Goal: Information Seeking & Learning: Learn about a topic

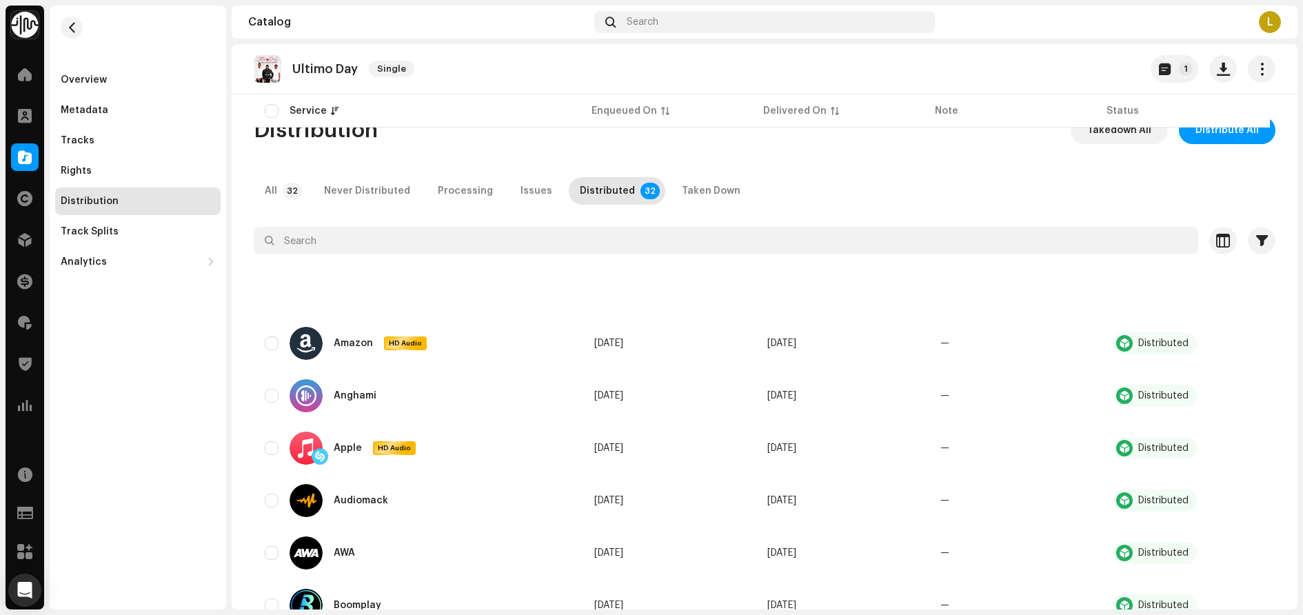
scroll to position [1378, 0]
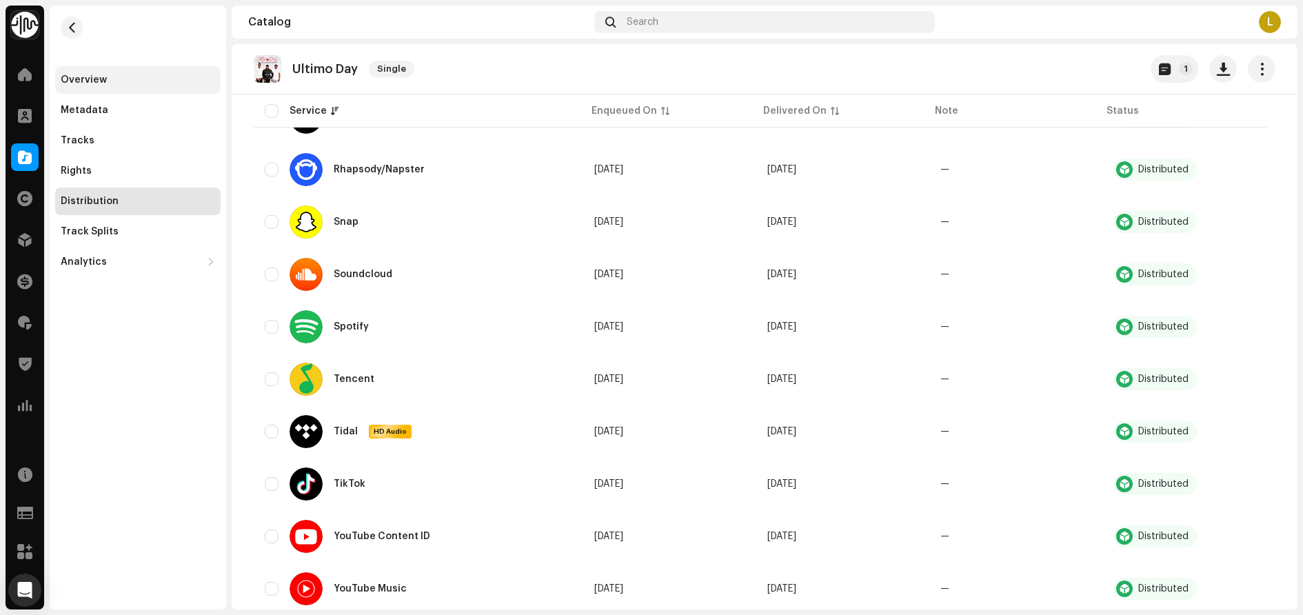
click at [116, 74] on div "Overview" at bounding box center [137, 80] width 165 height 28
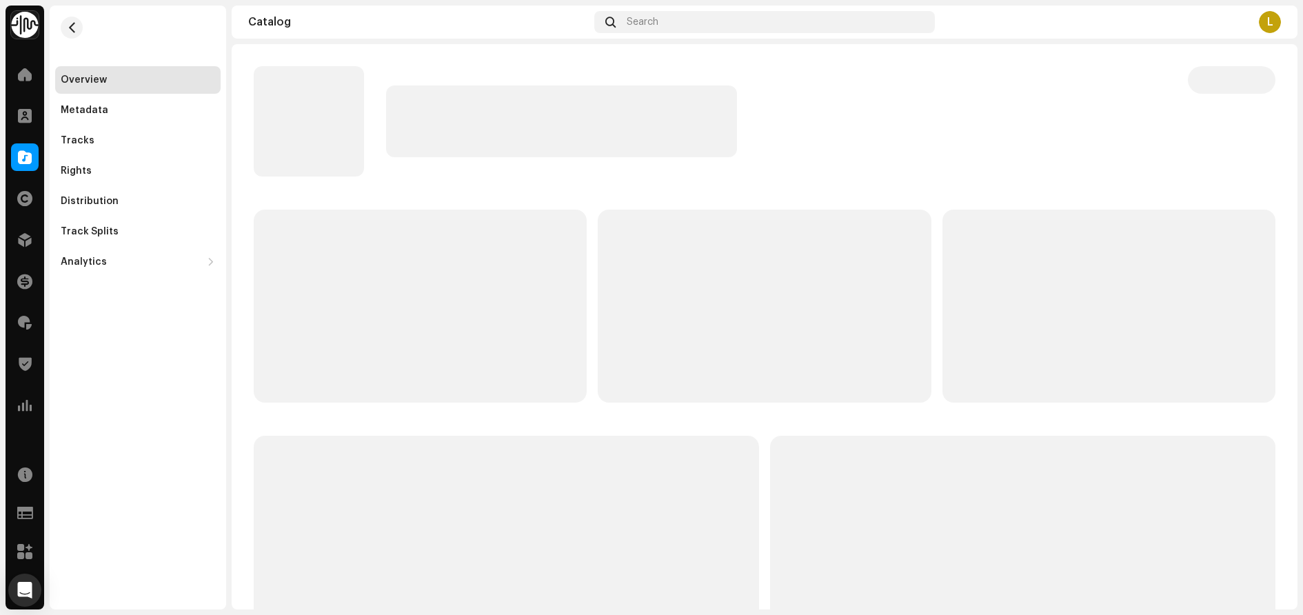
click at [104, 426] on div "Overview Metadata Tracks Rights Distribution Track Splits Analytics Consumption…" at bounding box center [138, 308] width 176 height 604
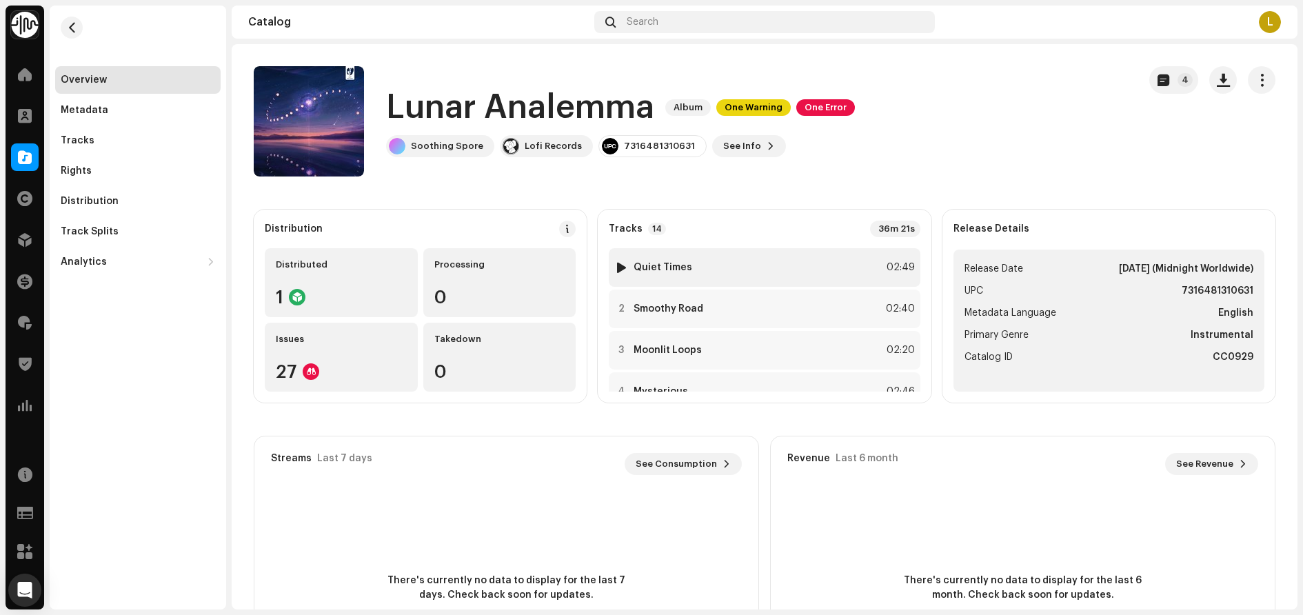
click at [617, 267] on div at bounding box center [621, 267] width 10 height 11
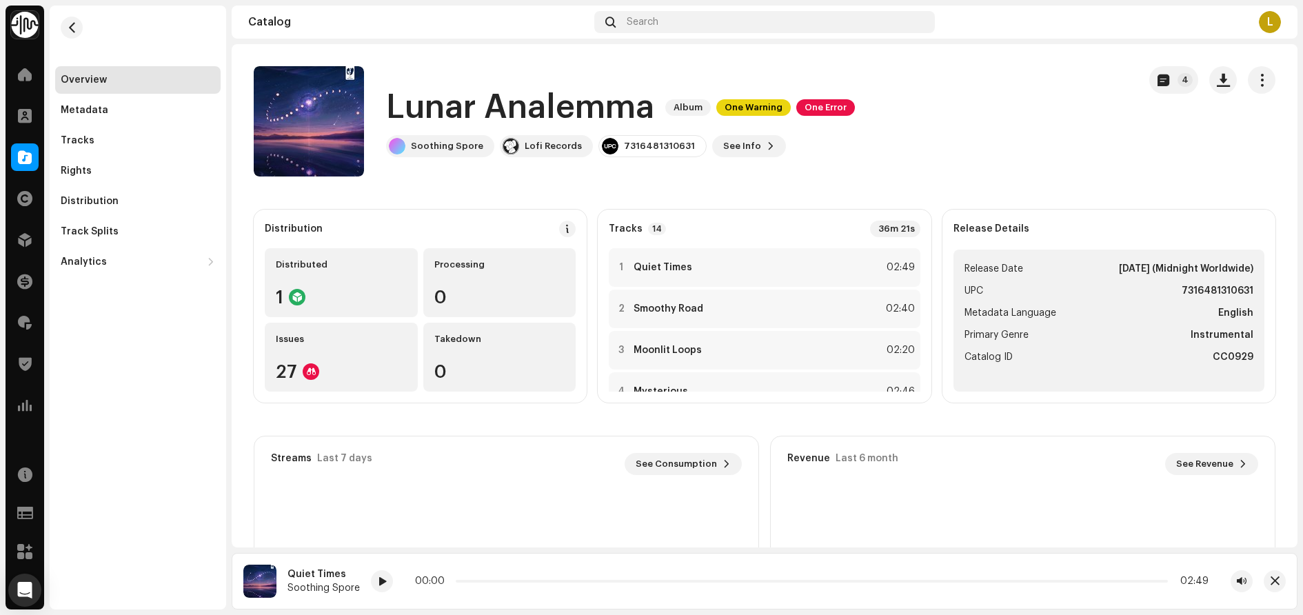
click at [126, 384] on div "Overview Metadata Tracks Rights Distribution Track Splits Analytics Consumption…" at bounding box center [138, 308] width 176 height 604
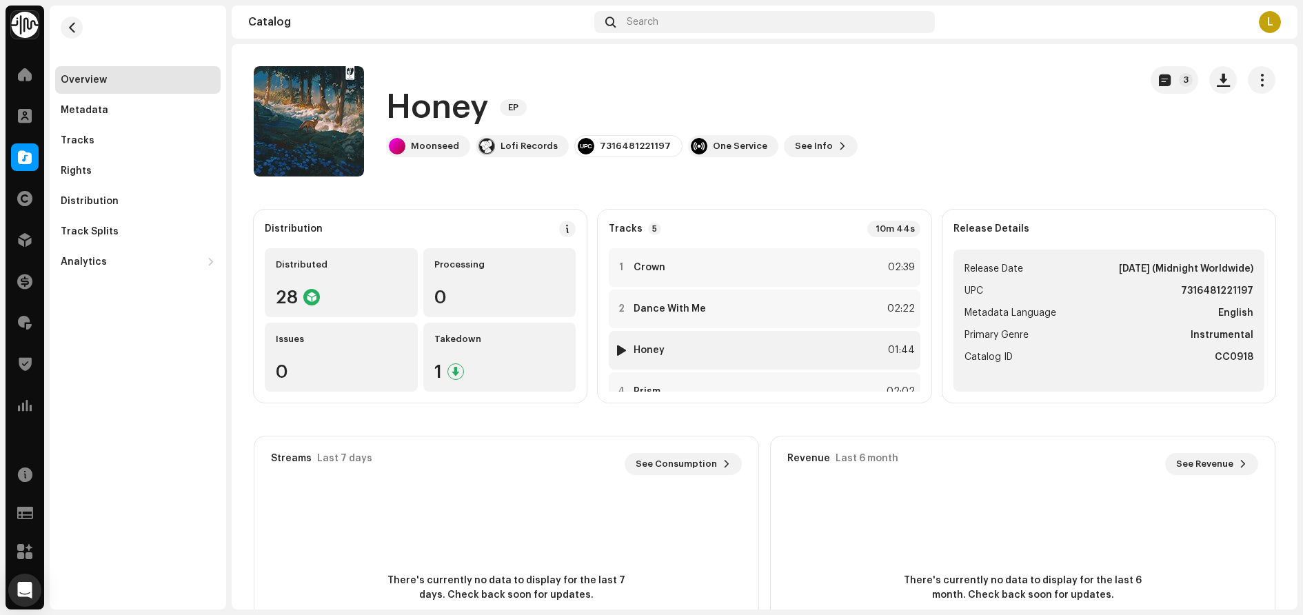
click at [617, 347] on div at bounding box center [621, 350] width 10 height 11
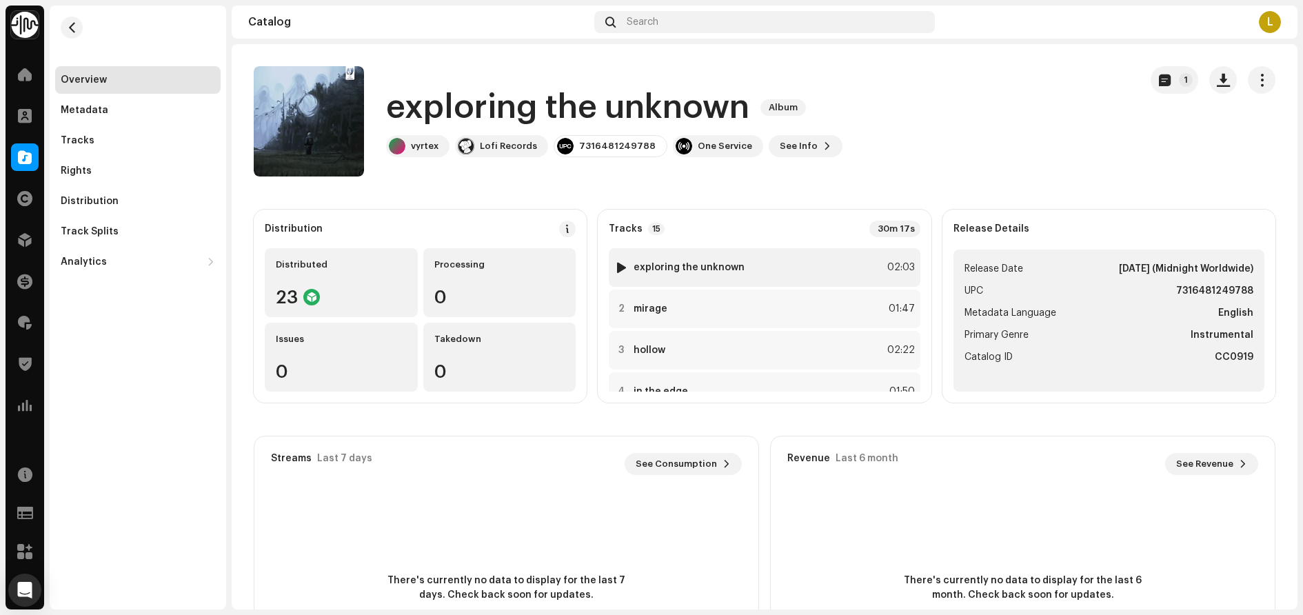
click at [617, 265] on div at bounding box center [621, 267] width 10 height 11
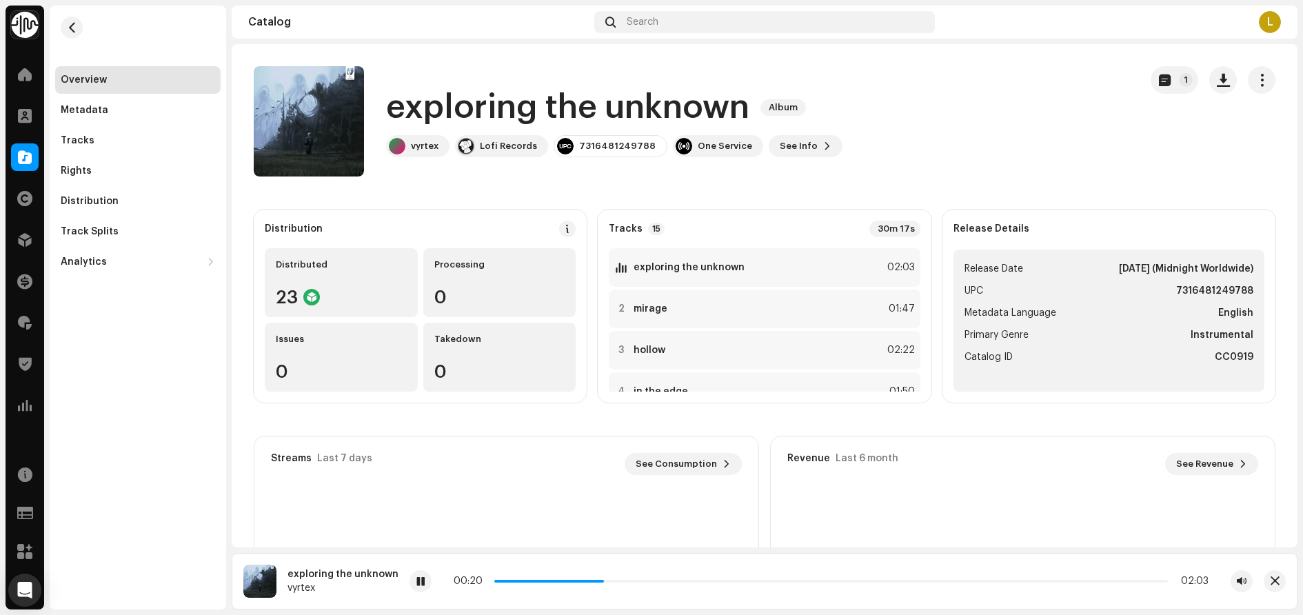
click at [86, 341] on div "Overview Metadata Tracks Rights Distribution Track Splits Analytics Consumption…" at bounding box center [138, 308] width 176 height 604
drag, startPoint x: 610, startPoint y: 578, endPoint x: 467, endPoint y: 586, distance: 143.6
click at [467, 586] on div "00:23 02:03" at bounding box center [830, 581] width 843 height 22
click at [494, 582] on span at bounding box center [560, 581] width 132 height 3
click at [674, 582] on span at bounding box center [609, 581] width 230 height 3
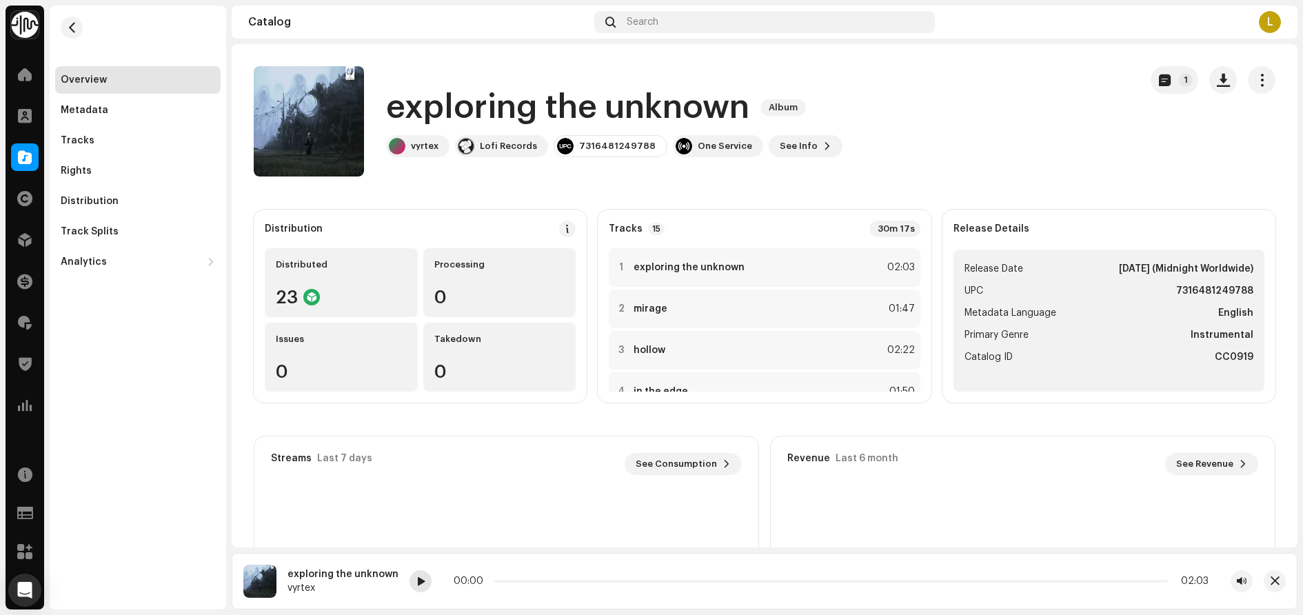
click at [419, 582] on span at bounding box center [420, 581] width 8 height 11
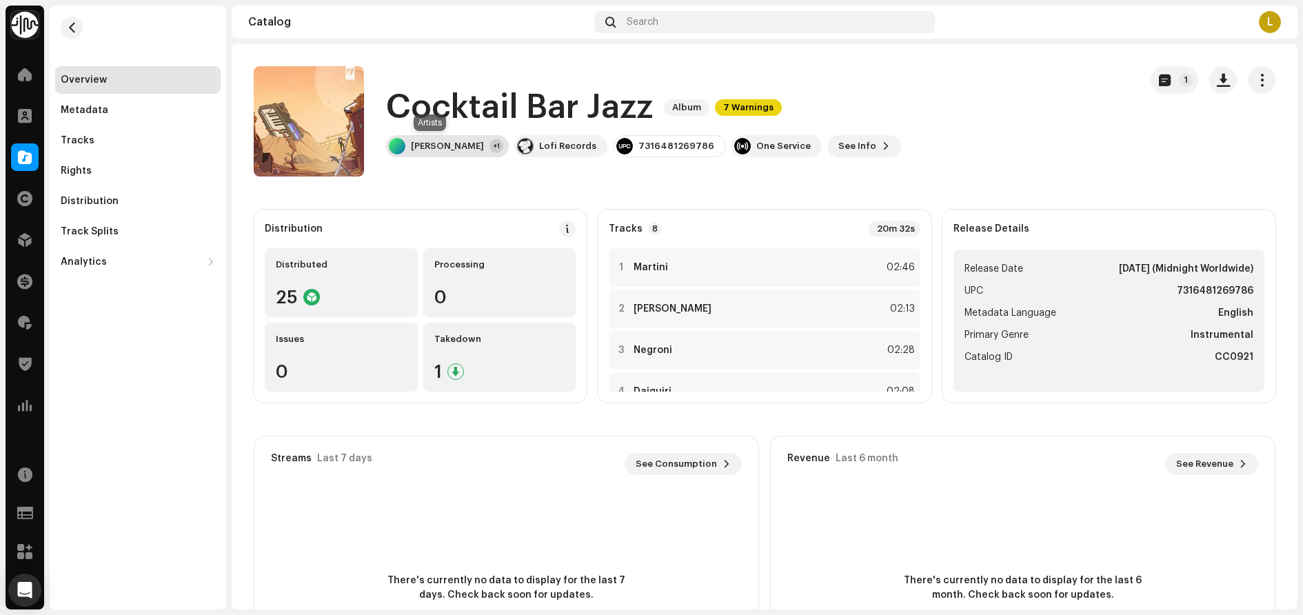
click at [432, 143] on div "Erwin Do" at bounding box center [447, 146] width 73 height 11
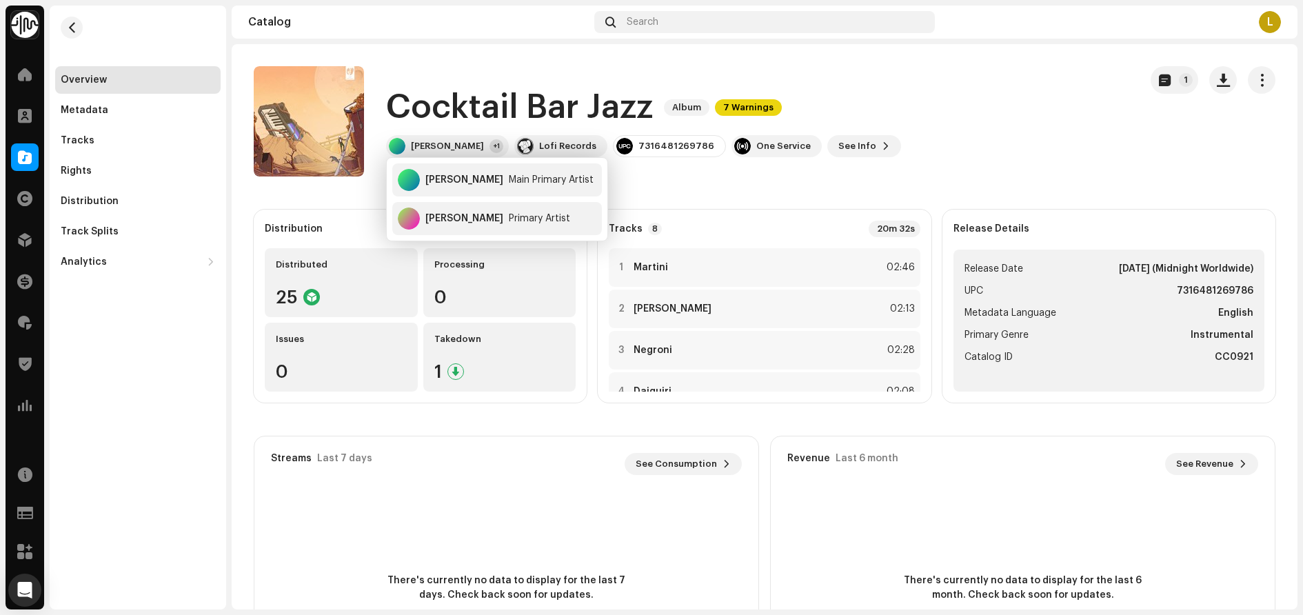
click at [351, 190] on catalog-releases-details-overview "Cocktail Bar Jazz Album 7 Warnings 1 Cocktail Bar Jazz Album 7 Warnings Erwin D…" at bounding box center [764, 388] width 1065 height 689
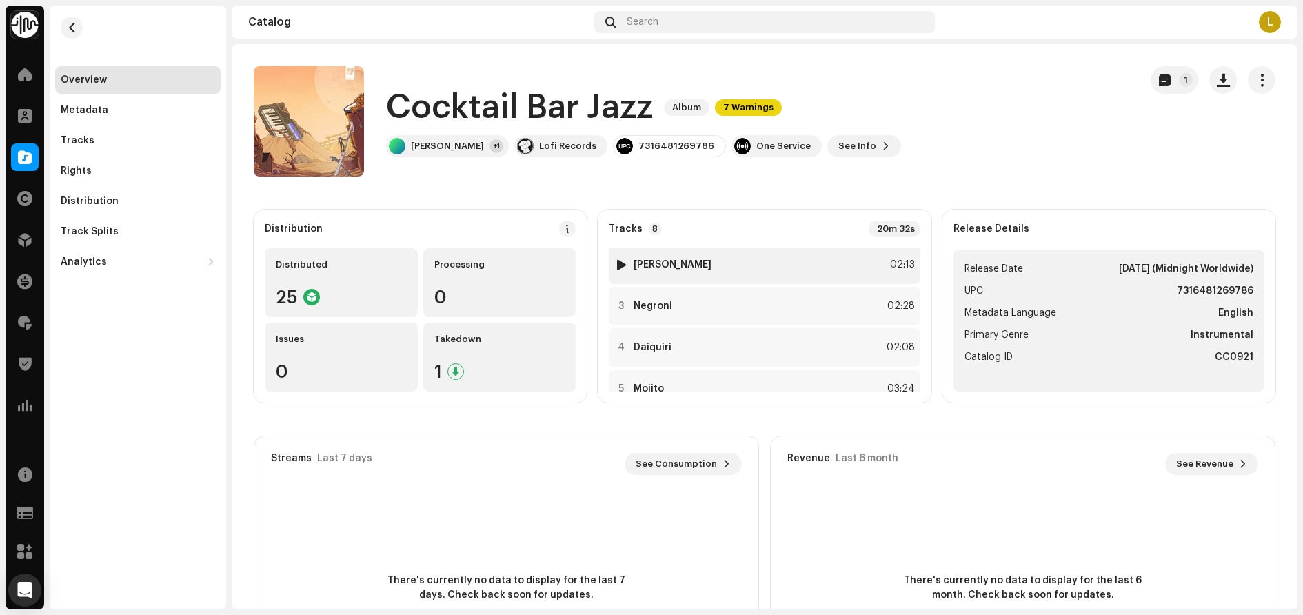
scroll to position [69, 0]
click at [616, 276] on div at bounding box center [621, 281] width 10 height 11
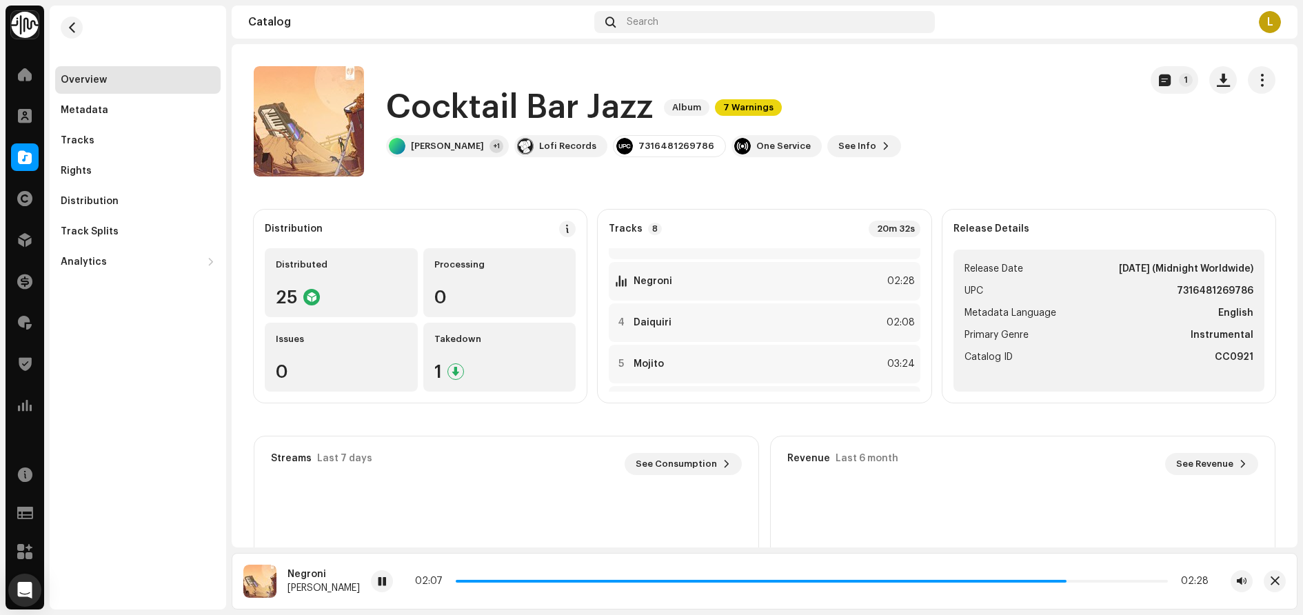
click at [87, 356] on div "Overview Metadata Tracks Rights Distribution Track Splits Analytics Consumption…" at bounding box center [138, 308] width 176 height 604
click at [622, 312] on div at bounding box center [621, 308] width 10 height 11
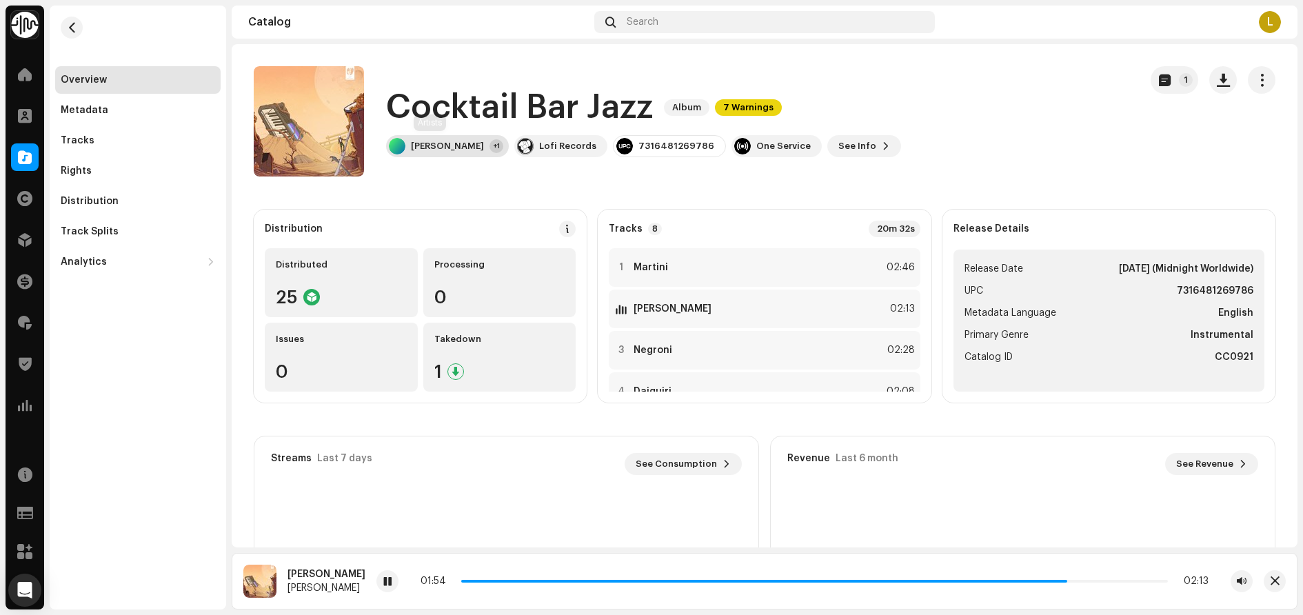
click at [436, 150] on div "Erwin Do" at bounding box center [447, 146] width 73 height 11
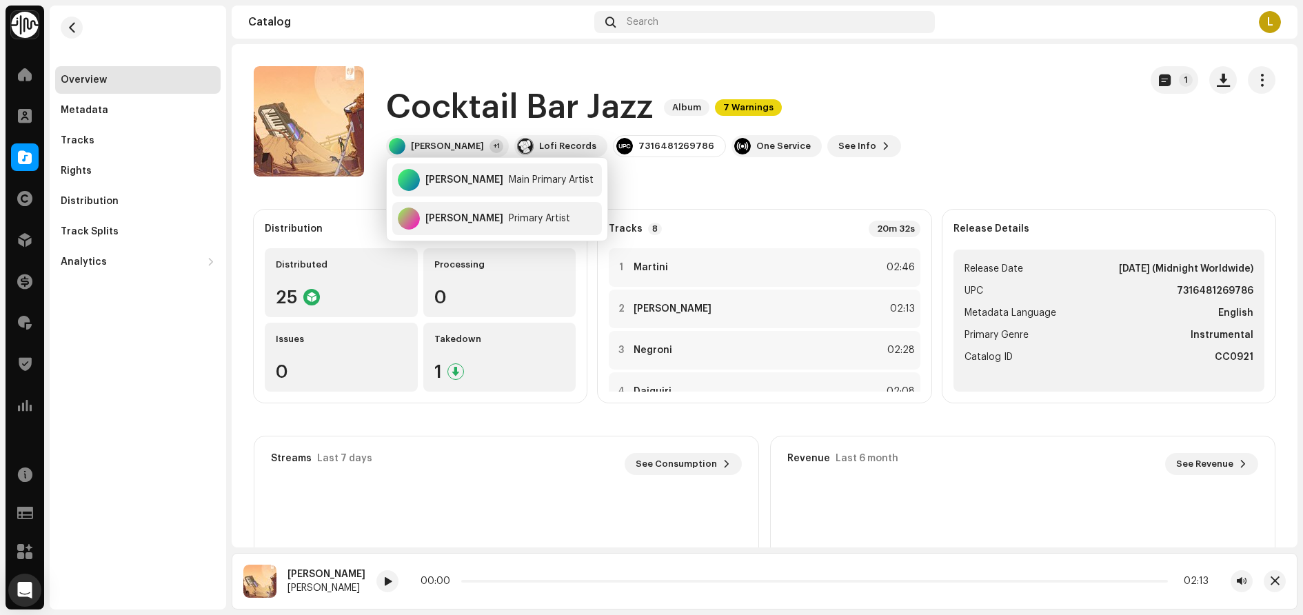
drag, startPoint x: 79, startPoint y: 25, endPoint x: 137, endPoint y: 48, distance: 62.6
click at [79, 25] on button "button" at bounding box center [72, 28] width 22 height 22
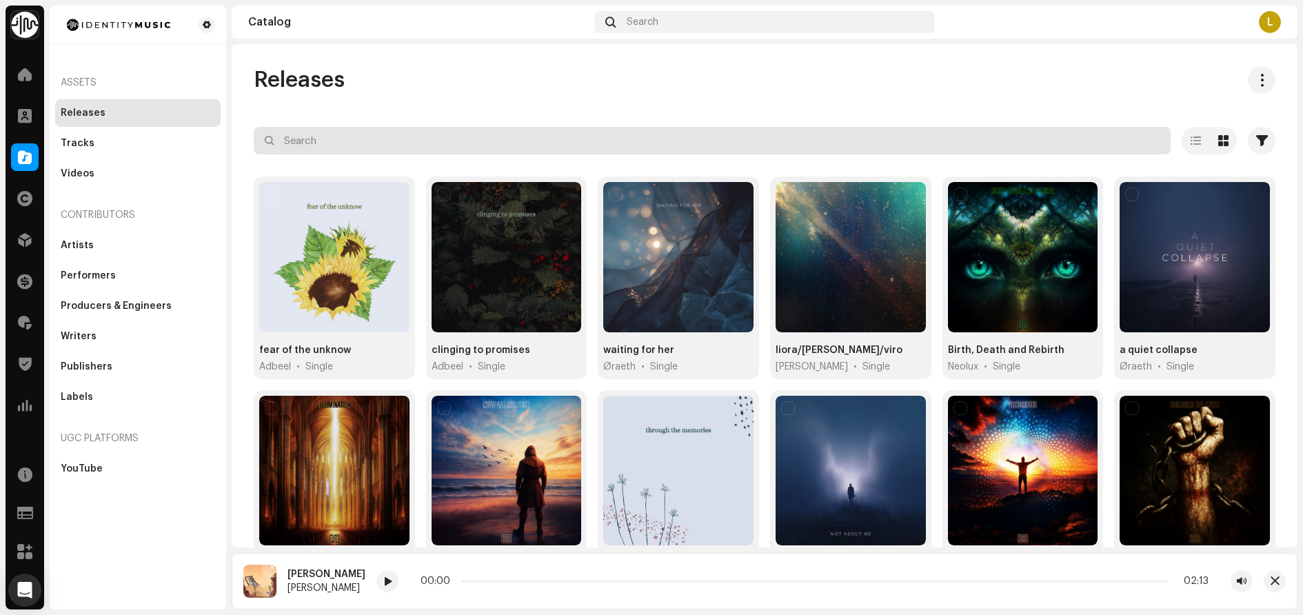
click at [419, 134] on input "text" at bounding box center [712, 141] width 917 height 28
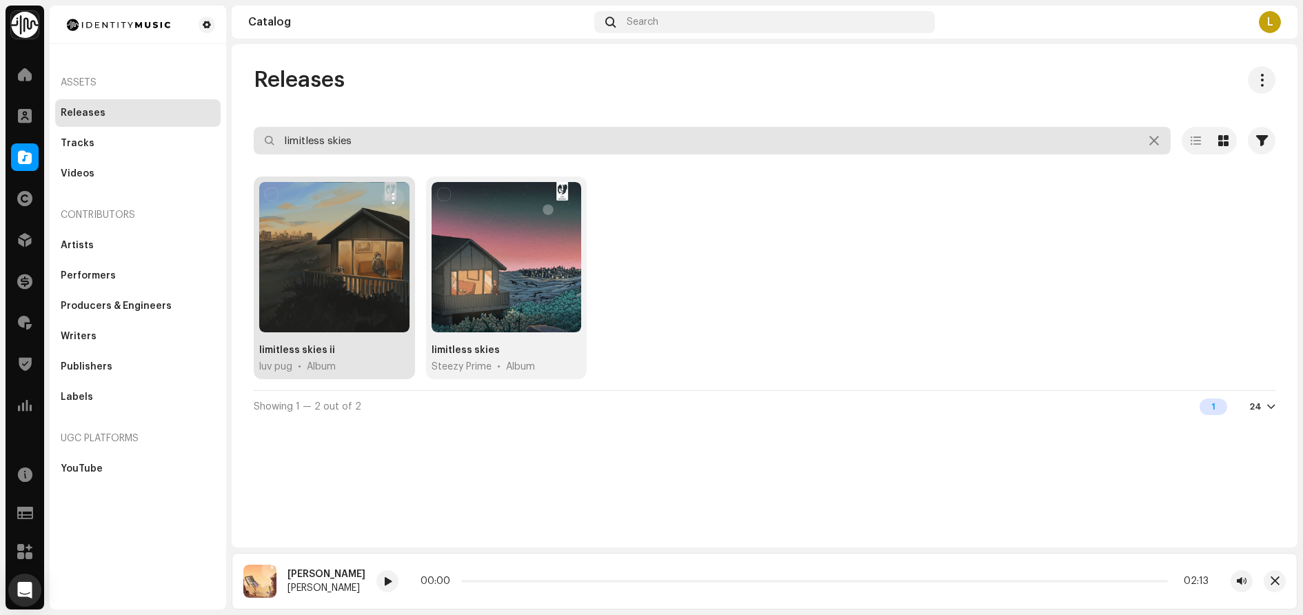
type input "limitless skies"
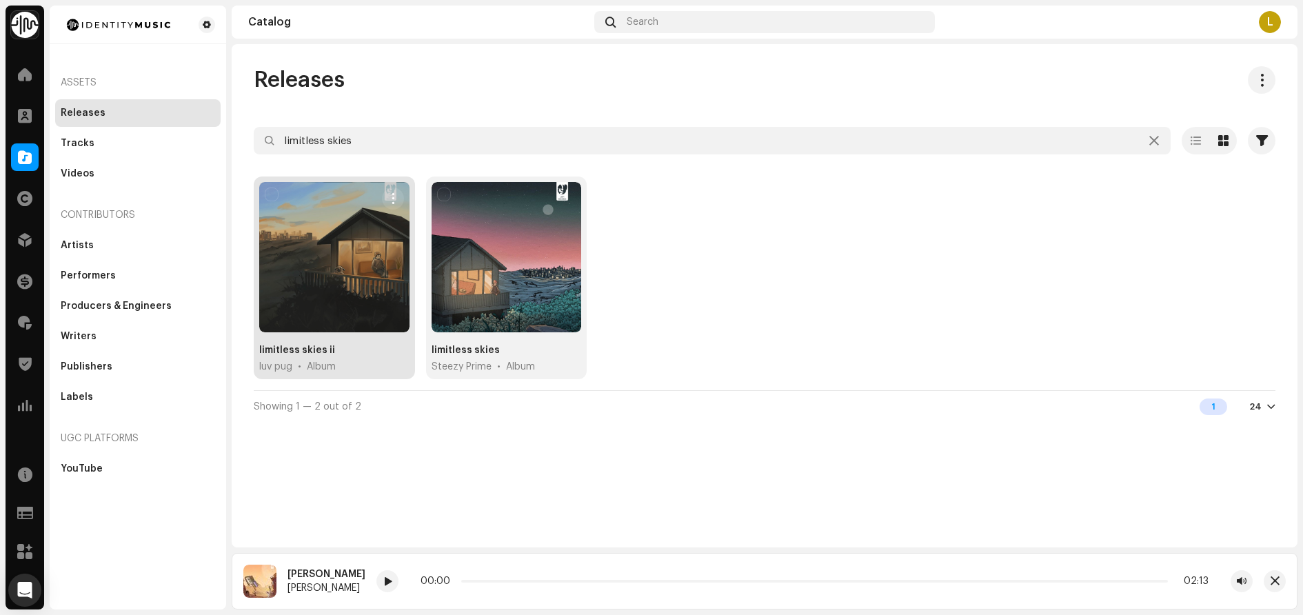
click at [323, 348] on div "limitless skies ii" at bounding box center [297, 350] width 76 height 14
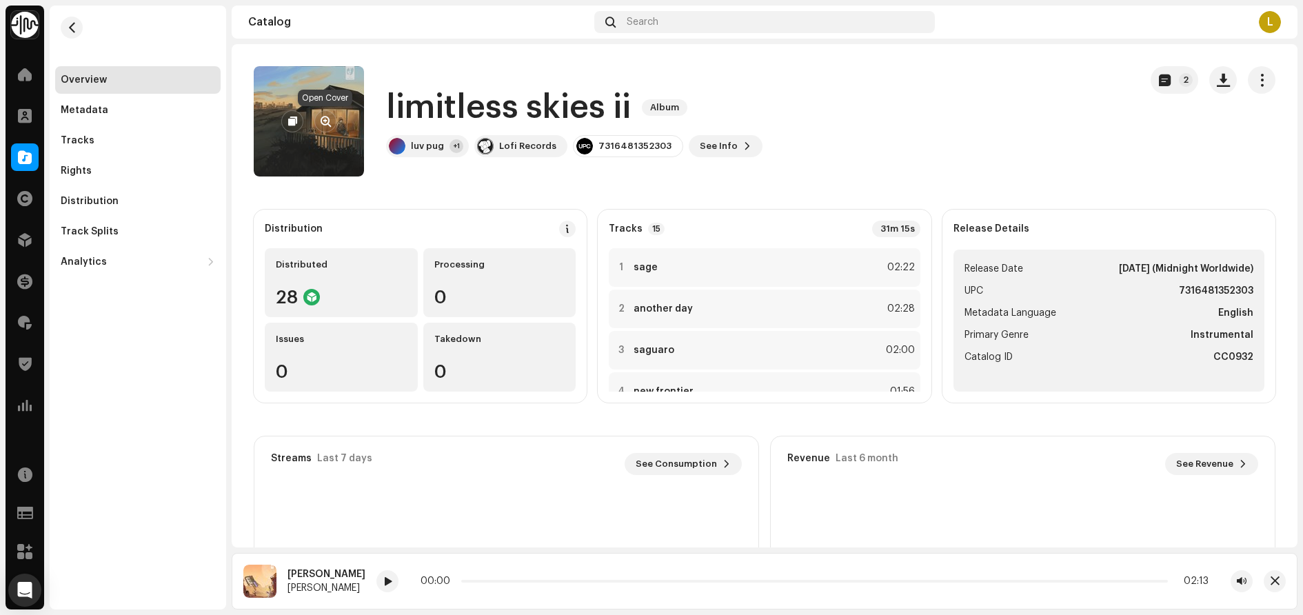
click at [329, 120] on span "button" at bounding box center [325, 121] width 10 height 11
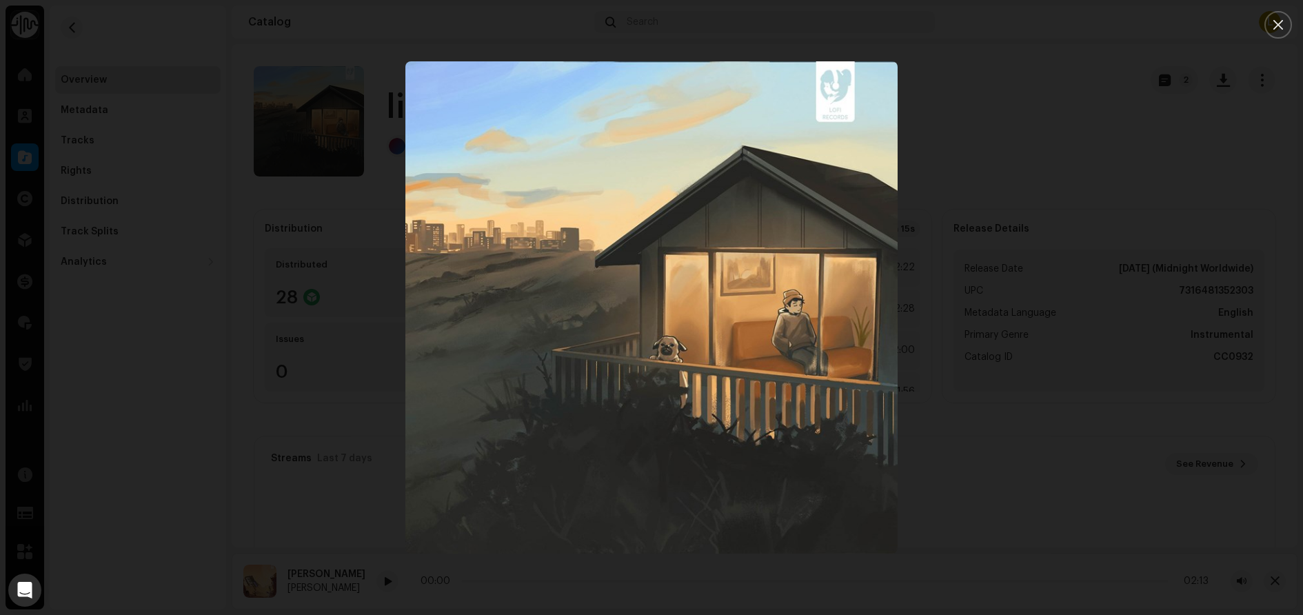
click at [1048, 160] on div at bounding box center [651, 307] width 1303 height 615
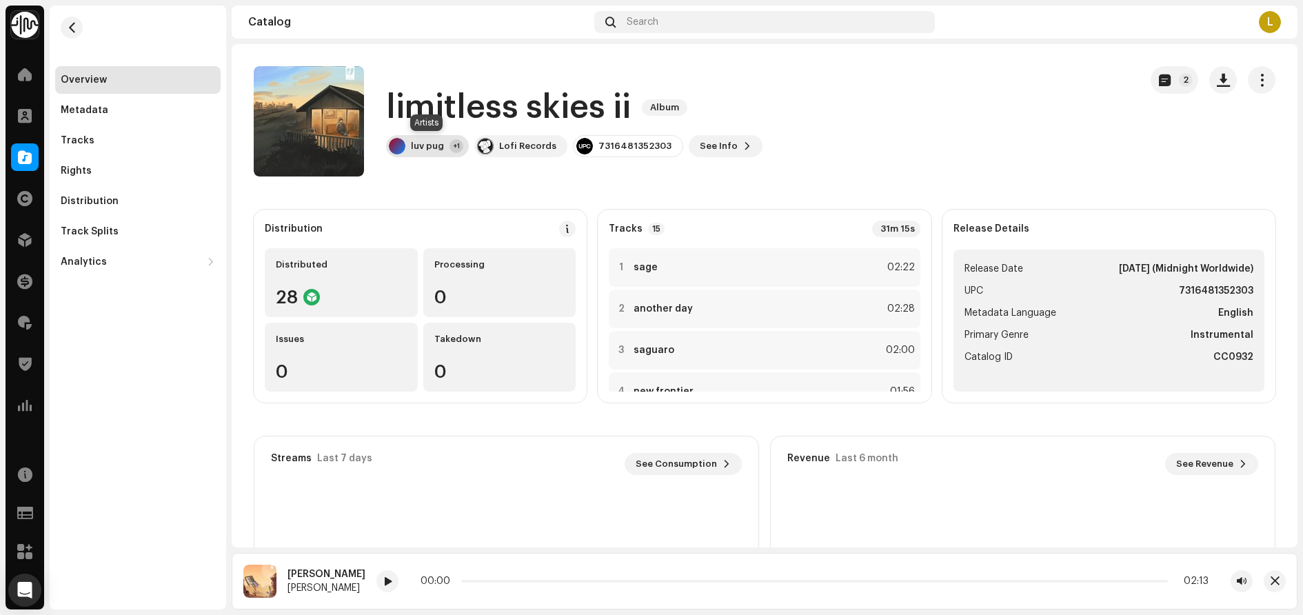
click at [420, 151] on div "luv pug" at bounding box center [427, 146] width 33 height 11
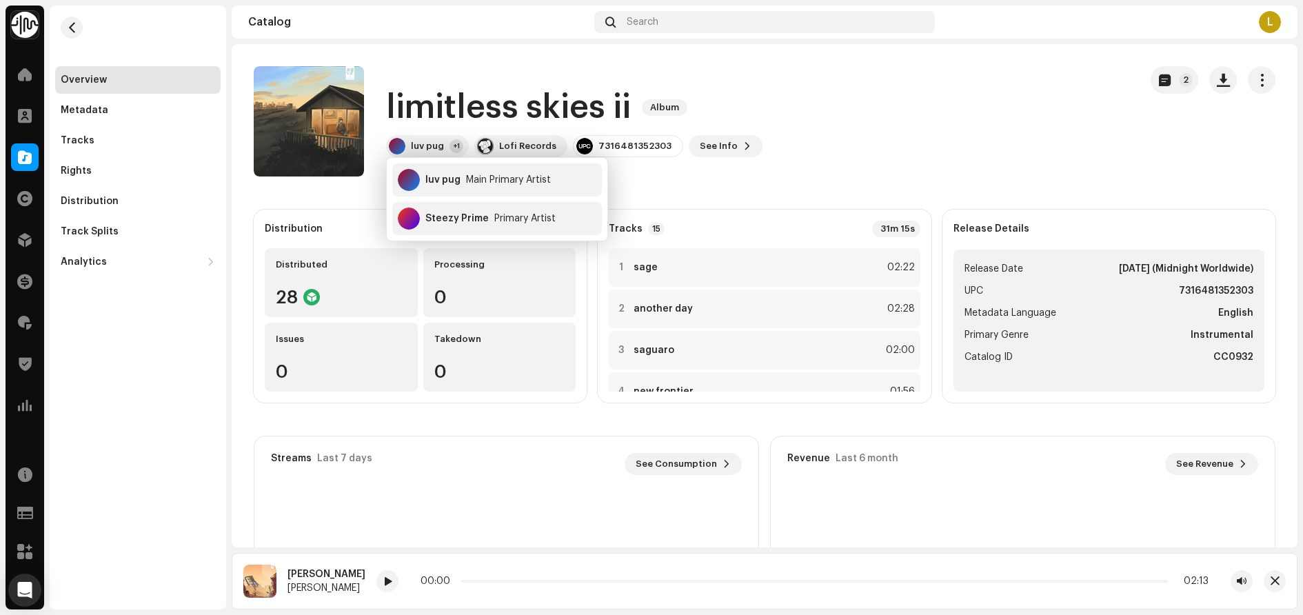
click at [777, 190] on catalog-releases-details-overview "limitless skies ii Album 2 limitless skies ii Album luv pug +1 Lofi Records 731…" at bounding box center [764, 388] width 1065 height 689
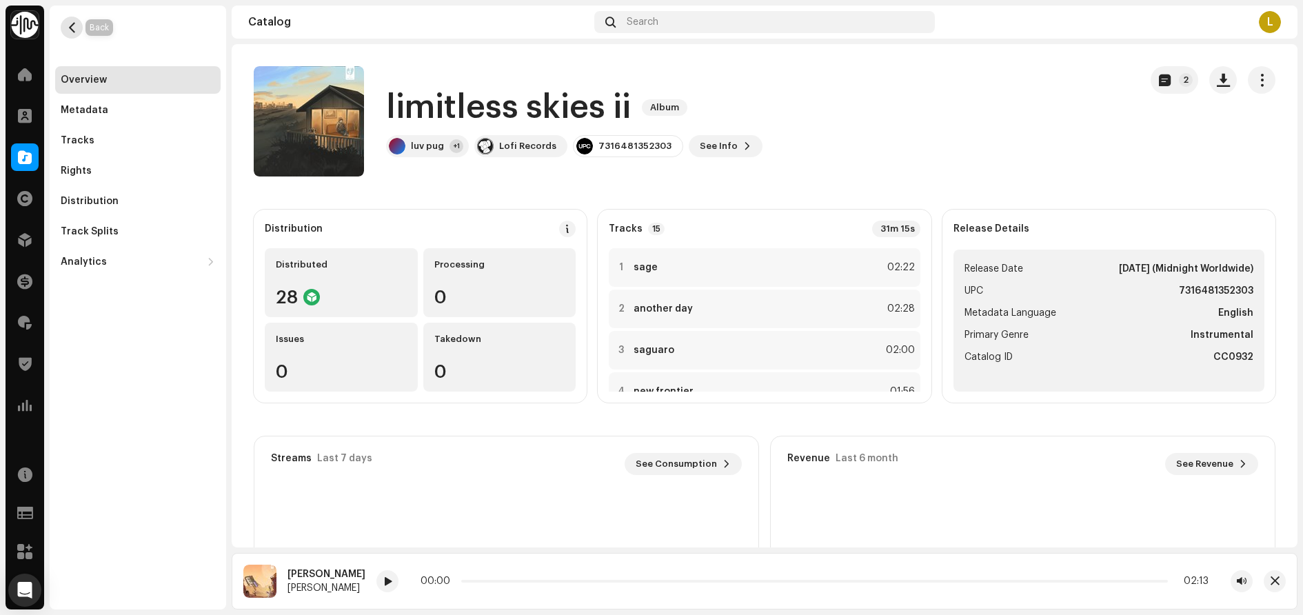
click at [72, 29] on span "button" at bounding box center [72, 27] width 10 height 11
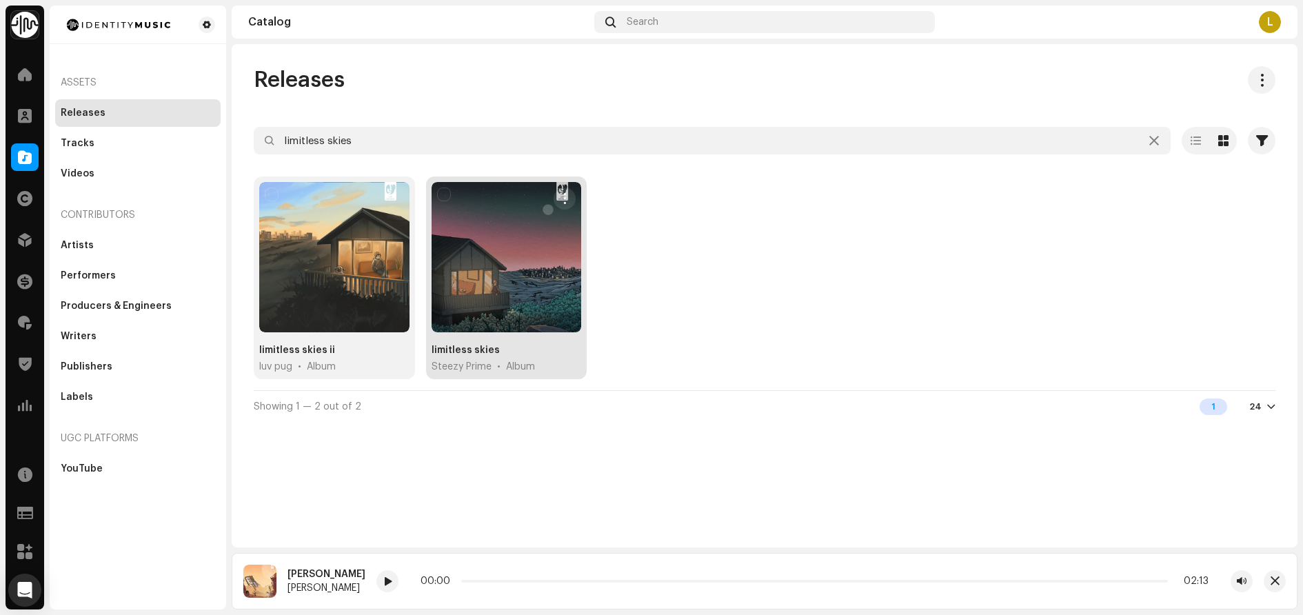
click at [443, 348] on div "limitless skies" at bounding box center [465, 350] width 68 height 14
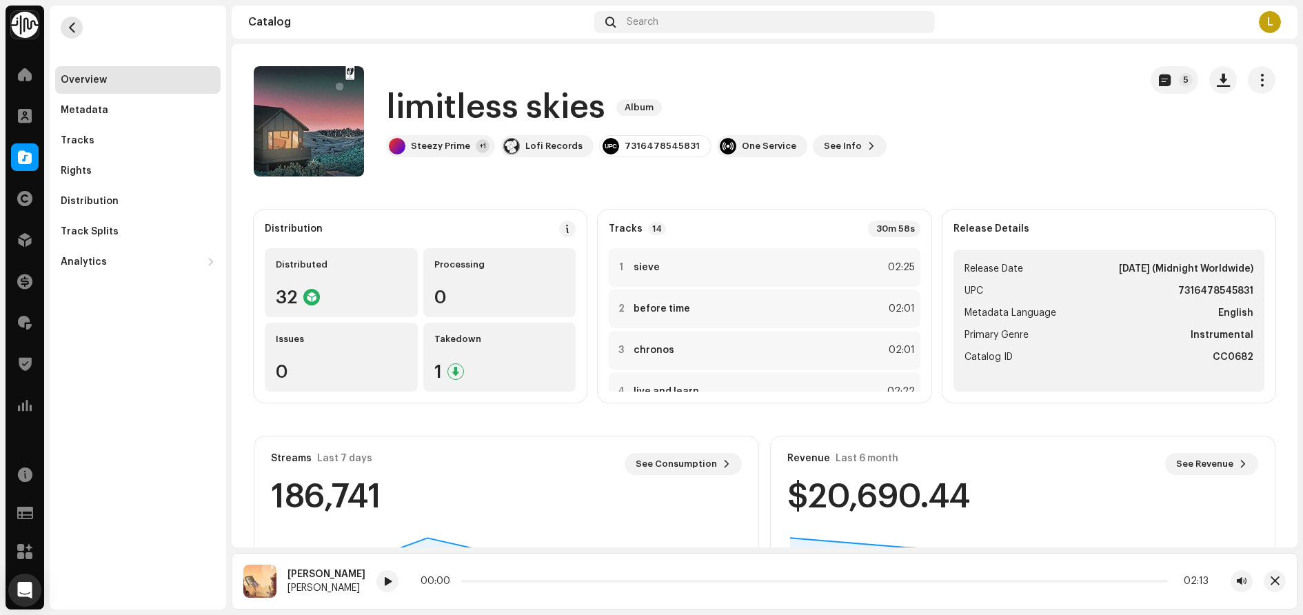
click at [75, 29] on span "button" at bounding box center [72, 27] width 10 height 11
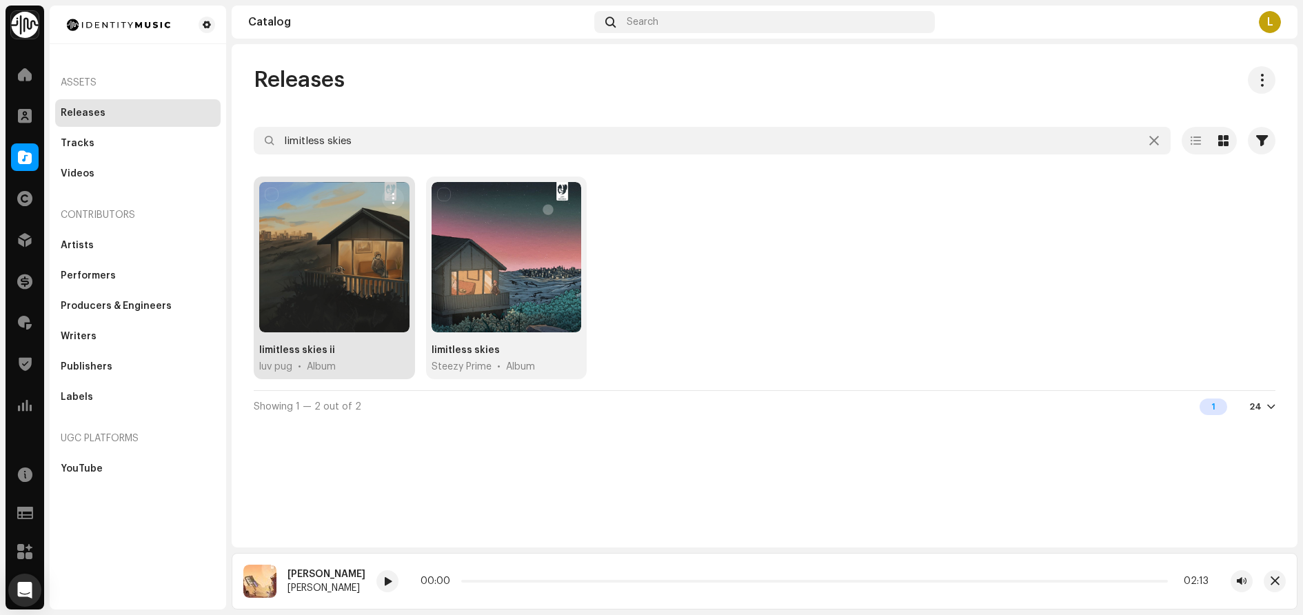
click at [322, 343] on div "limitless skies ii" at bounding box center [297, 350] width 76 height 14
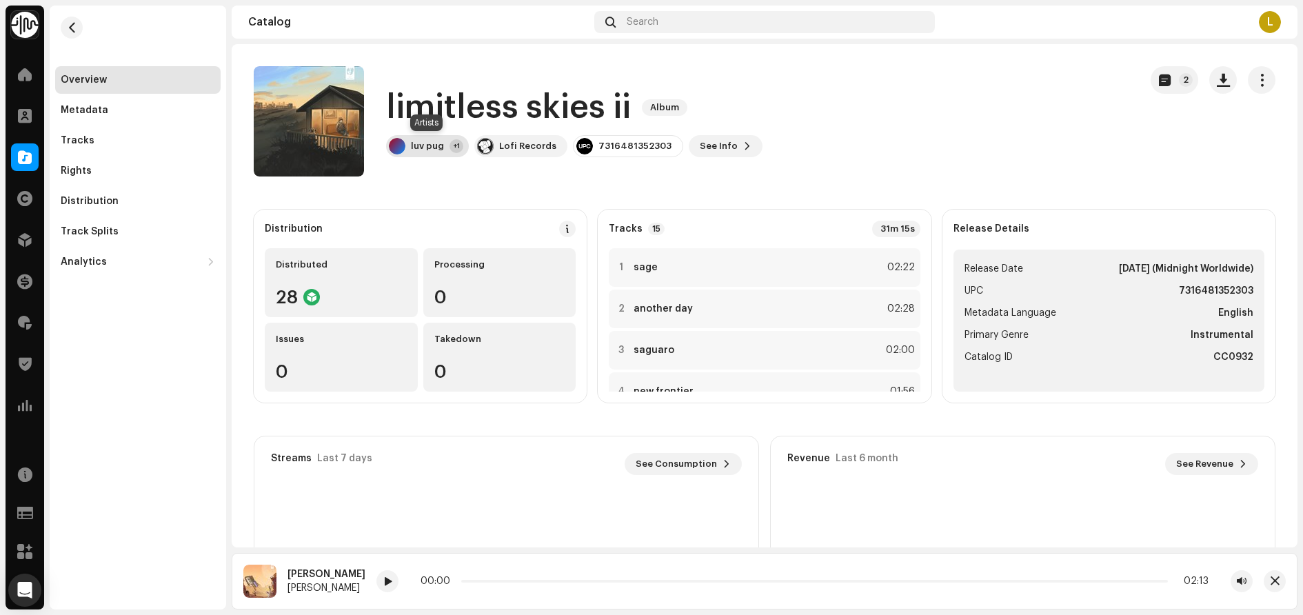
click at [407, 147] on div "luv pug +1" at bounding box center [427, 146] width 83 height 22
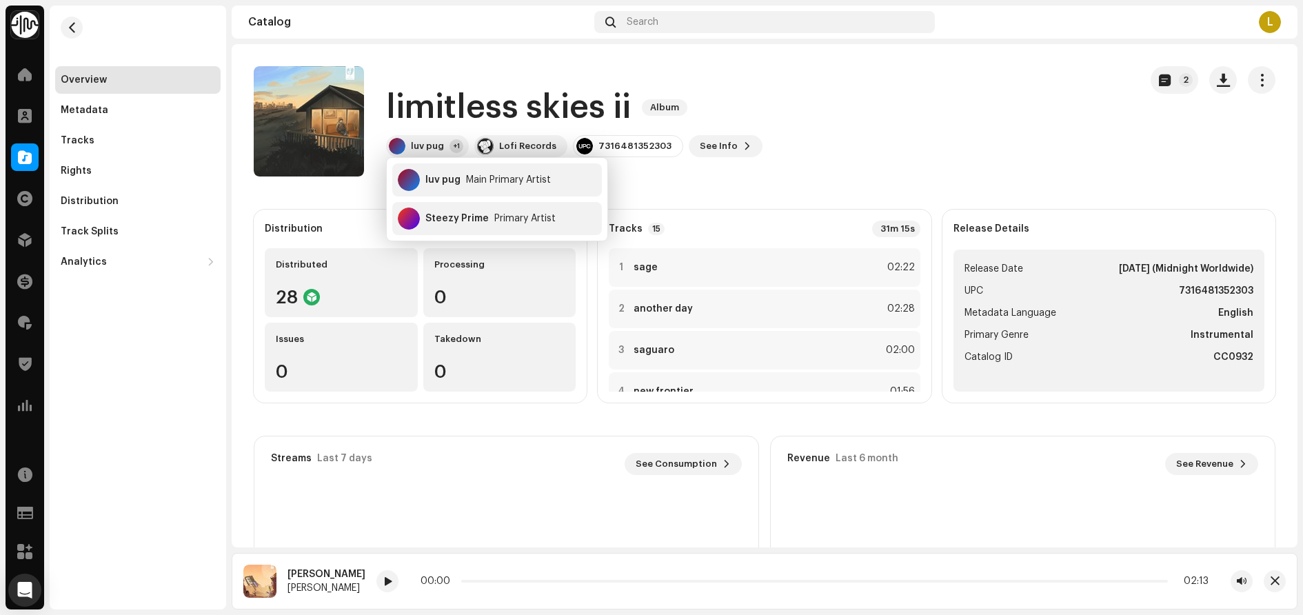
click at [739, 188] on catalog-releases-details-overview "limitless skies ii Album 2 limitless skies ii Album luv pug +1 Lofi Records 731…" at bounding box center [764, 388] width 1065 height 689
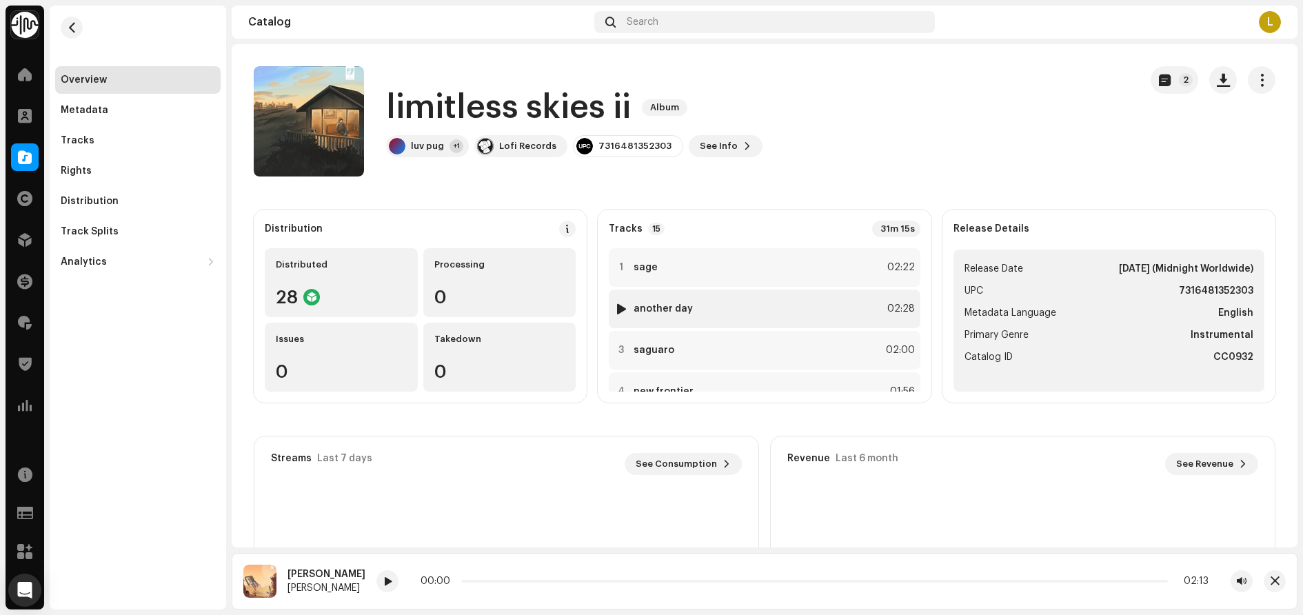
click at [617, 307] on div at bounding box center [621, 308] width 10 height 11
click at [605, 144] on div "7316481352303" at bounding box center [634, 146] width 73 height 11
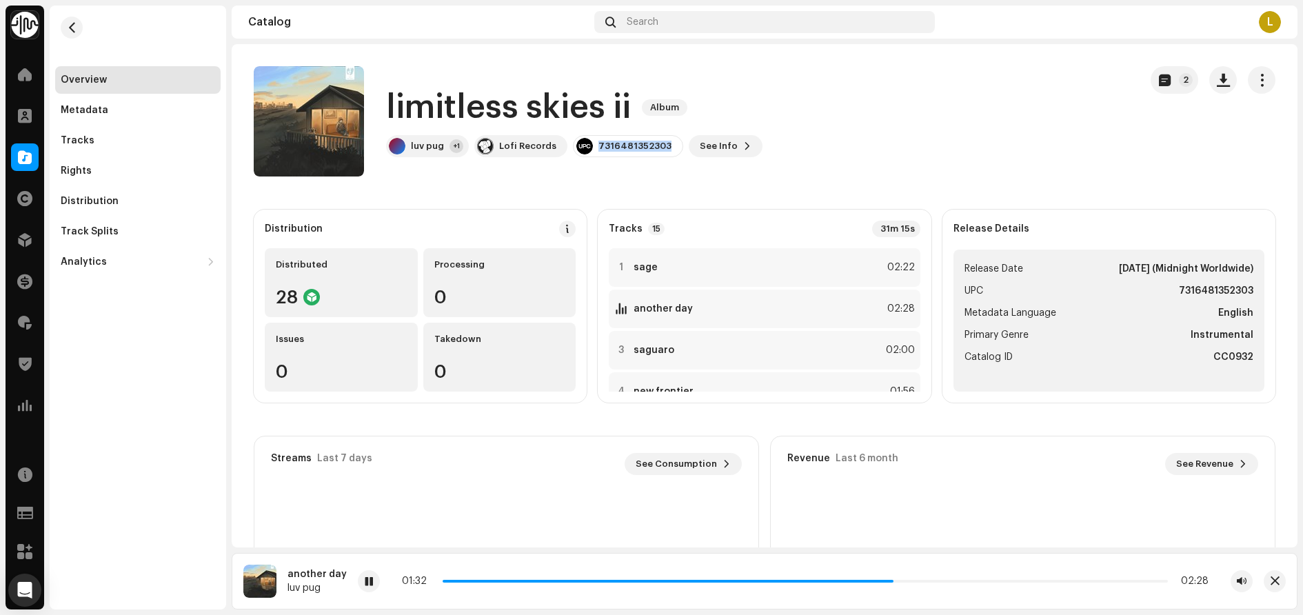
click at [605, 144] on div "7316481352303" at bounding box center [634, 146] width 73 height 11
copy div "7316481352303"
click at [619, 353] on div at bounding box center [621, 350] width 10 height 11
click at [617, 582] on p-slider at bounding box center [796, 581] width 744 height 3
click at [418, 148] on div "luv pug" at bounding box center [427, 146] width 33 height 11
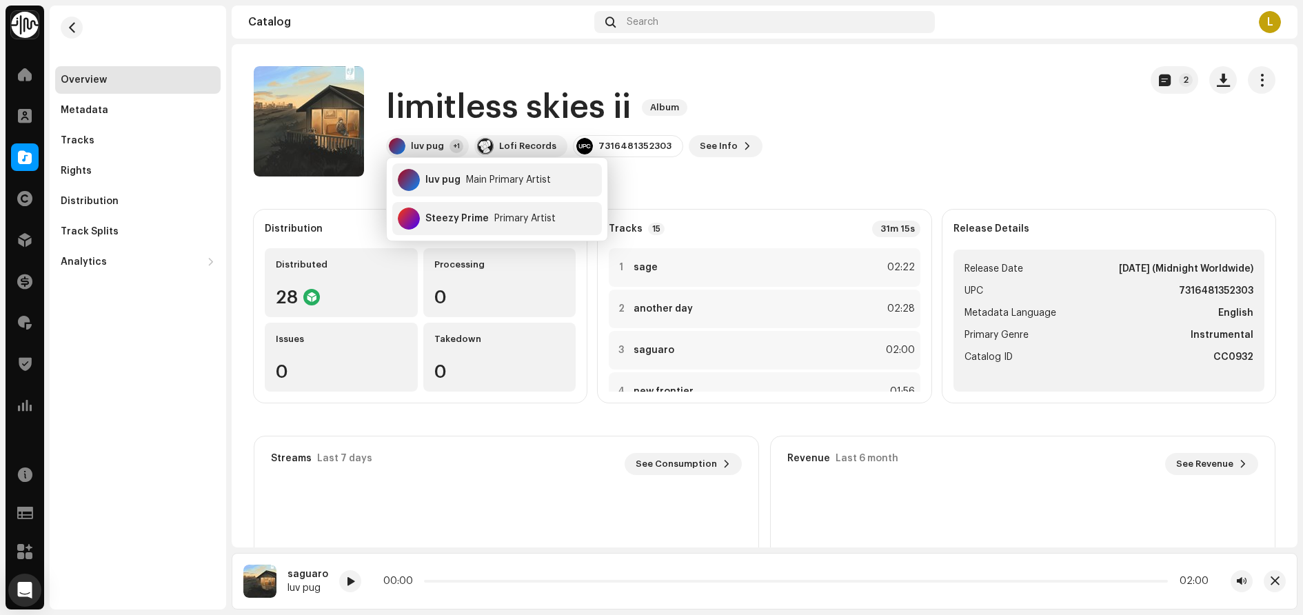
click at [99, 409] on div "Overview Metadata Tracks Rights Distribution Track Splits Analytics Consumption…" at bounding box center [138, 308] width 176 height 604
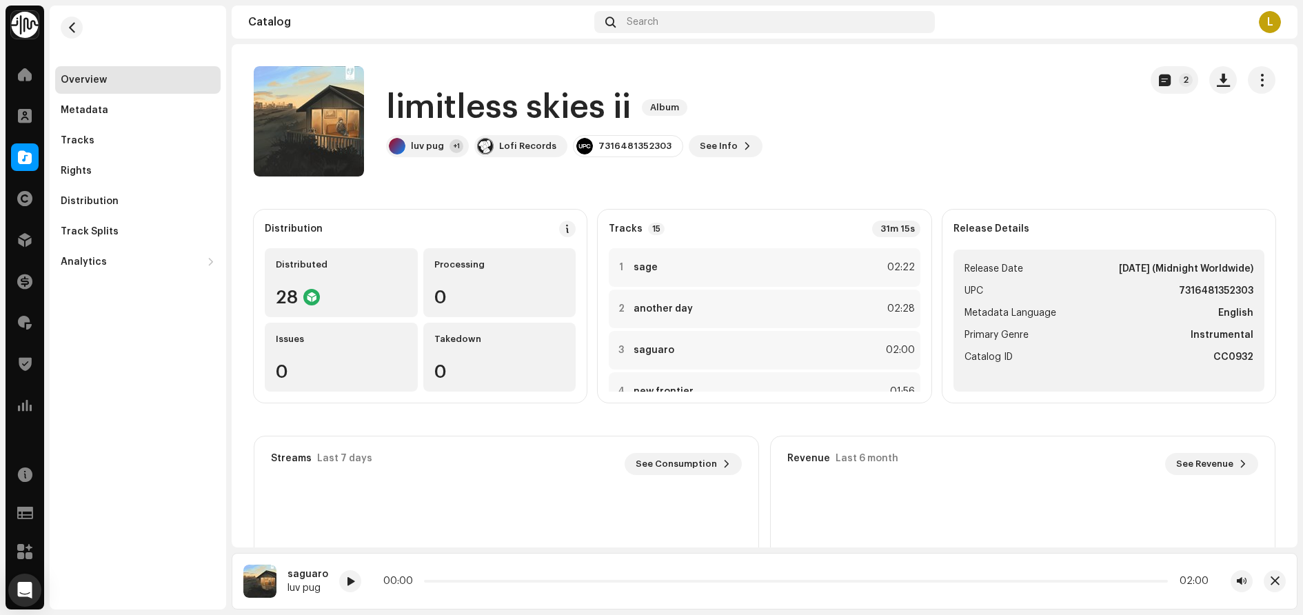
click at [108, 346] on div "Overview Metadata Tracks Rights Distribution Track Splits Analytics Consumption…" at bounding box center [138, 308] width 176 height 604
click at [95, 420] on div "Overview Metadata Tracks Rights Distribution Track Splits Analytics Consumption…" at bounding box center [138, 308] width 176 height 604
click at [70, 31] on span "button" at bounding box center [72, 27] width 10 height 11
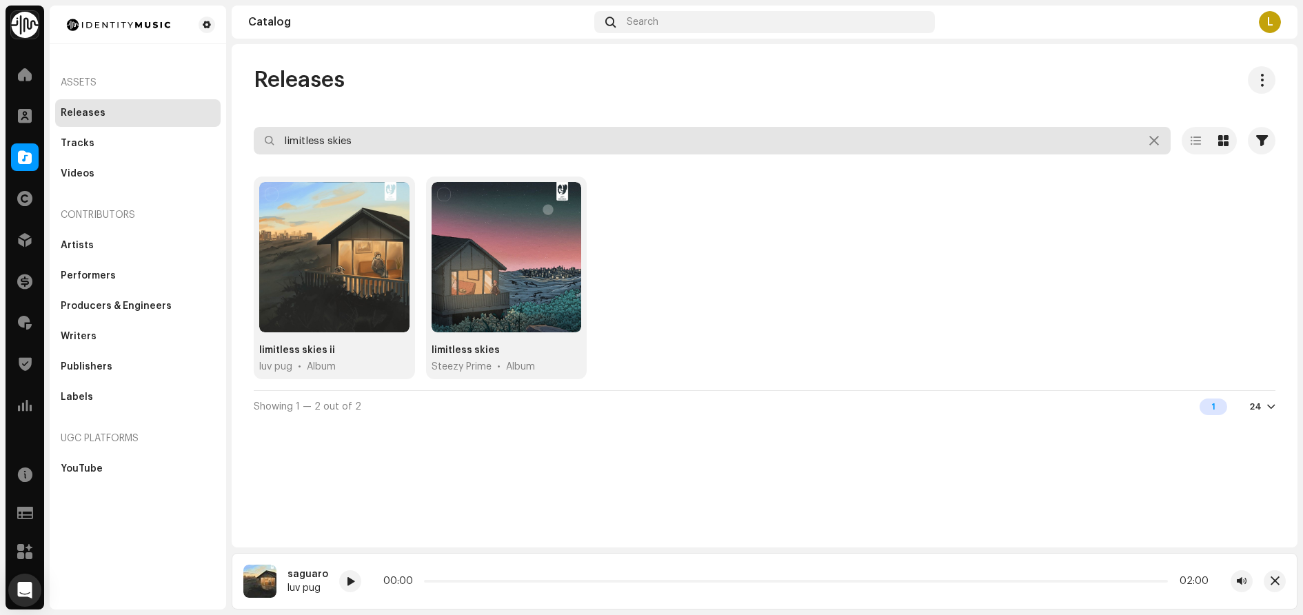
click at [386, 134] on input "limitless skies" at bounding box center [712, 141] width 917 height 28
paste input "7316481281825"
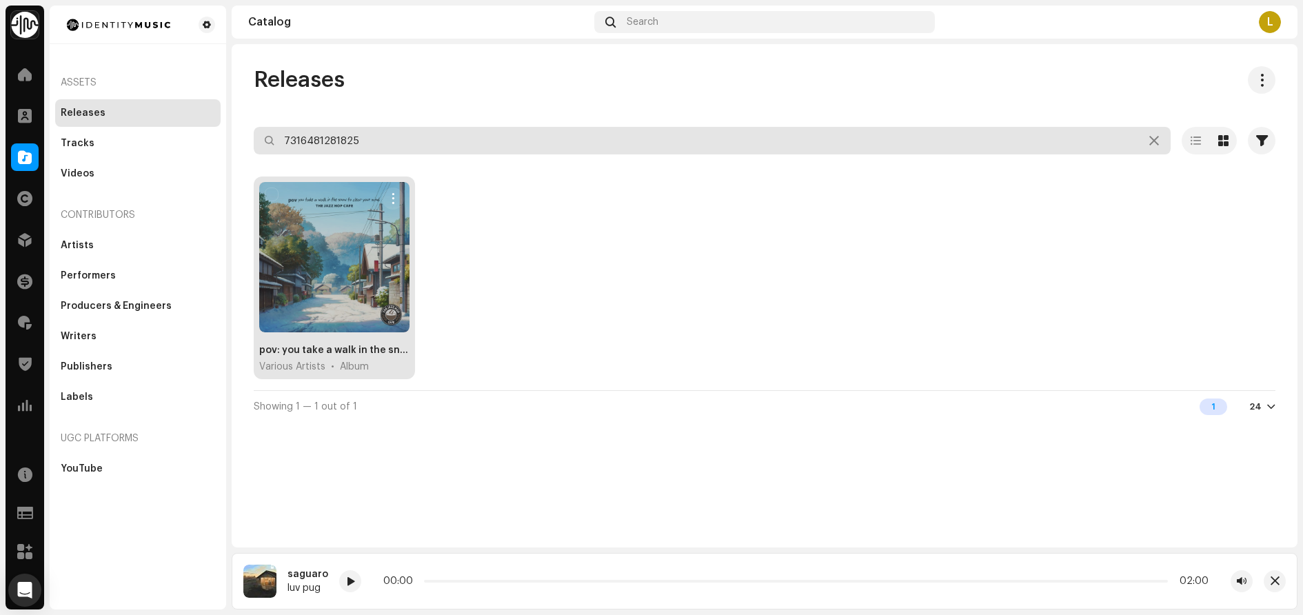
type input "7316481281825"
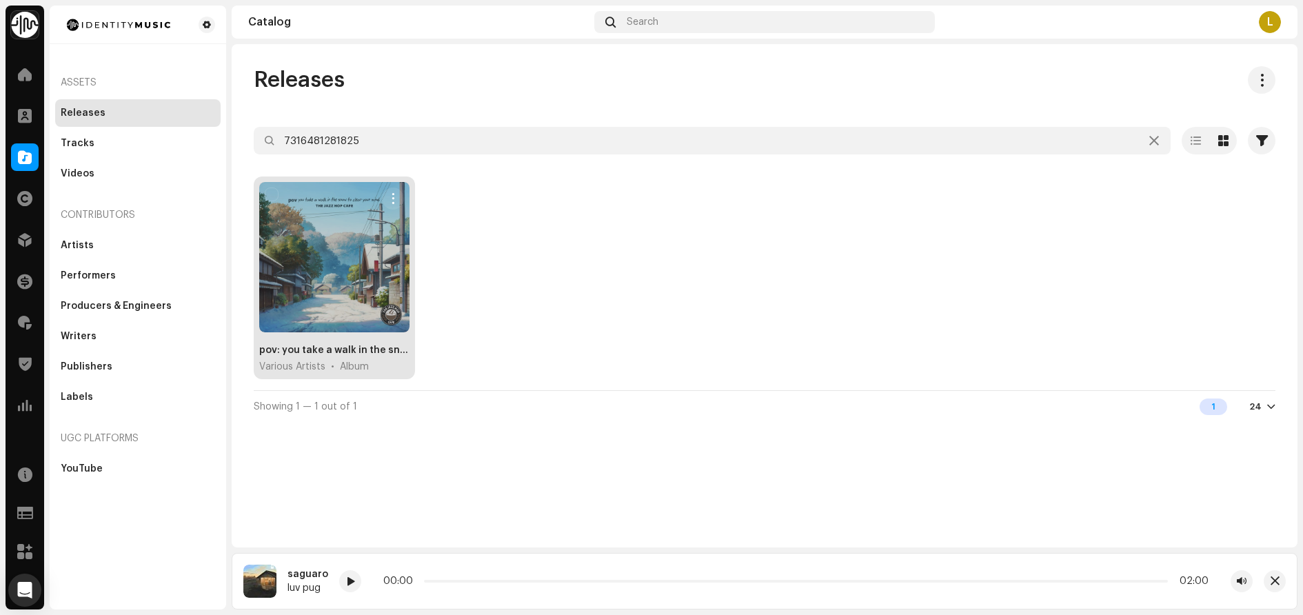
click at [340, 348] on div "pov: you take a walk in the snow to clear your mind." at bounding box center [334, 350] width 150 height 14
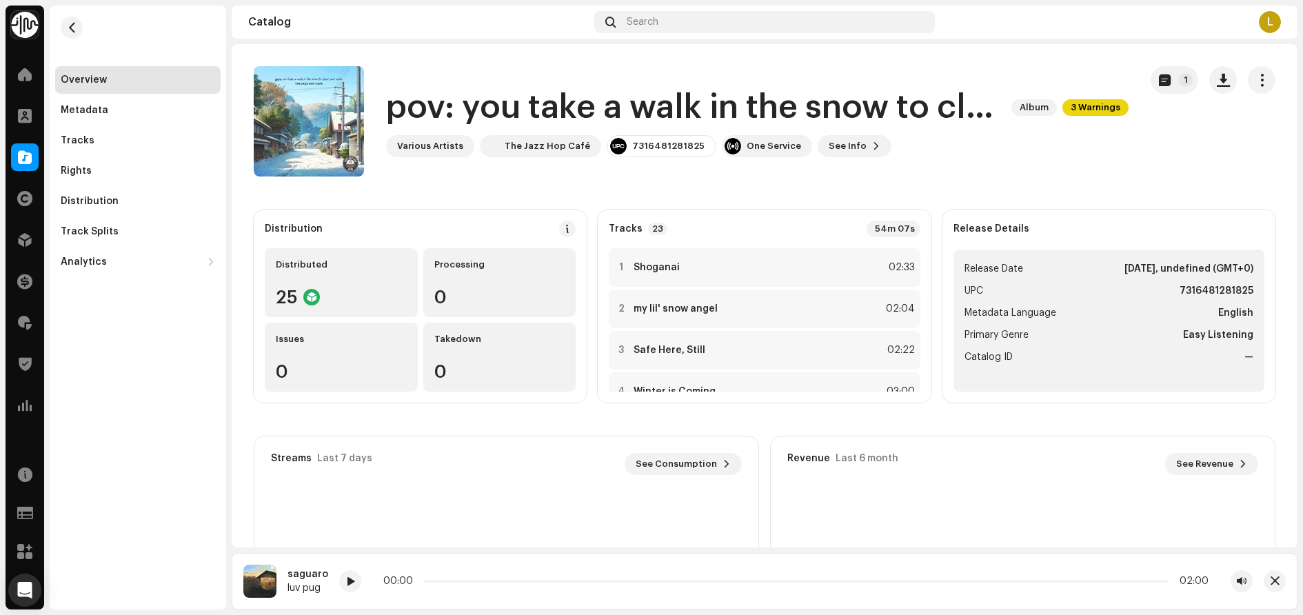
click at [80, 405] on div "Overview Metadata Tracks Rights Distribution Track Splits Analytics Consumption…" at bounding box center [138, 308] width 176 height 604
click at [76, 30] on span "button" at bounding box center [72, 27] width 10 height 11
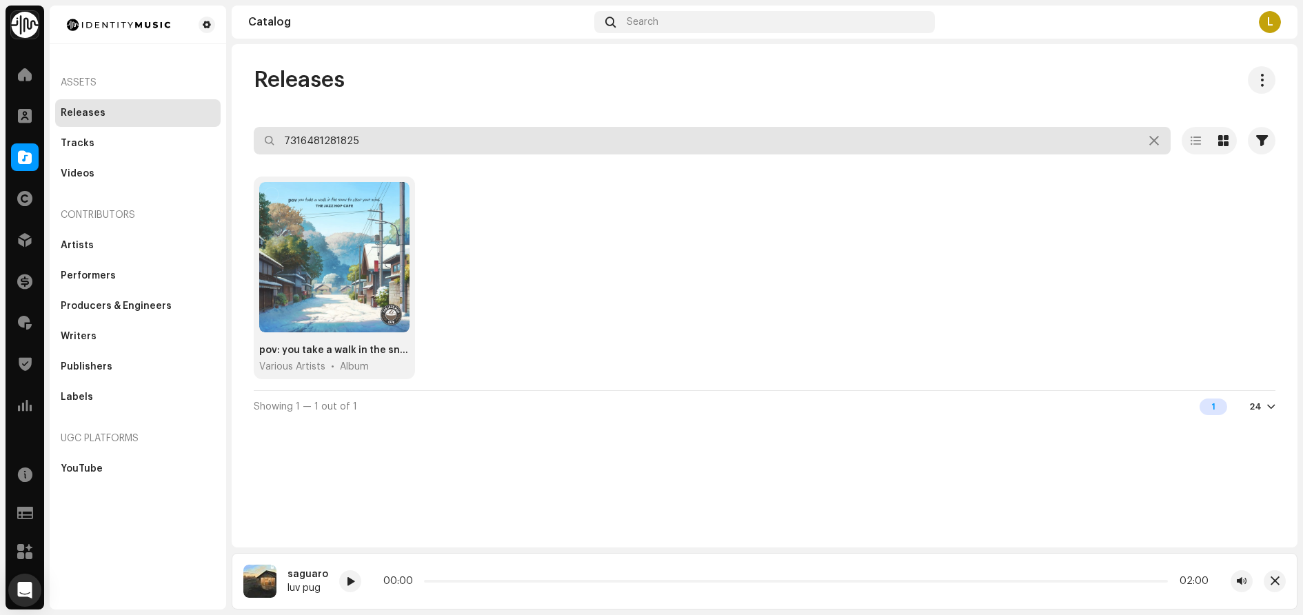
click at [383, 141] on input "7316481281825" at bounding box center [712, 141] width 917 height 28
type input "sho"
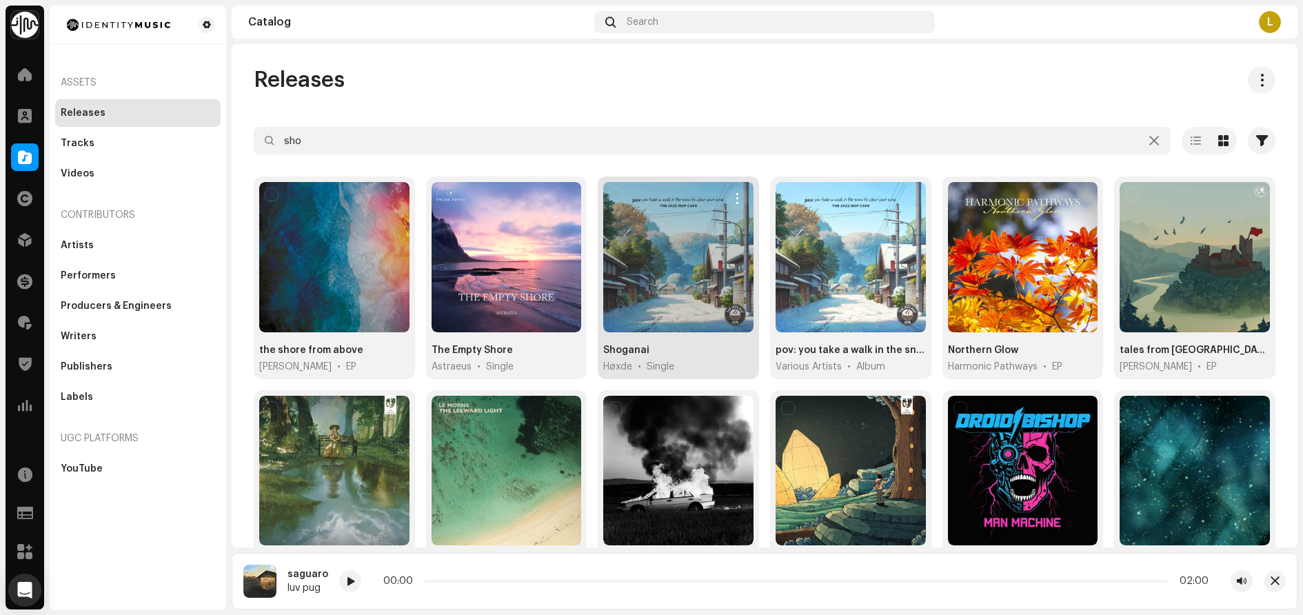
click at [634, 345] on div "Shoganai" at bounding box center [626, 350] width 46 height 14
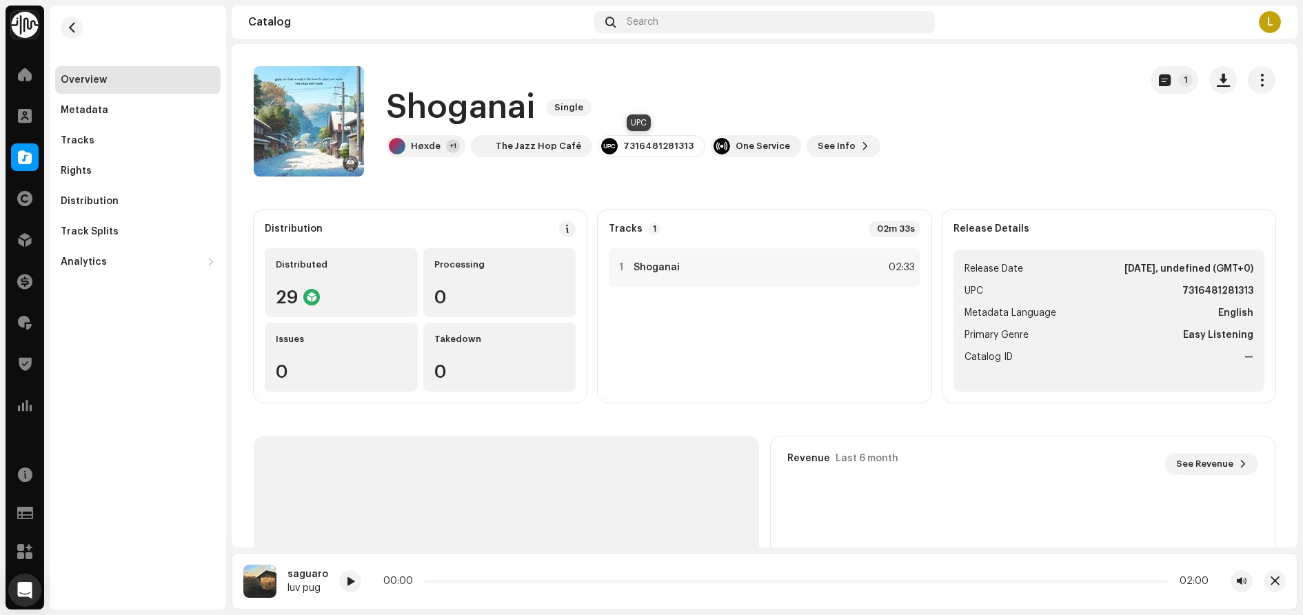
click at [640, 145] on div "7316481281313" at bounding box center [658, 146] width 70 height 11
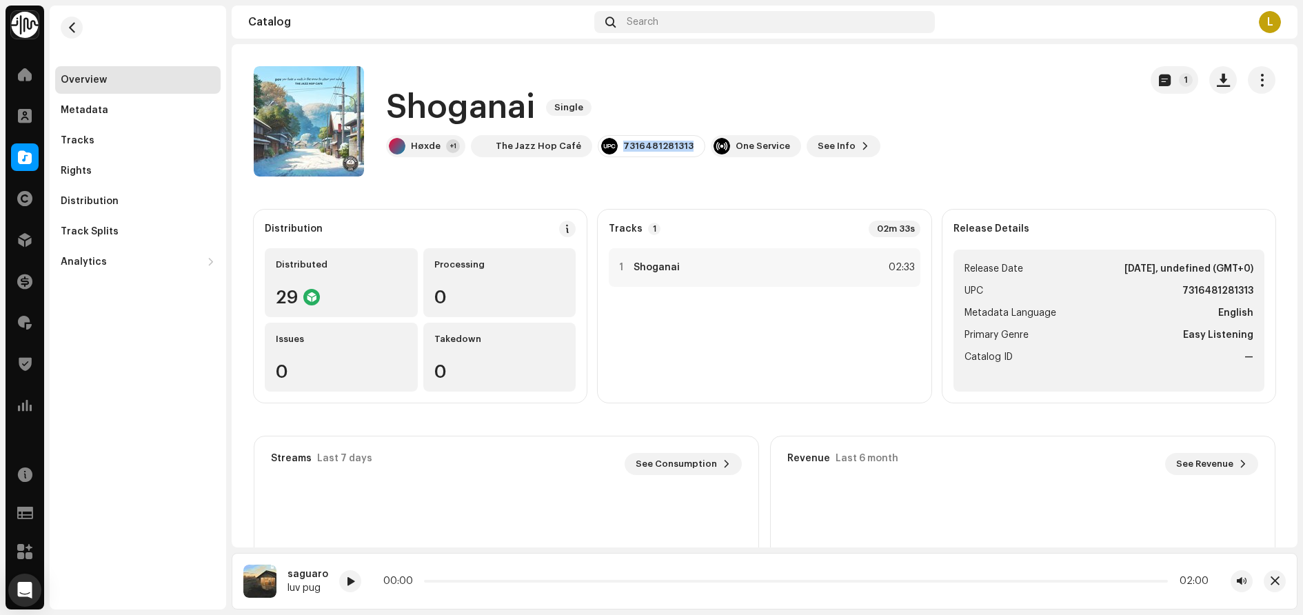
copy div "7316481281313"
click at [619, 264] on div at bounding box center [621, 267] width 10 height 11
click at [119, 365] on div "Overview Metadata Tracks Rights Distribution Track Splits Analytics Consumption…" at bounding box center [138, 308] width 176 height 604
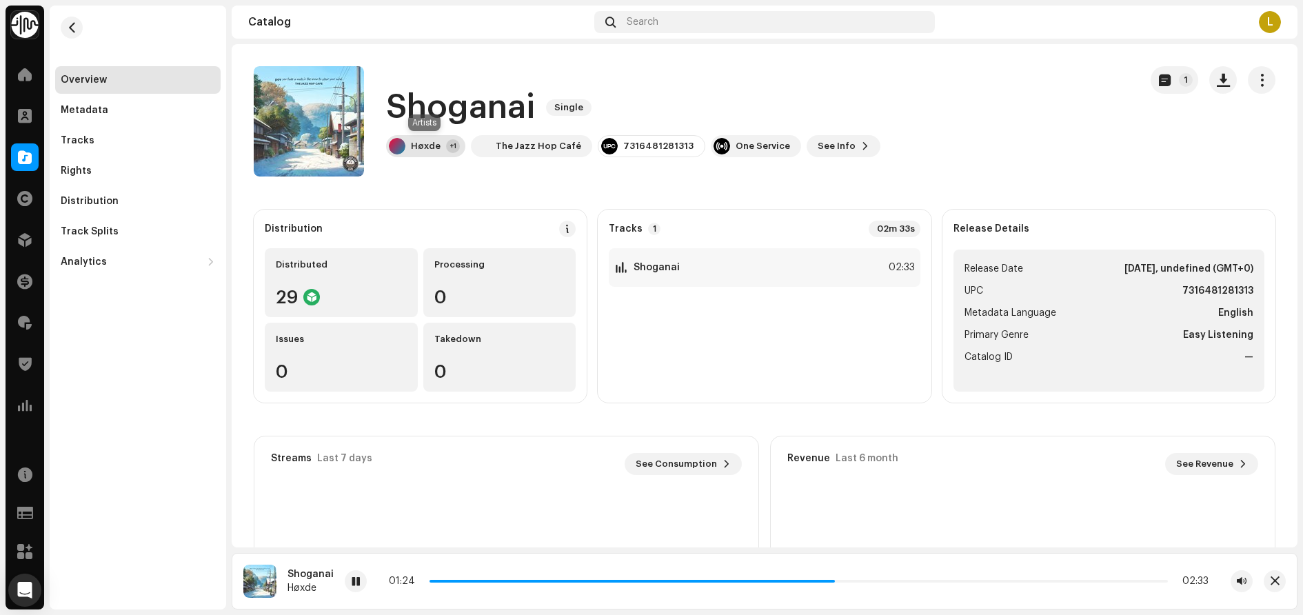
click at [426, 145] on div "Høxde" at bounding box center [426, 146] width 30 height 11
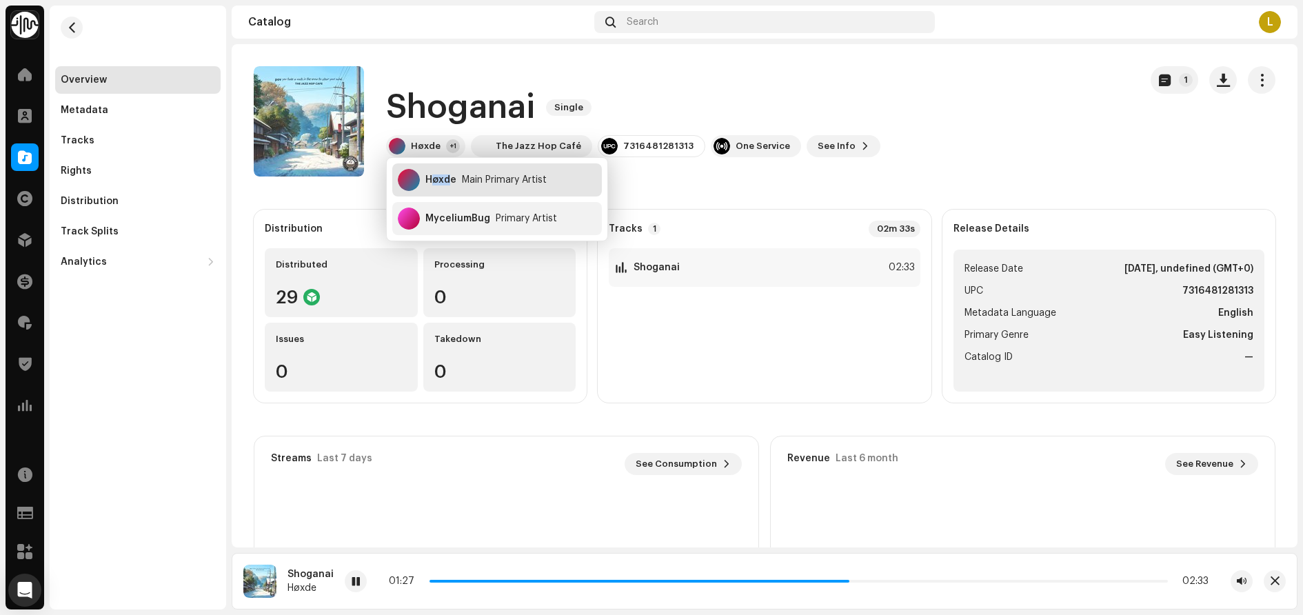
drag, startPoint x: 452, startPoint y: 181, endPoint x: 433, endPoint y: 182, distance: 18.7
click at [433, 182] on div "Høxde" at bounding box center [440, 179] width 31 height 11
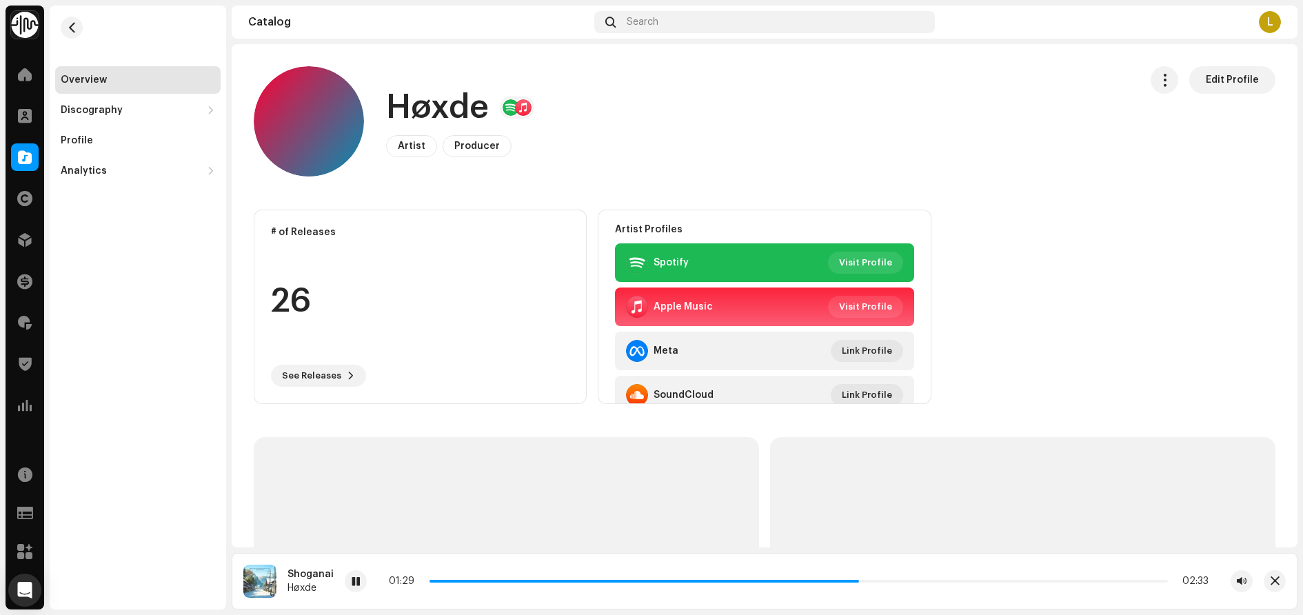
click at [445, 100] on h1 "Høxde" at bounding box center [437, 107] width 103 height 44
copy h1 "Høxde"
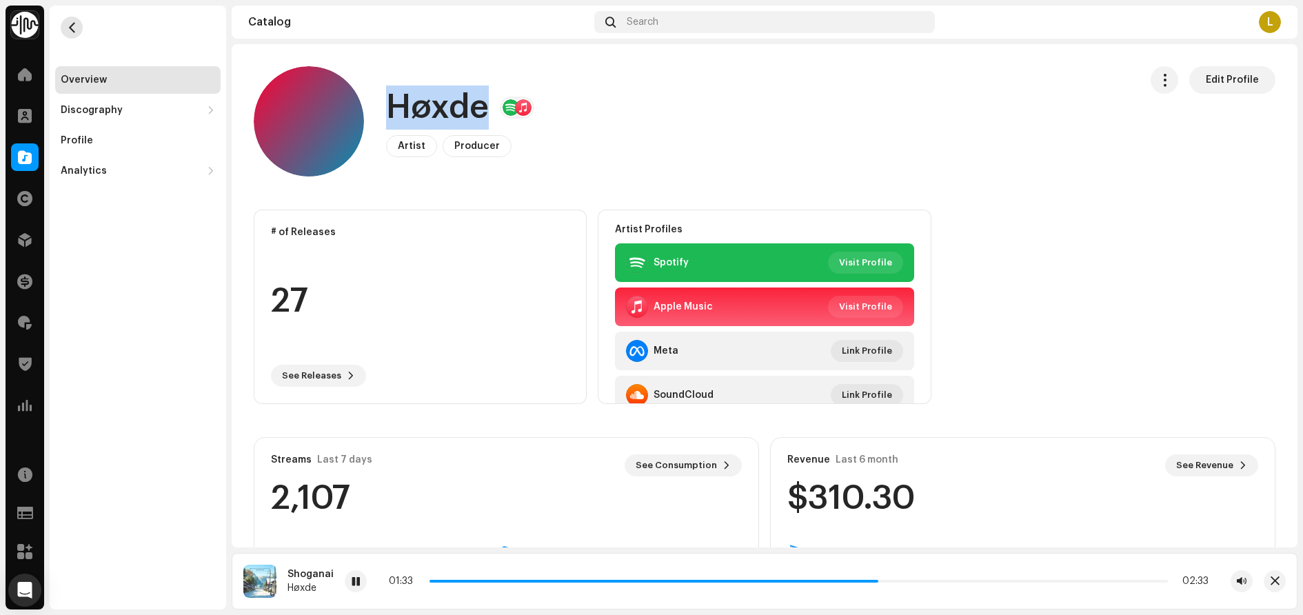
click at [70, 34] on button "button" at bounding box center [72, 28] width 22 height 22
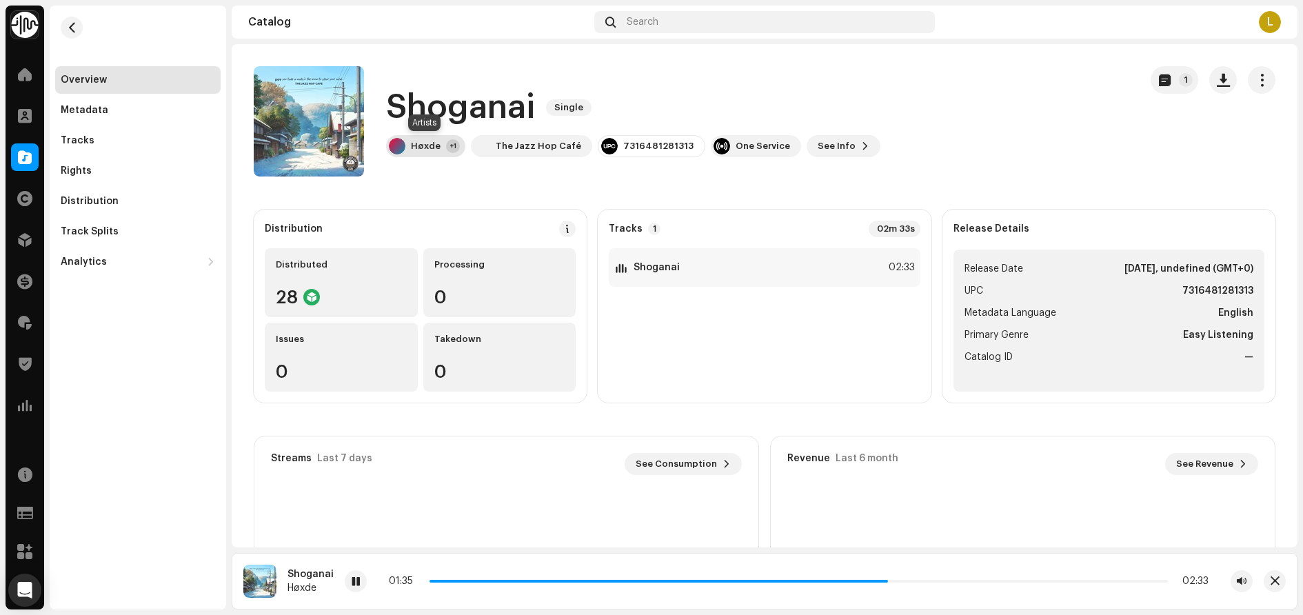
click at [407, 145] on div "Høxde +1" at bounding box center [425, 146] width 79 height 22
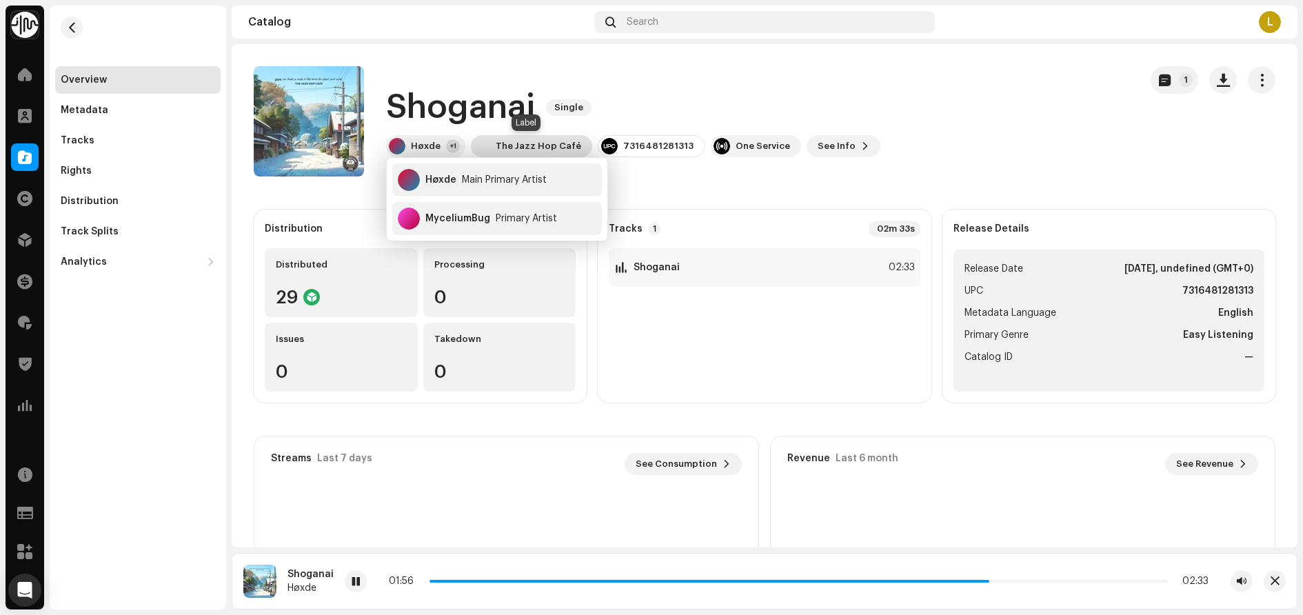
click at [536, 151] on div "The Jazz Hop Café" at bounding box center [538, 146] width 85 height 11
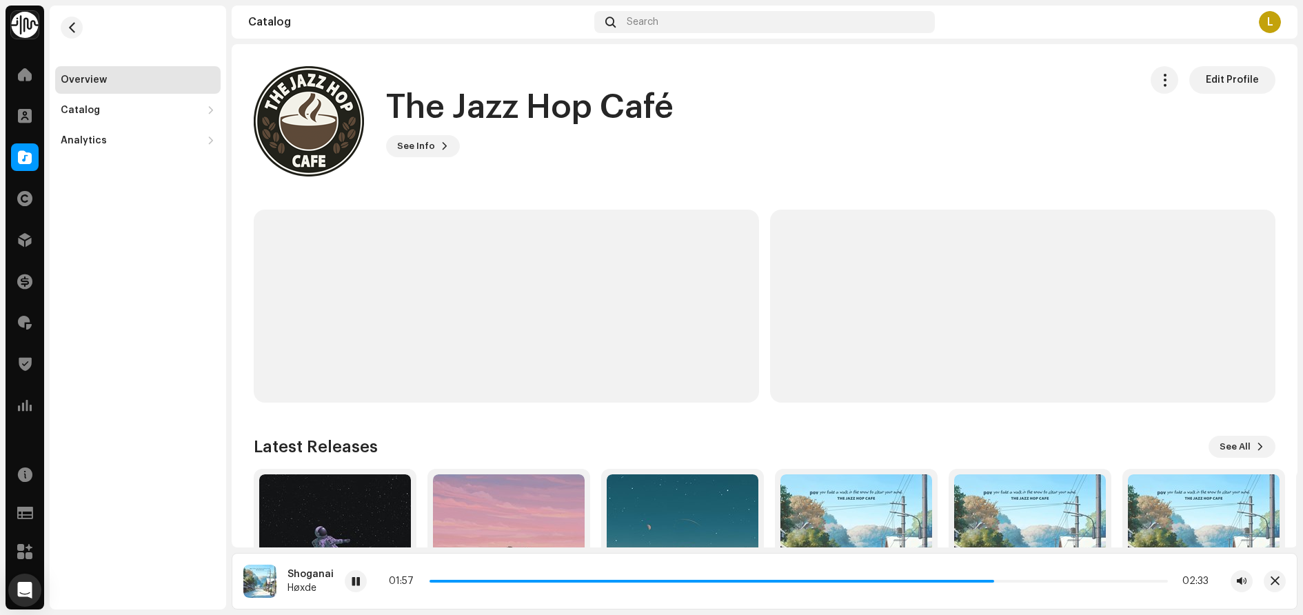
click at [666, 110] on h1 "The Jazz Hop Café" at bounding box center [529, 107] width 287 height 44
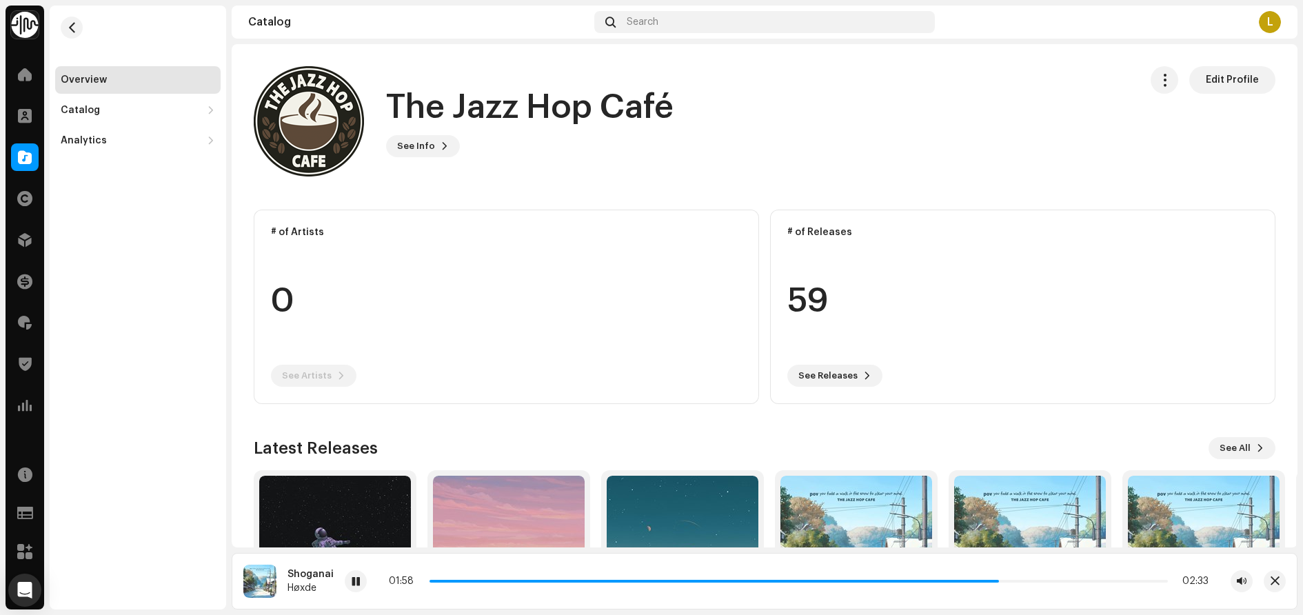
click at [651, 104] on h1 "The Jazz Hop Café" at bounding box center [529, 107] width 287 height 44
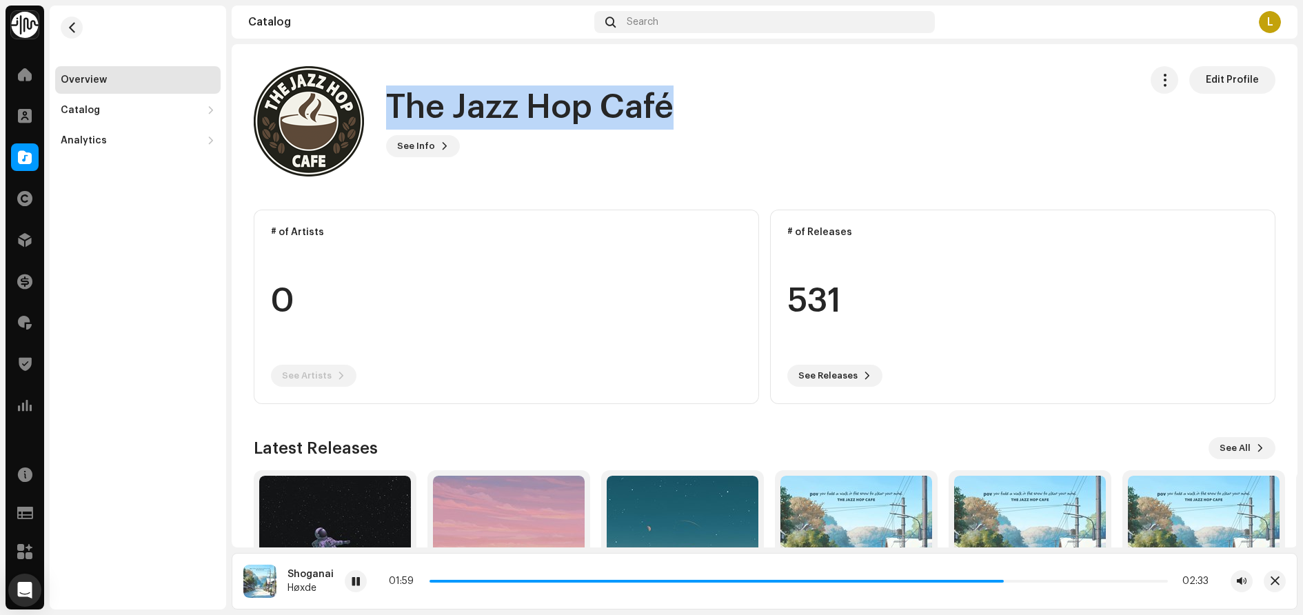
click at [651, 104] on h1 "The Jazz Hop Café" at bounding box center [529, 107] width 287 height 44
copy div "The Jazz Hop Café See Info Edit Profile Edit Profile"
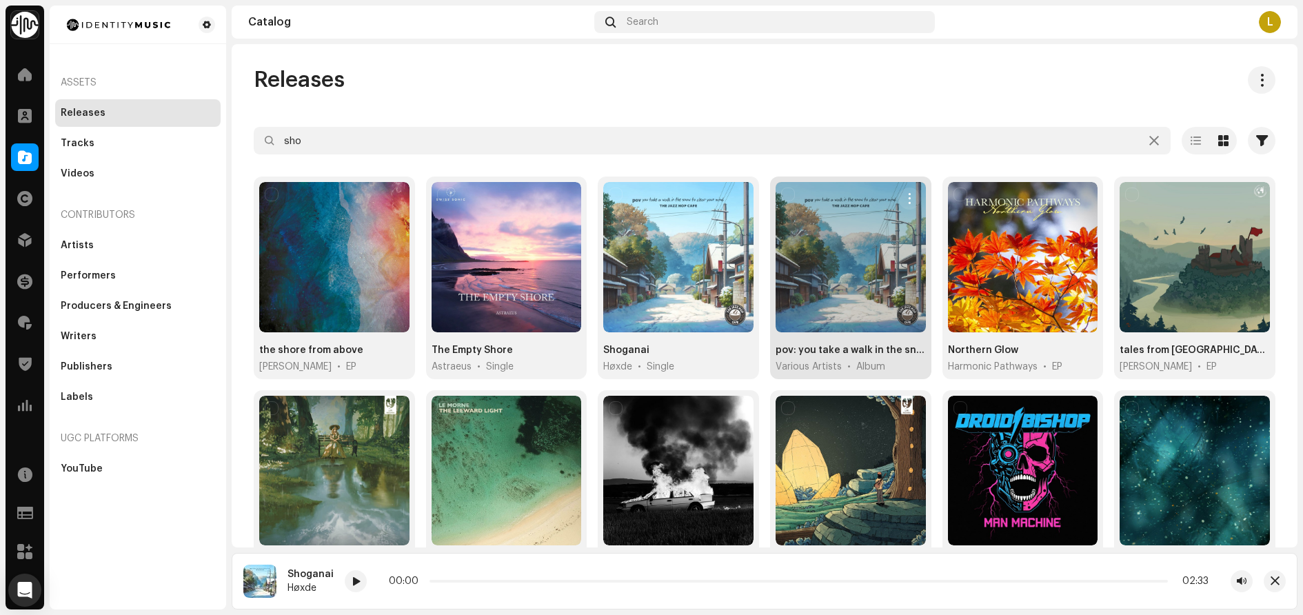
click at [834, 349] on div "pov: you take a walk in the snow to clear your mind." at bounding box center [850, 350] width 150 height 14
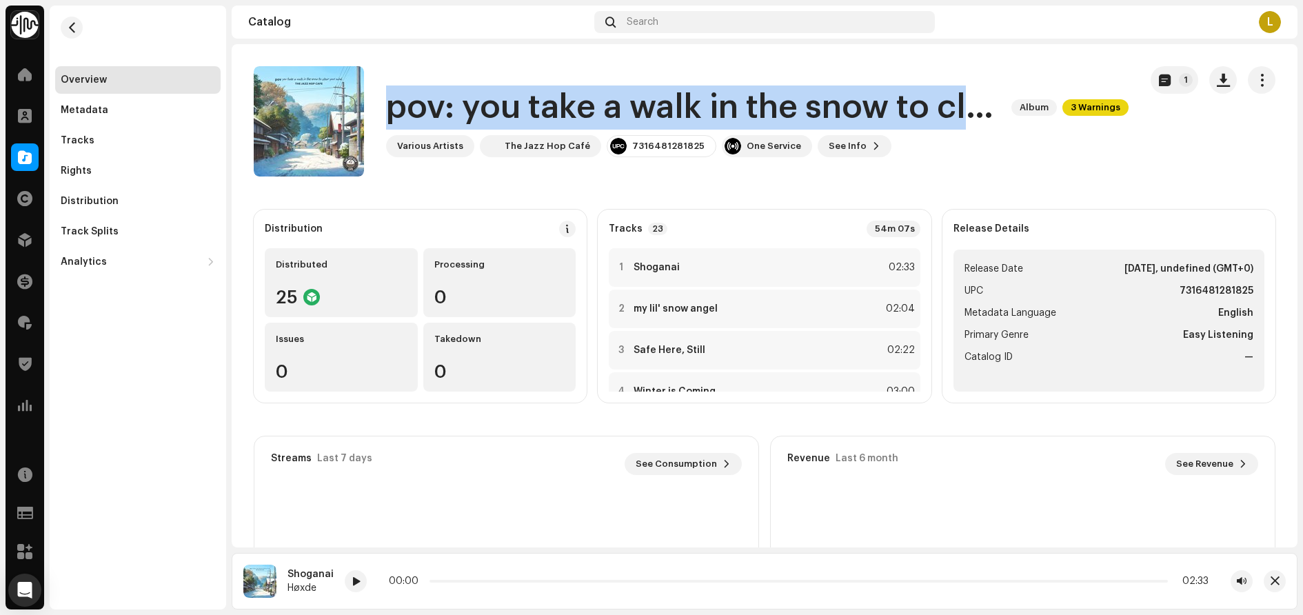
drag, startPoint x: 391, startPoint y: 109, endPoint x: 973, endPoint y: 111, distance: 581.7
click at [973, 111] on h1 "pov: you take a walk in the snow to clear your mind." at bounding box center [693, 107] width 614 height 44
click at [838, 140] on span "See Info" at bounding box center [847, 146] width 38 height 28
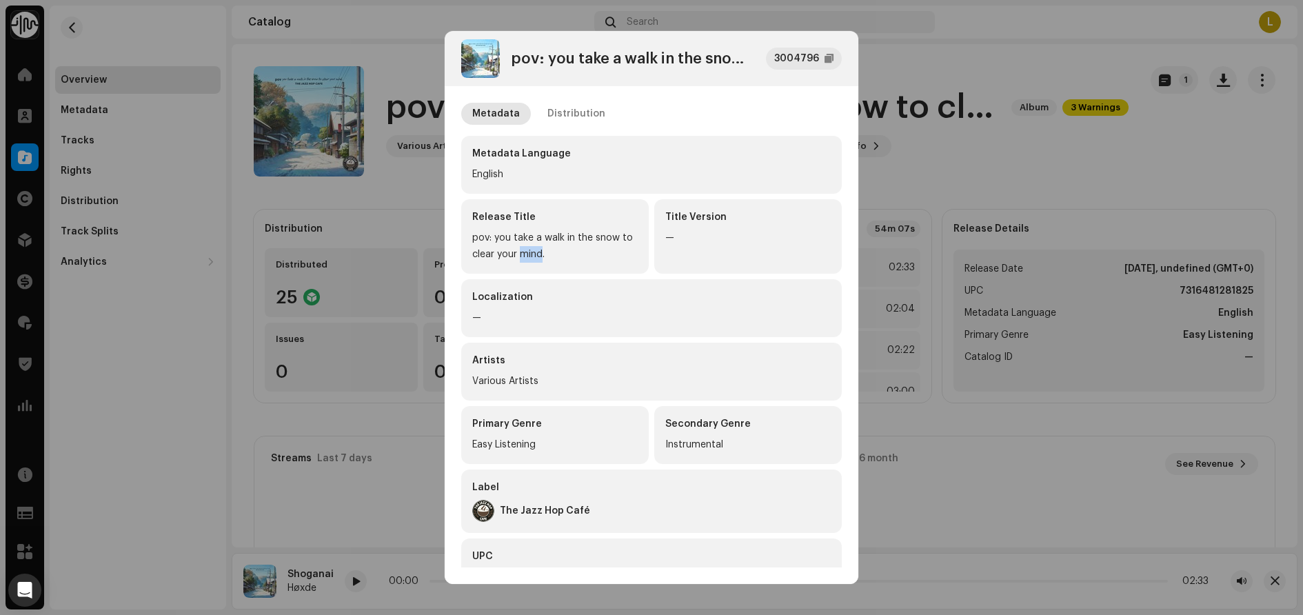
drag, startPoint x: 543, startPoint y: 253, endPoint x: 520, endPoint y: 249, distance: 23.7
click at [520, 249] on div "pov: you take a walk in the snow to clear your mind." at bounding box center [554, 245] width 165 height 33
drag, startPoint x: 473, startPoint y: 236, endPoint x: 555, endPoint y: 255, distance: 84.9
click at [555, 255] on div "pov: you take a walk in the snow to clear your mind." at bounding box center [554, 245] width 165 height 33
copy div "pov: you take a walk in the snow to clear your mind."
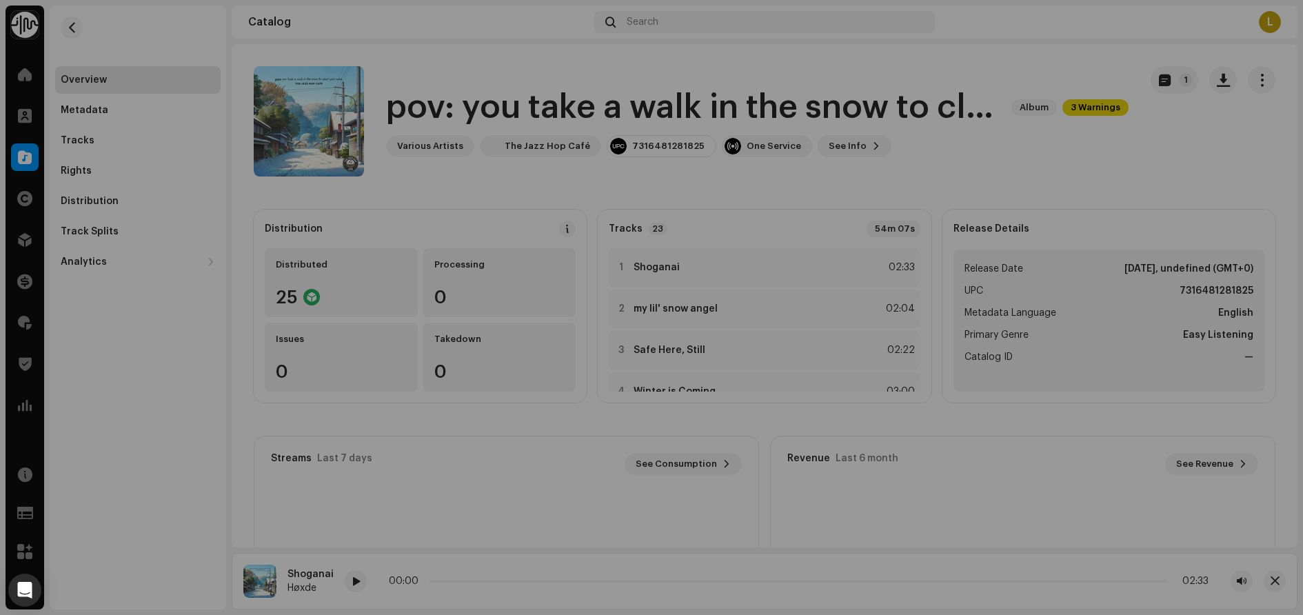
click at [97, 348] on div "pov: you take a walk in the snow to clear your mind. 3004796 Metadata Distribut…" at bounding box center [651, 307] width 1303 height 615
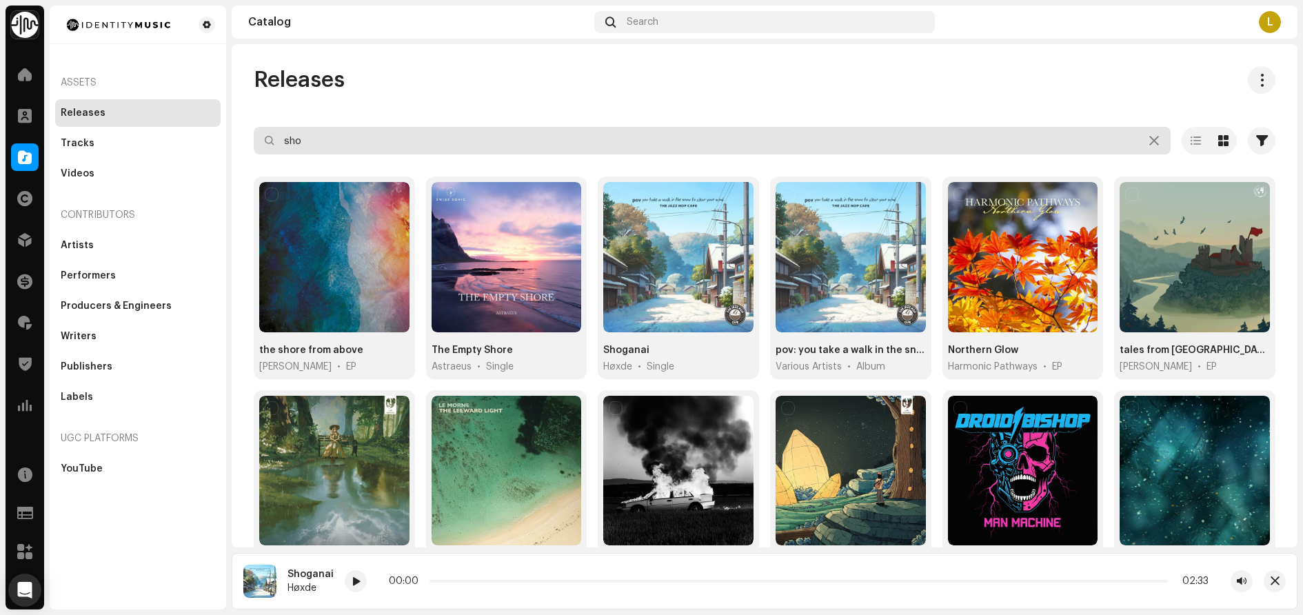
click at [323, 139] on input "sho" at bounding box center [712, 141] width 917 height 28
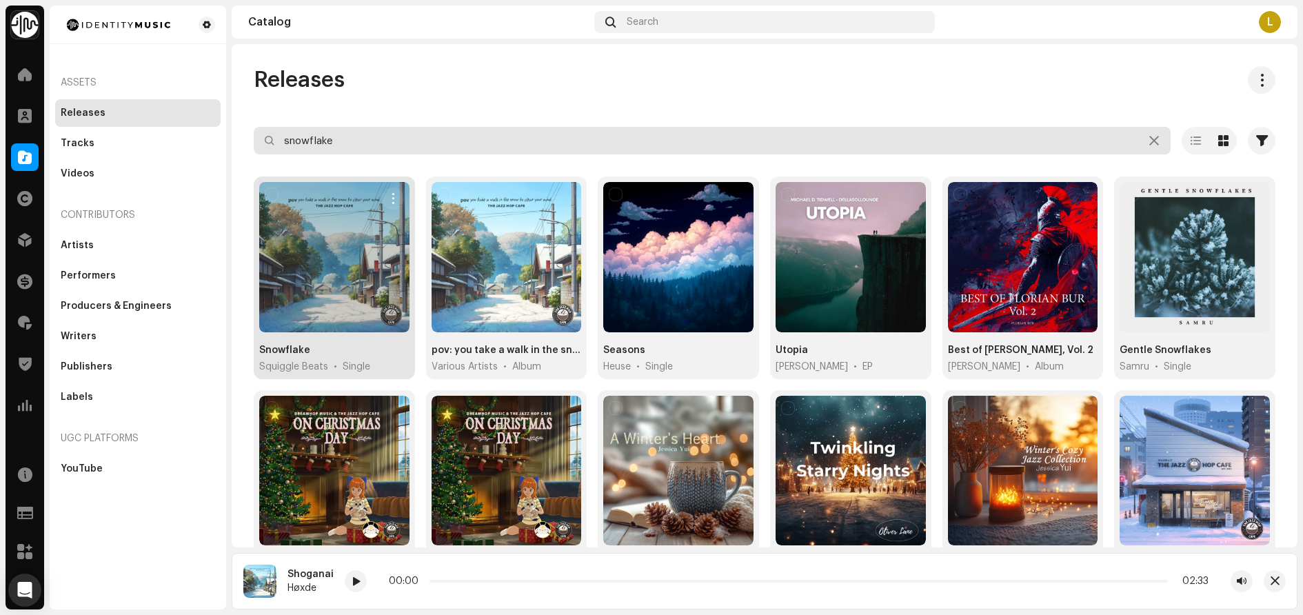
type input "snowflake"
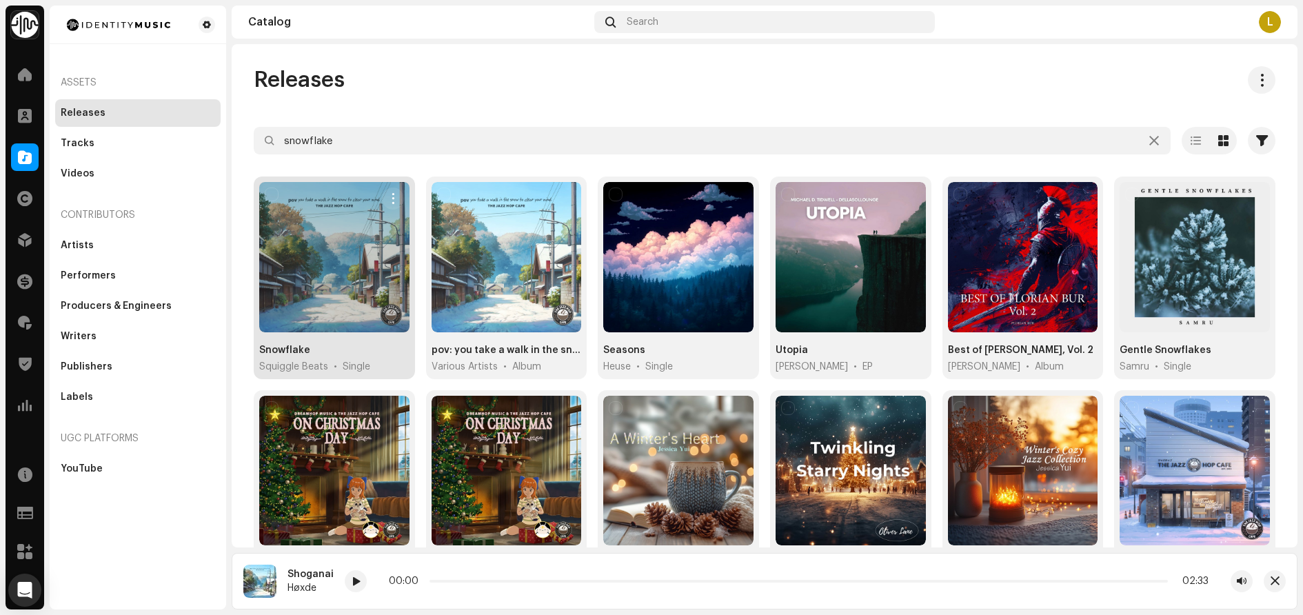
click at [278, 349] on div "Snowflake" at bounding box center [284, 350] width 51 height 14
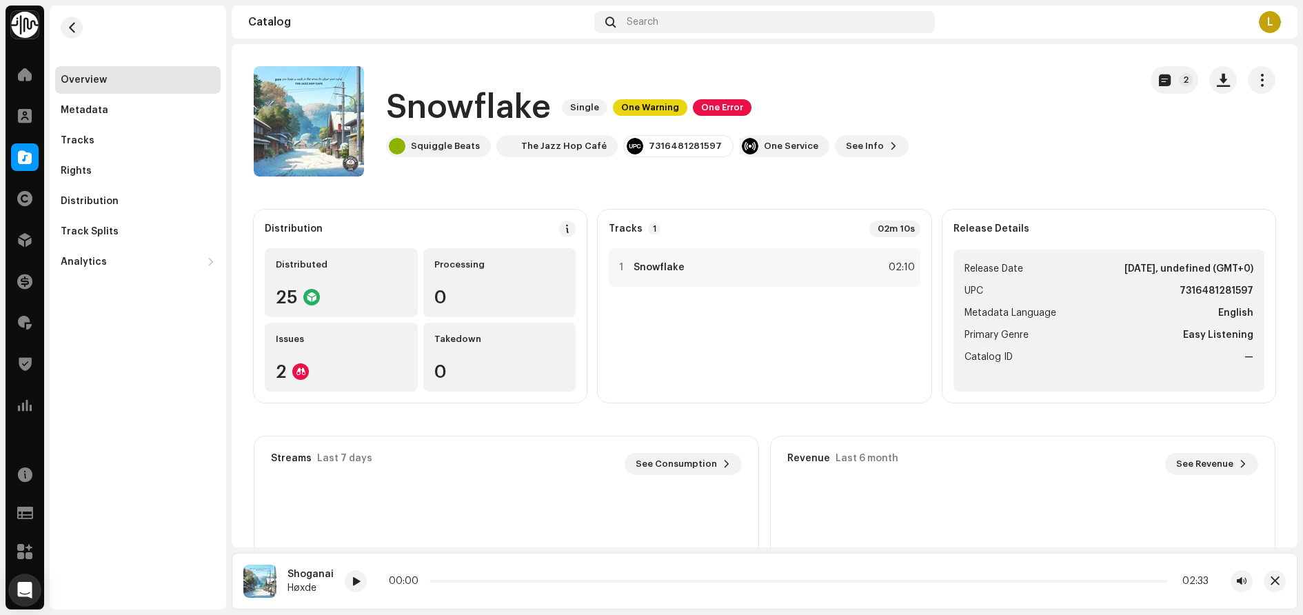
click at [93, 324] on div "Overview Metadata Tracks Rights Distribution Track Splits Analytics Consumption…" at bounding box center [138, 308] width 176 height 604
click at [655, 147] on div "7316481281597" at bounding box center [685, 146] width 73 height 11
copy div "7316481281597"
click at [491, 195] on catalog-releases-details-overview "Snowflake Single One Warning One Error 2 Snowflake Single One Warning One Error…" at bounding box center [764, 388] width 1065 height 689
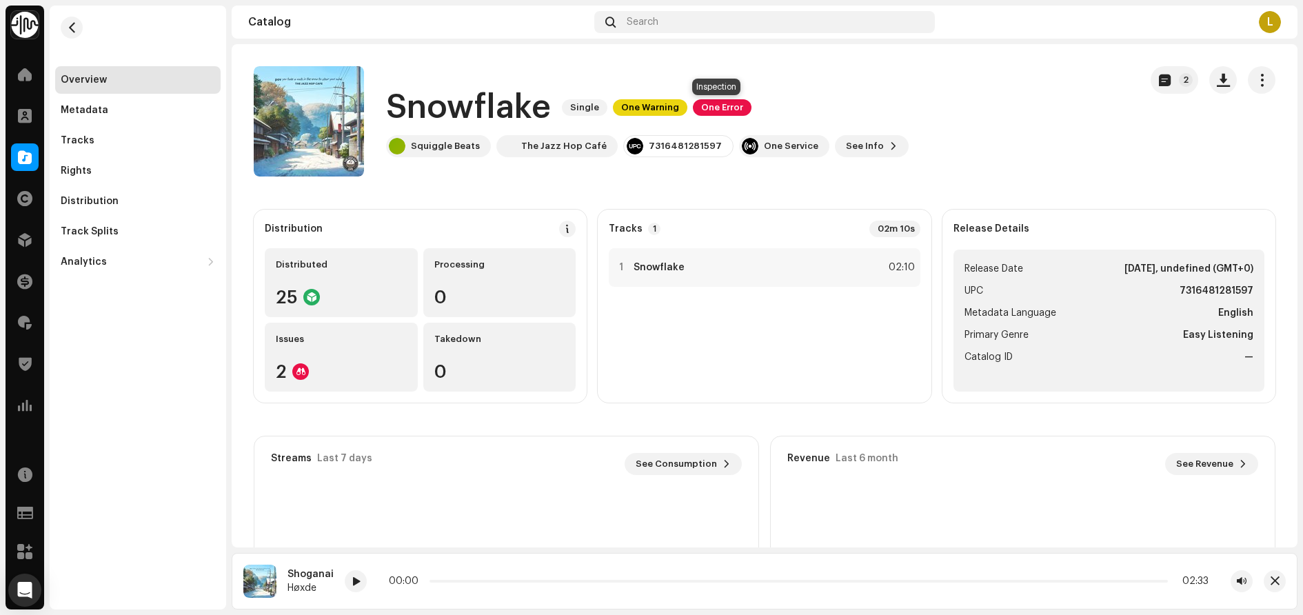
click at [708, 108] on span "One Error" at bounding box center [722, 107] width 59 height 17
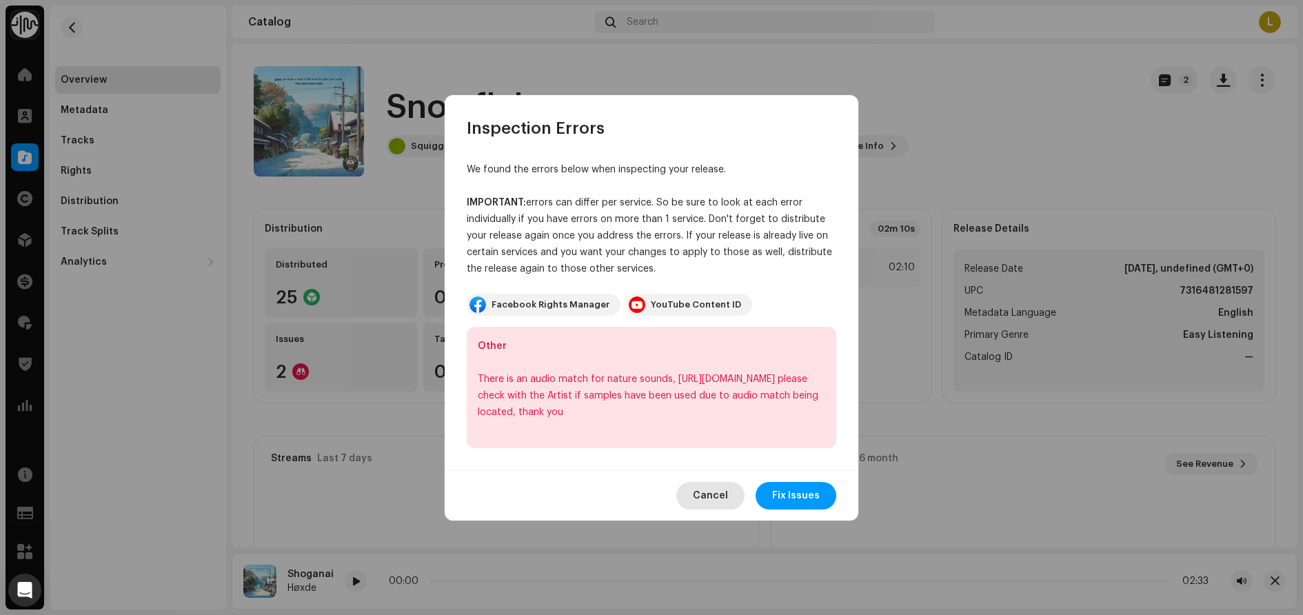
click at [715, 500] on span "Cancel" at bounding box center [710, 496] width 35 height 28
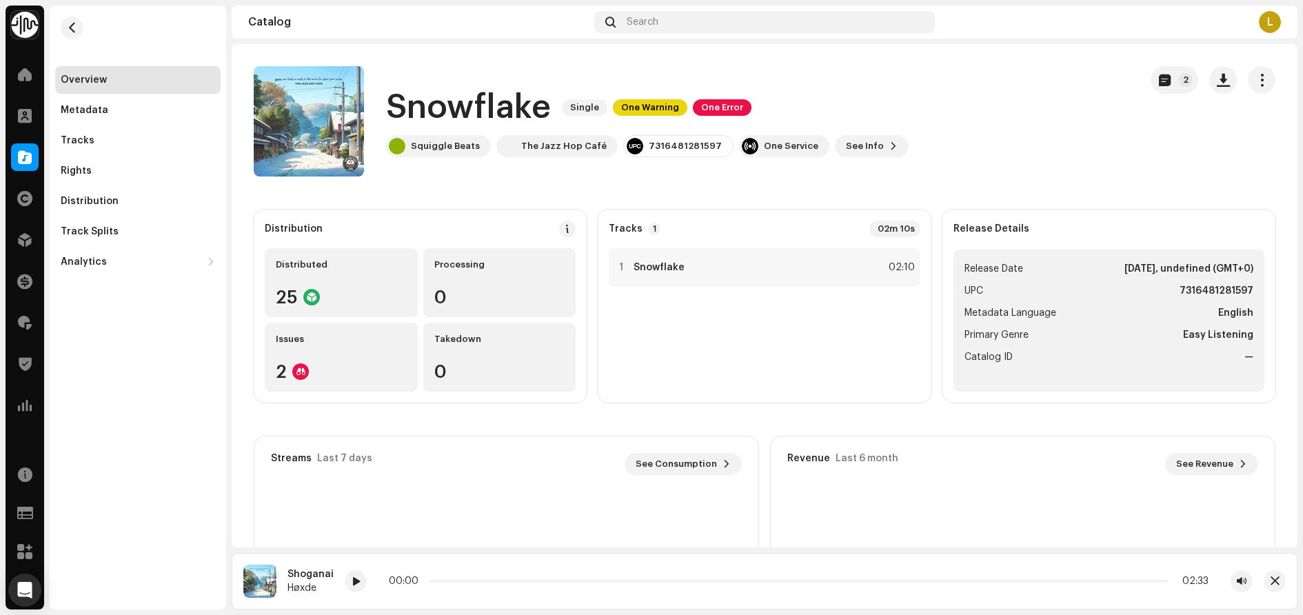
drag, startPoint x: 111, startPoint y: 350, endPoint x: 86, endPoint y: 349, distance: 24.8
click at [111, 350] on div "Overview Metadata Tracks Rights Distribution Track Splits Analytics Consumption…" at bounding box center [138, 308] width 176 height 604
click at [622, 263] on div at bounding box center [621, 267] width 10 height 11
click at [77, 23] on button "button" at bounding box center [72, 28] width 22 height 22
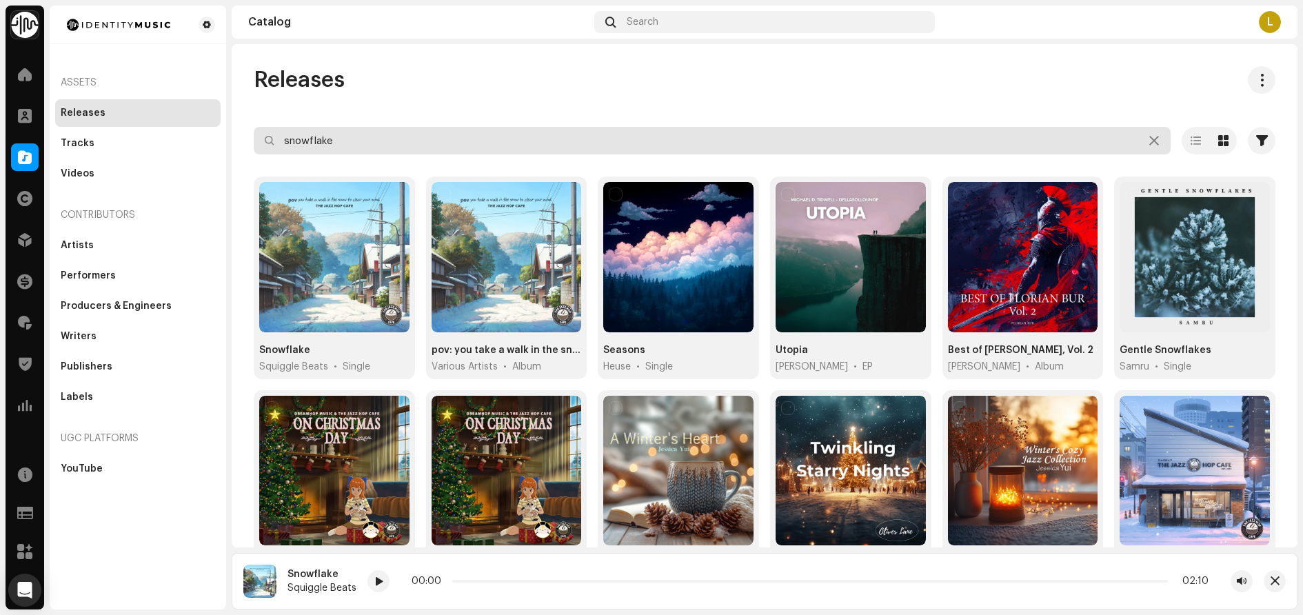
click at [346, 136] on input "snowflake" at bounding box center [712, 141] width 917 height 28
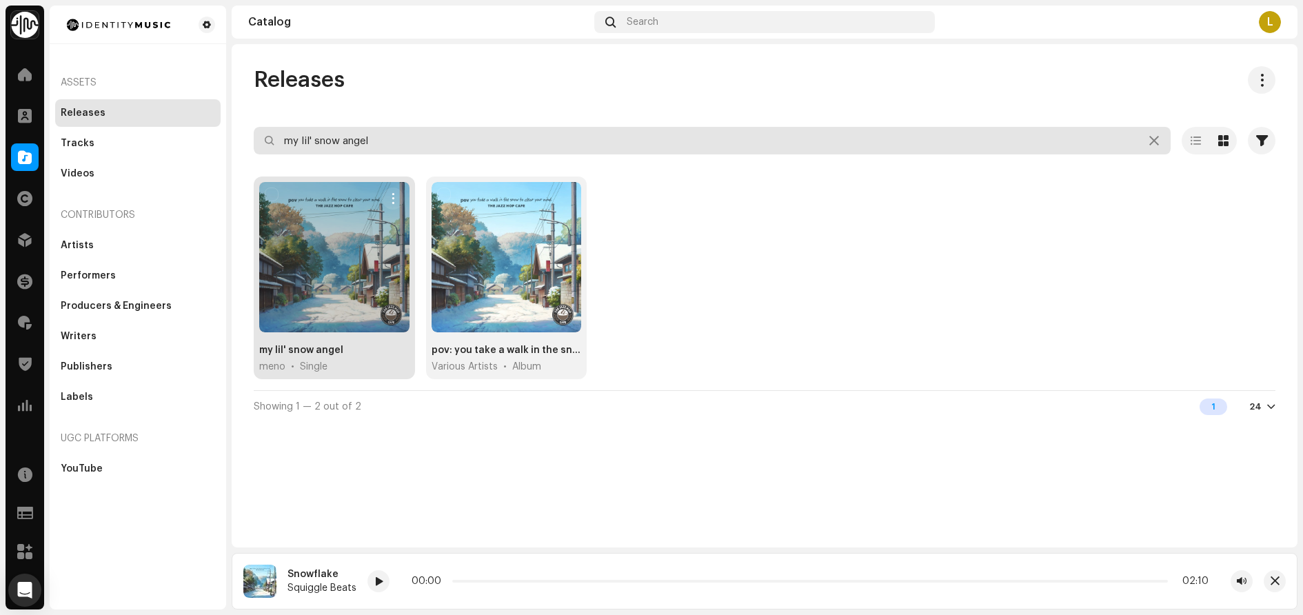
type input "my lil' snow angel"
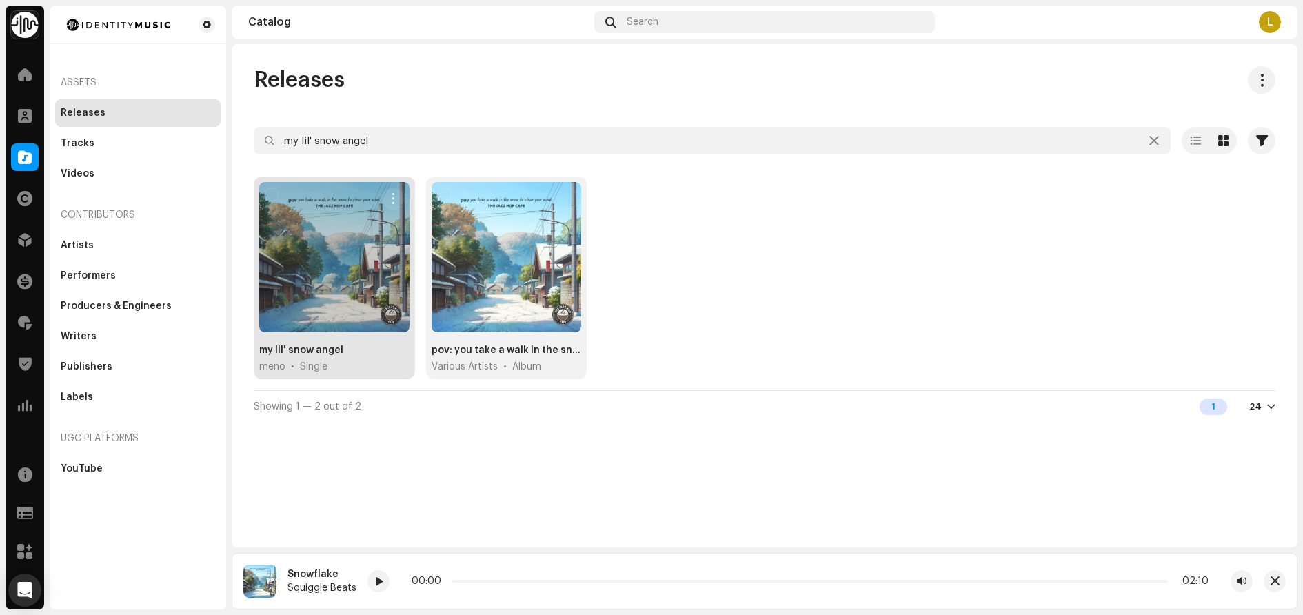
click at [304, 351] on div "my lil' snow angel" at bounding box center [301, 350] width 84 height 14
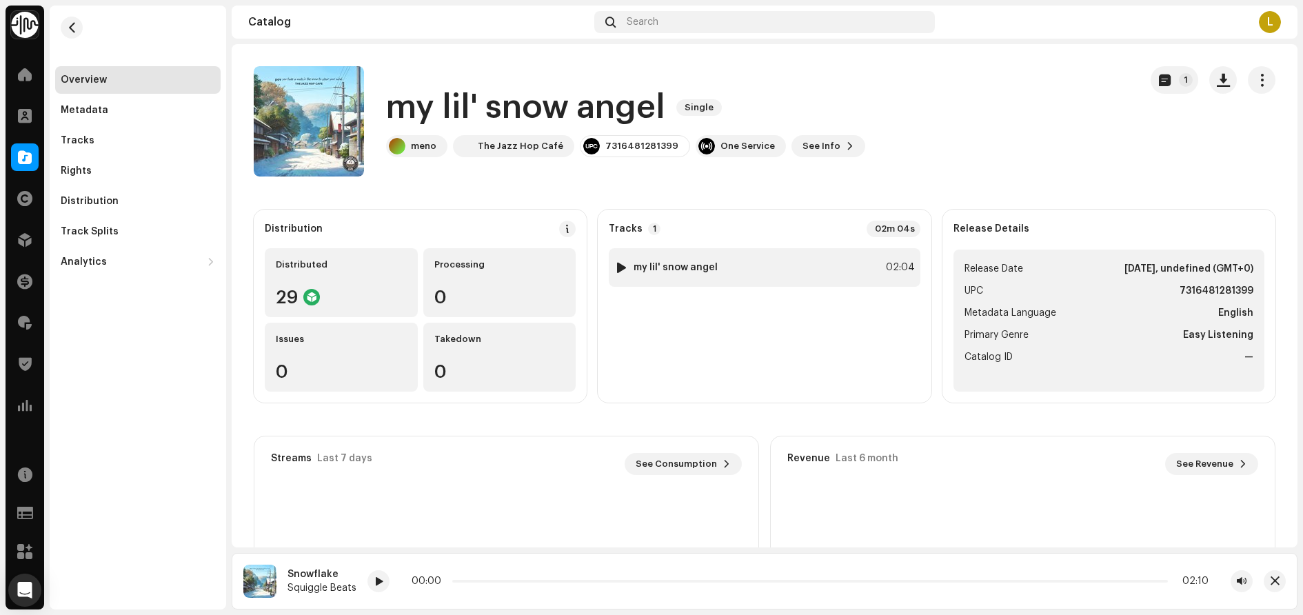
click at [616, 265] on div at bounding box center [621, 267] width 10 height 11
click at [620, 143] on div "7316481281399" at bounding box center [641, 146] width 73 height 11
copy div "7316481281399"
click at [29, 158] on span at bounding box center [25, 157] width 14 height 11
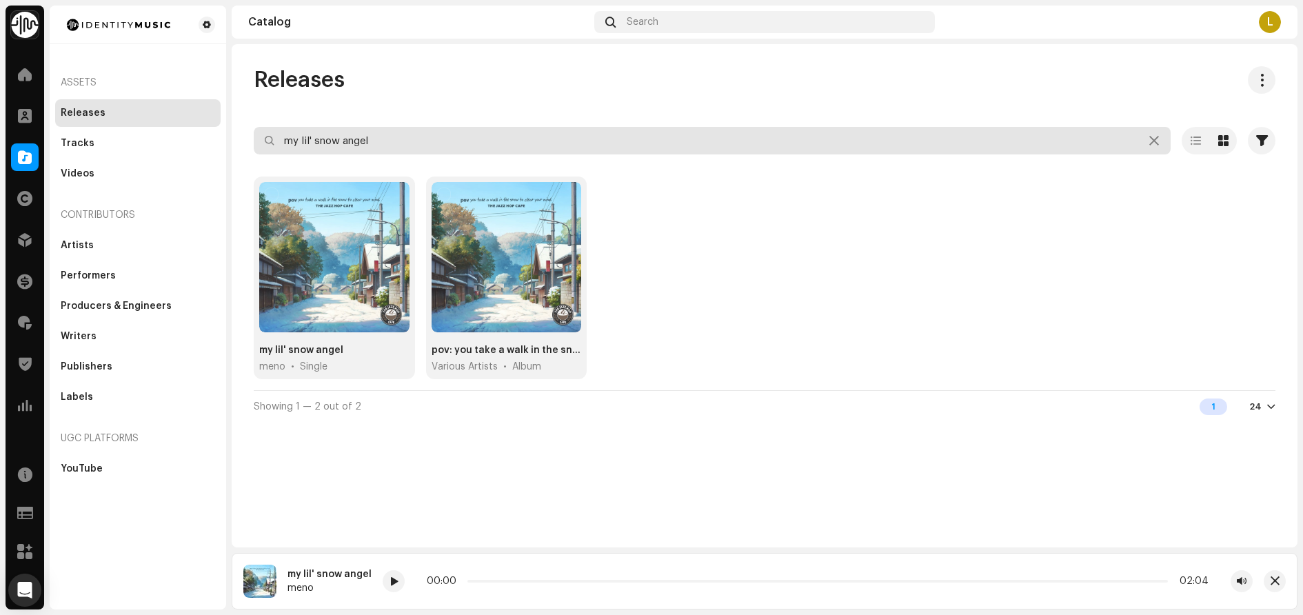
click at [386, 144] on input "my lil' snow angel" at bounding box center [712, 141] width 917 height 28
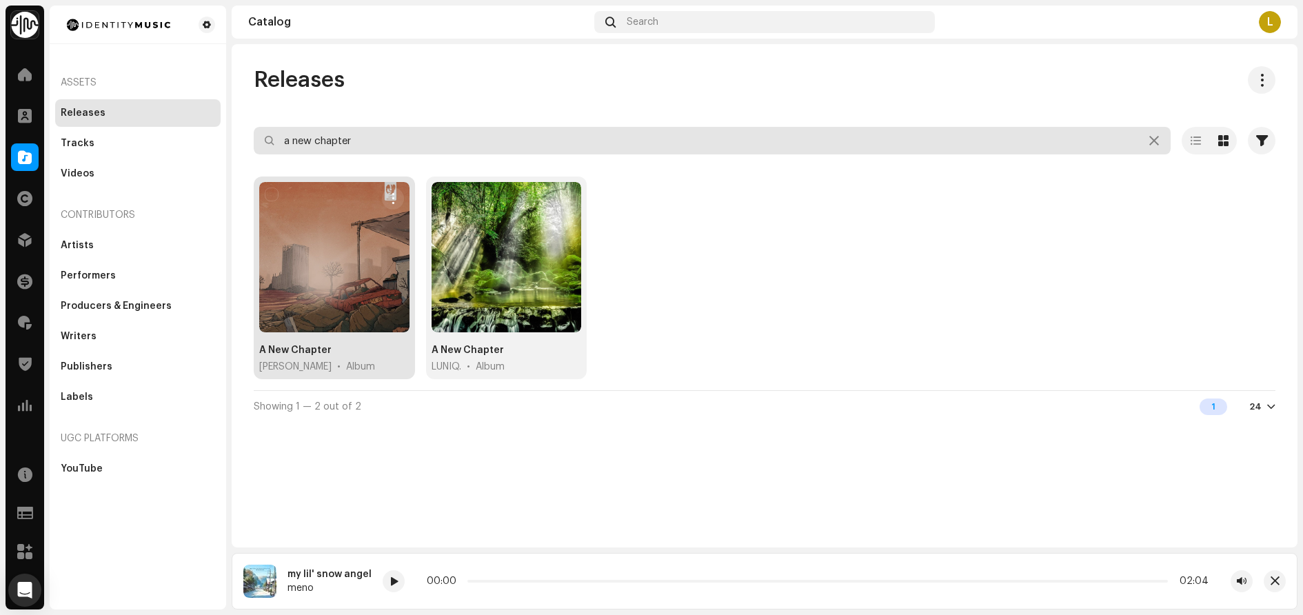
type input "a new chapter"
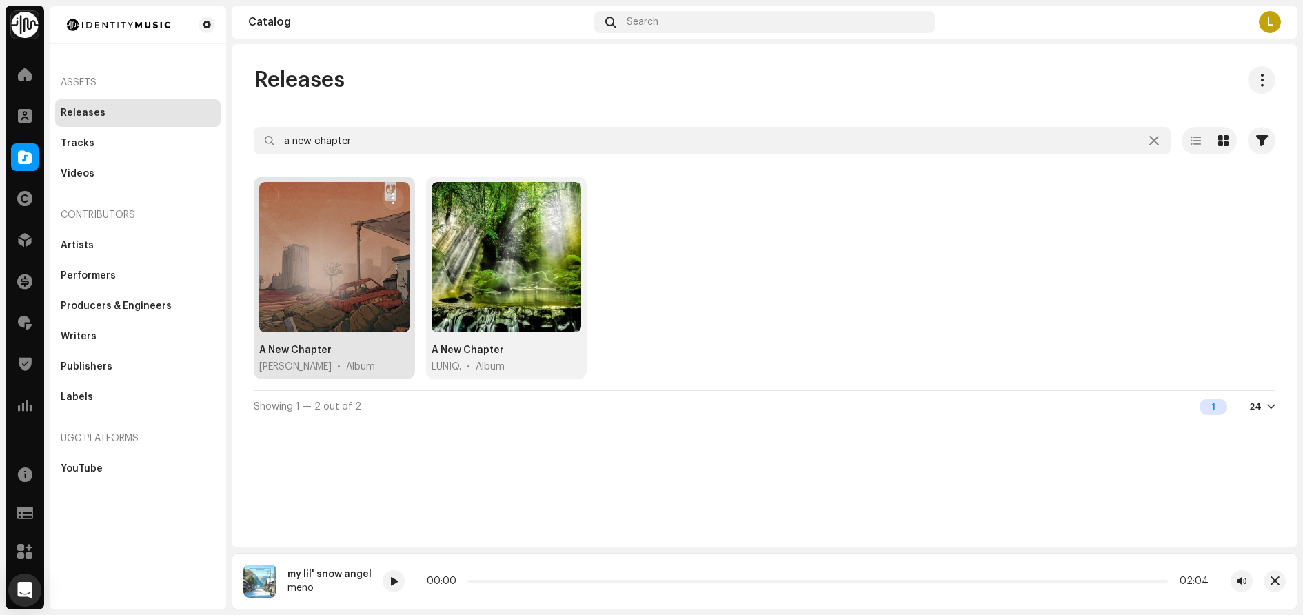
click at [291, 349] on div "A New Chapter" at bounding box center [295, 350] width 72 height 14
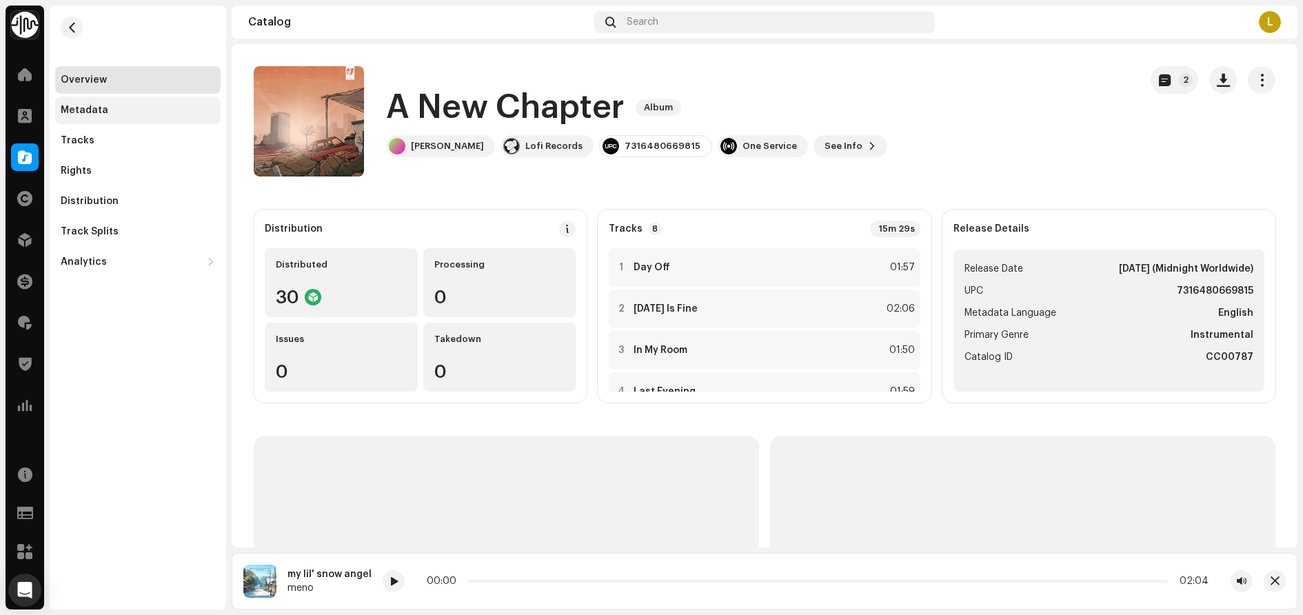
click at [87, 103] on div "Metadata" at bounding box center [137, 110] width 165 height 28
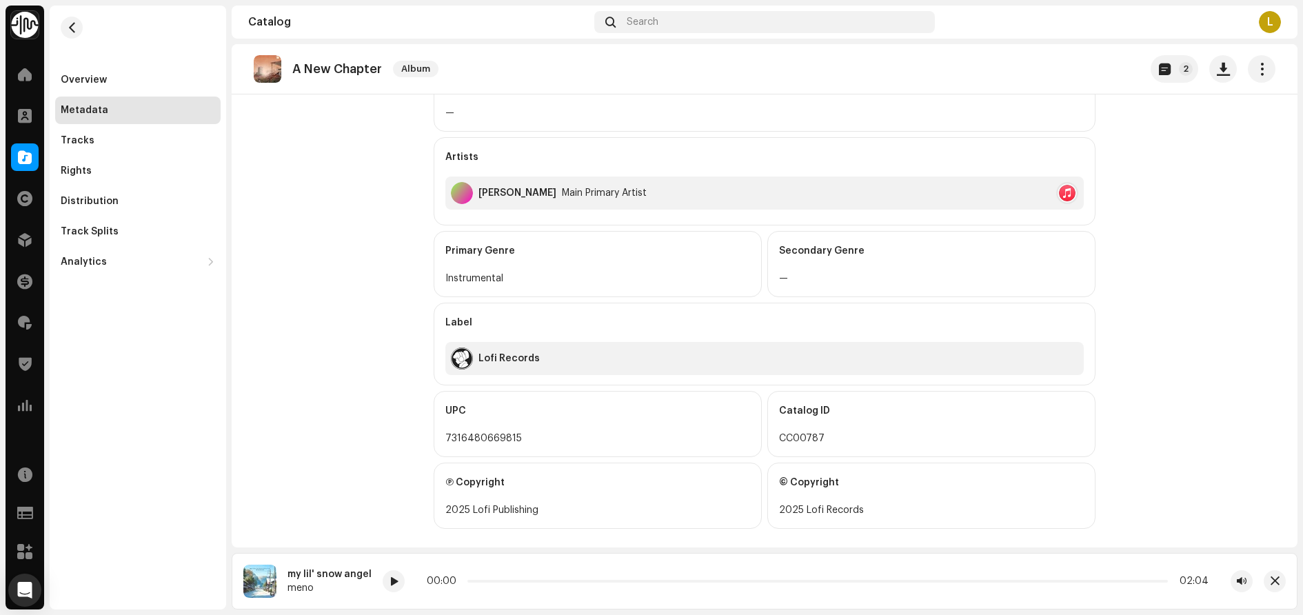
scroll to position [341, 0]
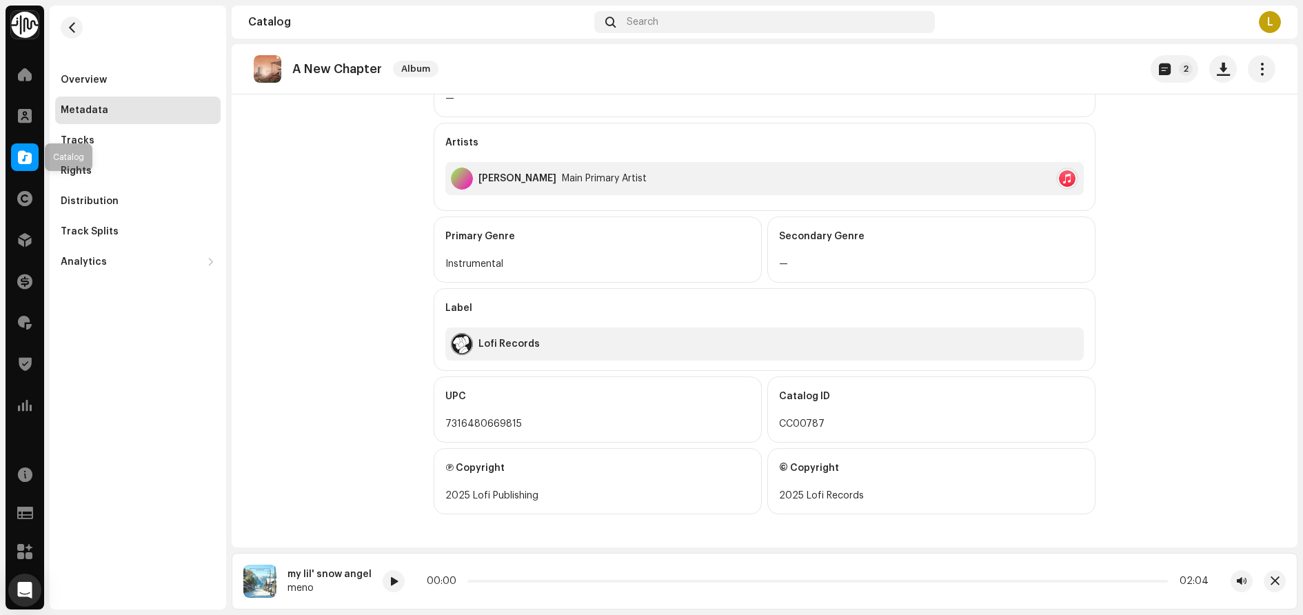
click at [17, 153] on div at bounding box center [25, 157] width 28 height 28
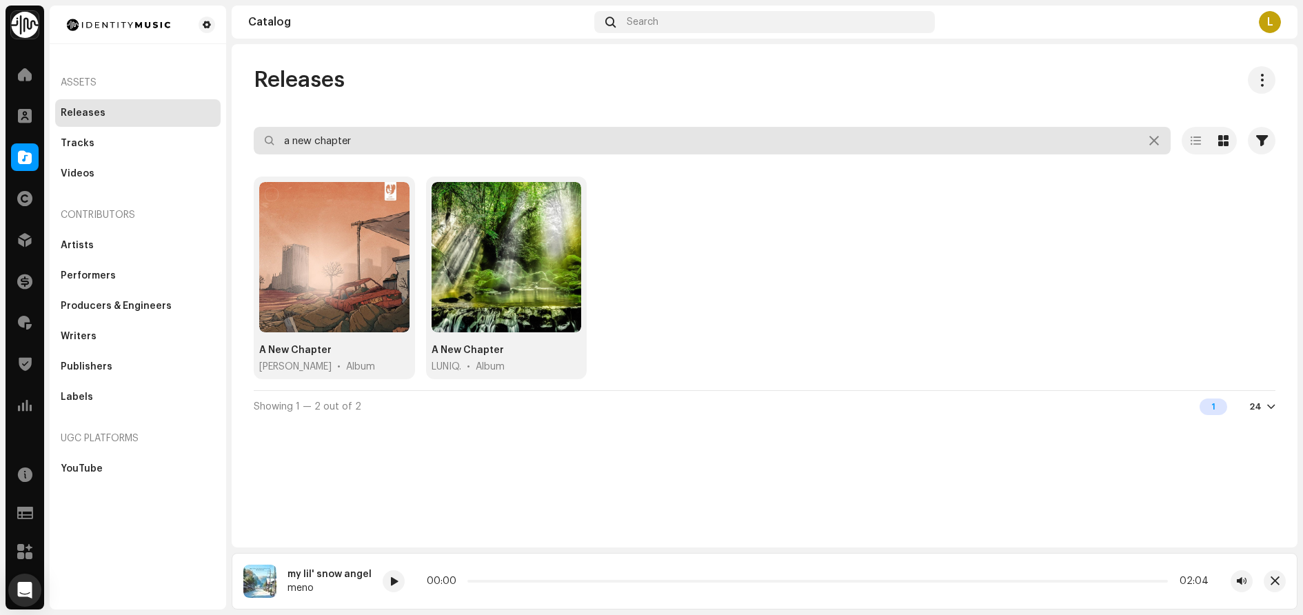
click at [371, 143] on input "a new chapter" at bounding box center [712, 141] width 917 height 28
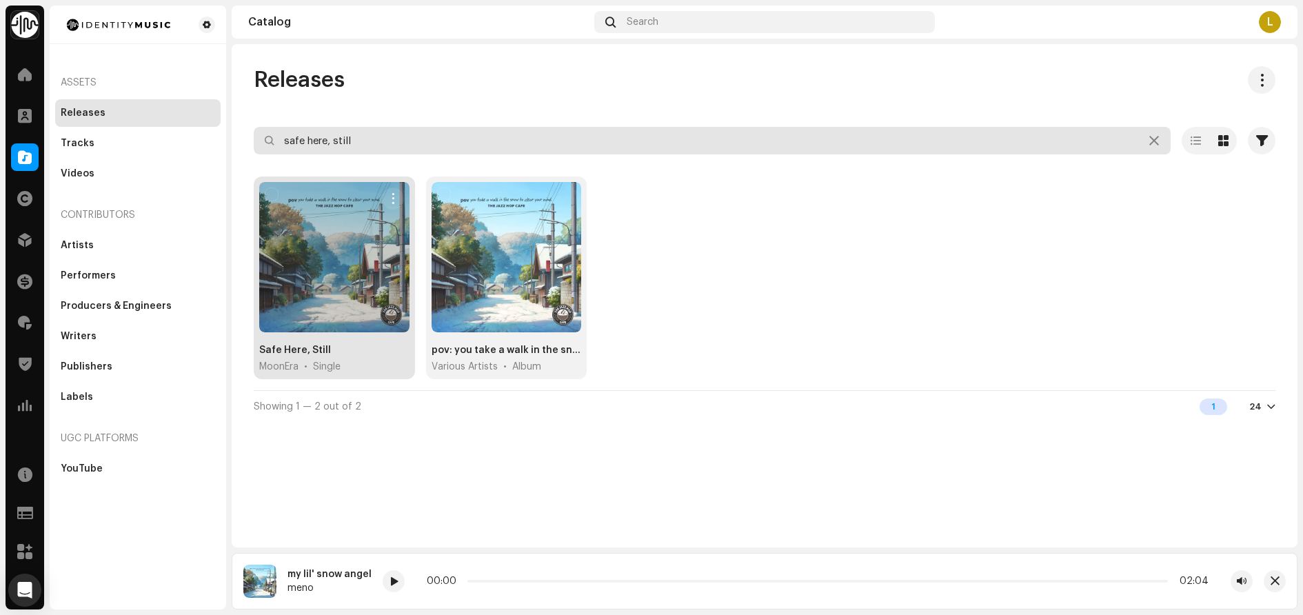
type input "safe here, still"
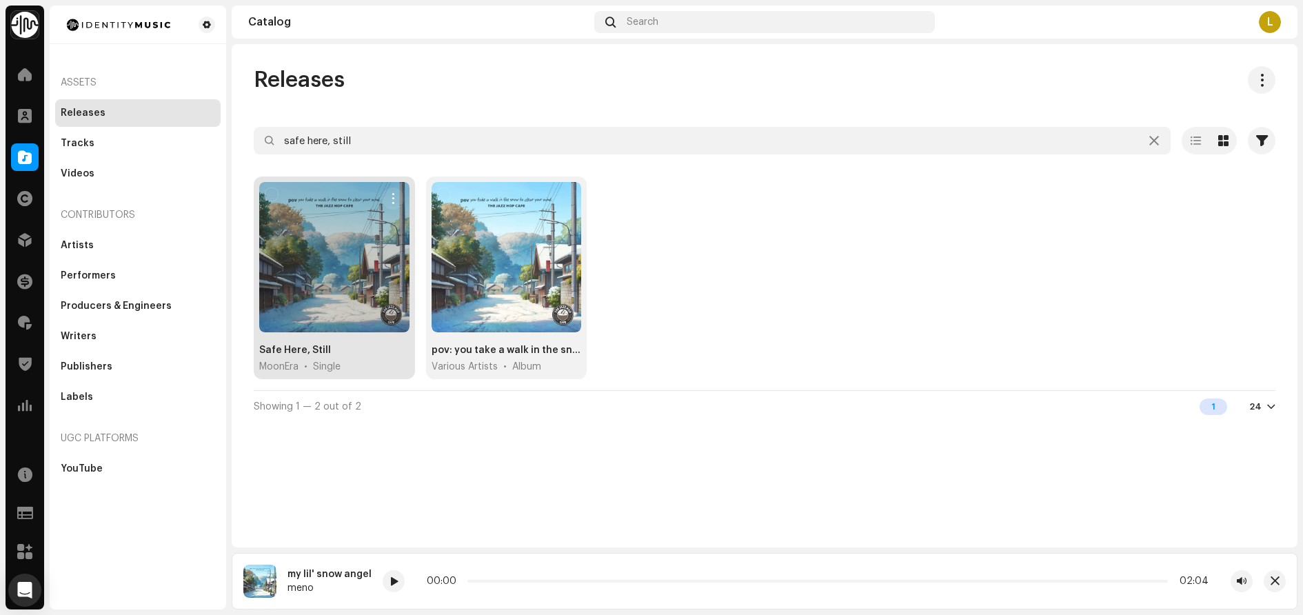
click at [295, 347] on div "Safe Here, Still" at bounding box center [295, 350] width 72 height 14
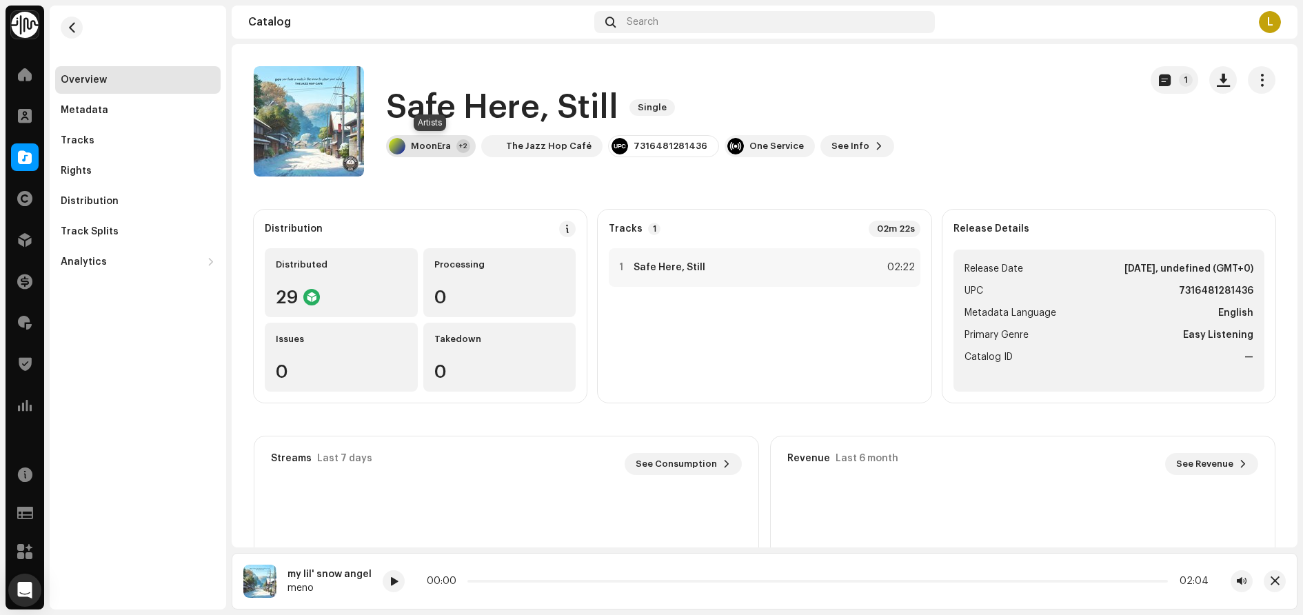
click at [454, 154] on div "MoonEra +2" at bounding box center [431, 146] width 90 height 22
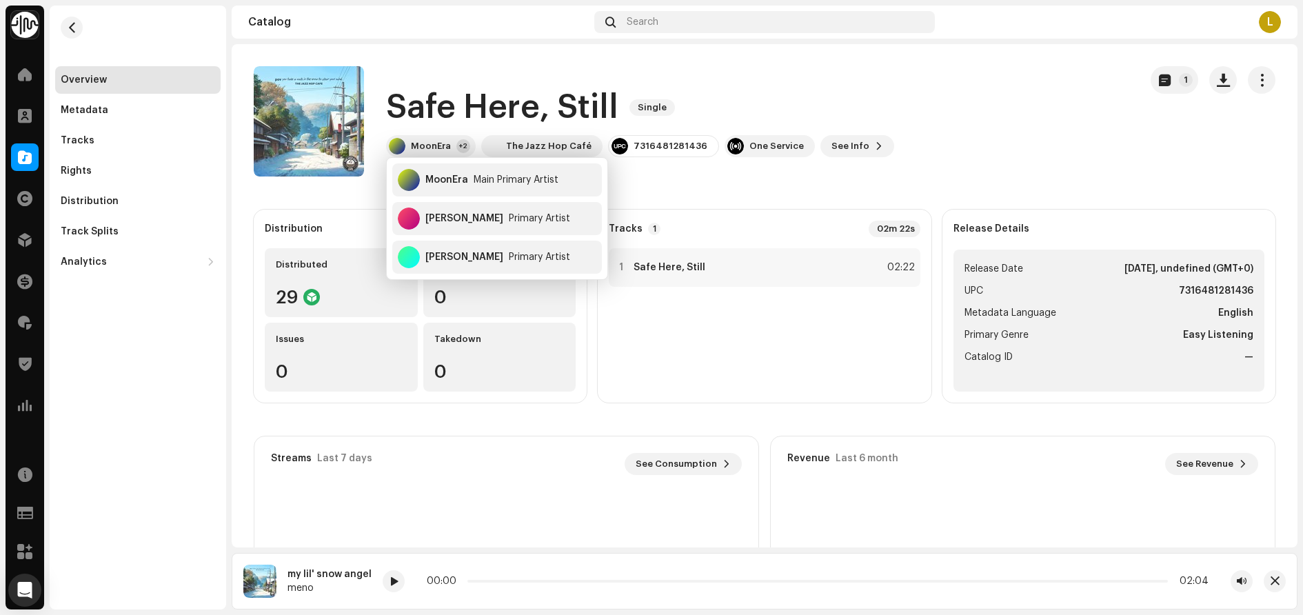
drag, startPoint x: 644, startPoint y: 318, endPoint x: 644, endPoint y: 298, distance: 20.0
click at [644, 318] on div "1 Safe Here, Still 02:22" at bounding box center [764, 319] width 311 height 143
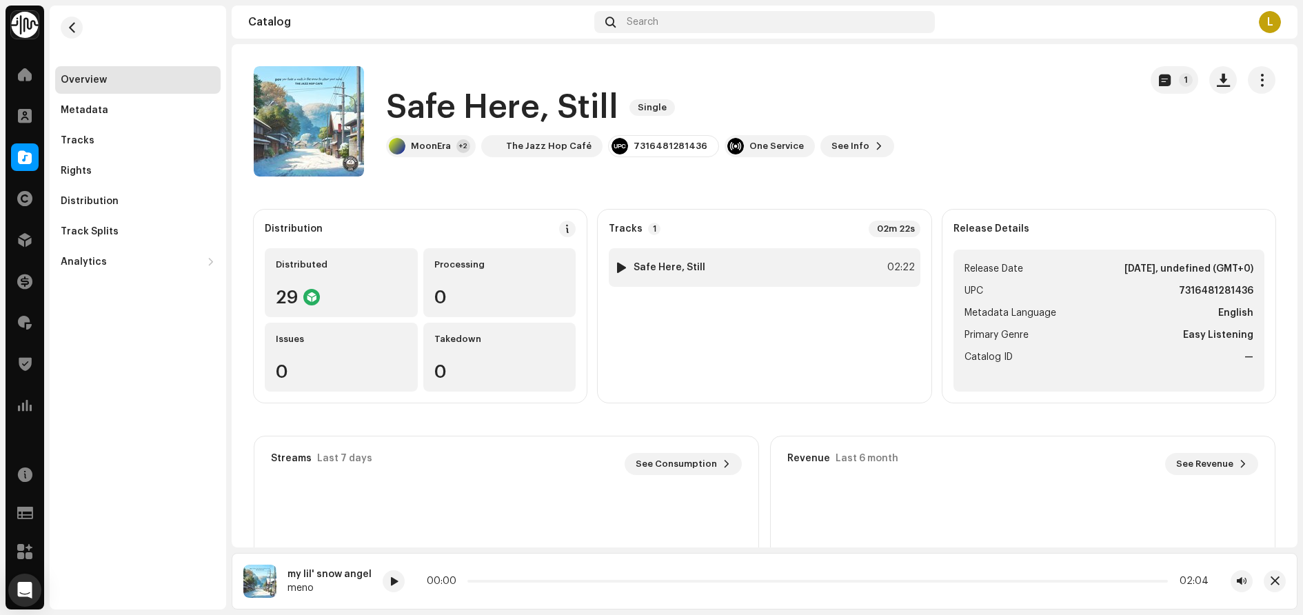
click at [619, 269] on div at bounding box center [621, 267] width 10 height 11
click at [72, 24] on span "button" at bounding box center [72, 27] width 10 height 11
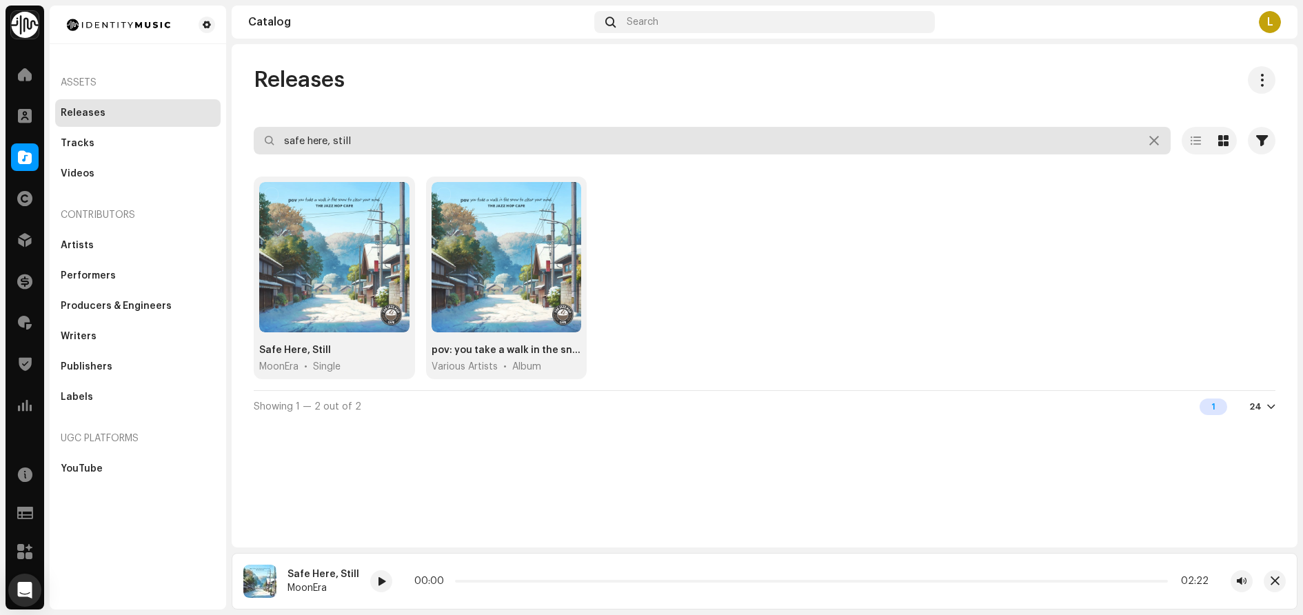
click at [385, 140] on input "safe here, still" at bounding box center [712, 141] width 917 height 28
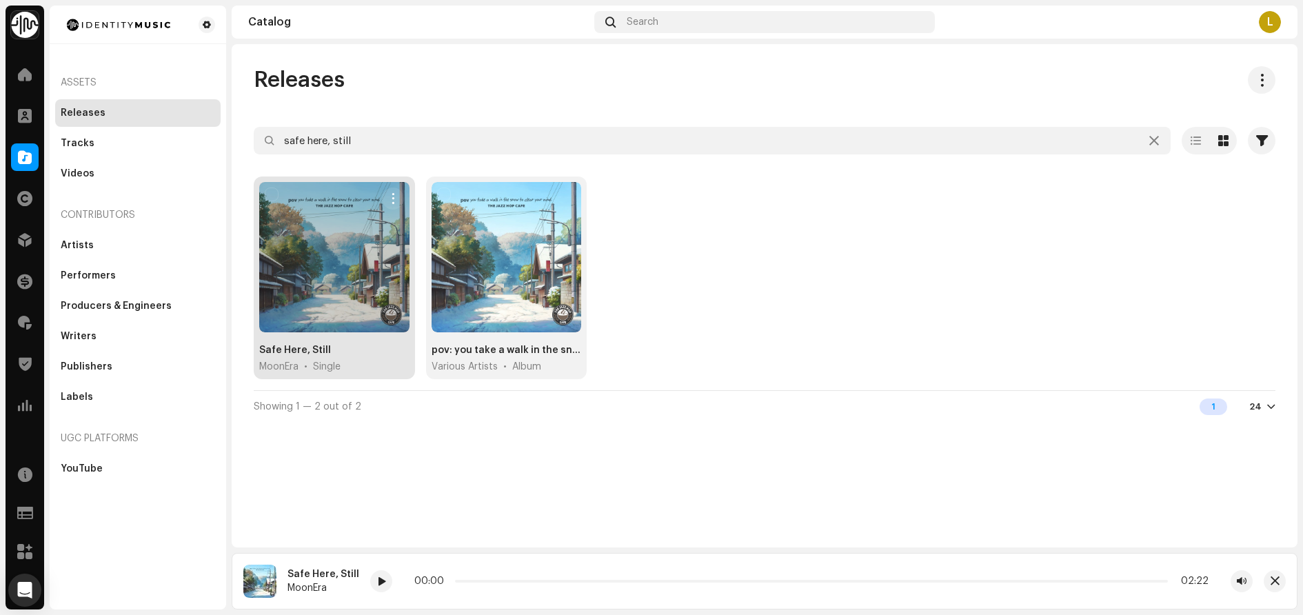
click at [305, 354] on div "Safe Here, Still" at bounding box center [295, 350] width 72 height 14
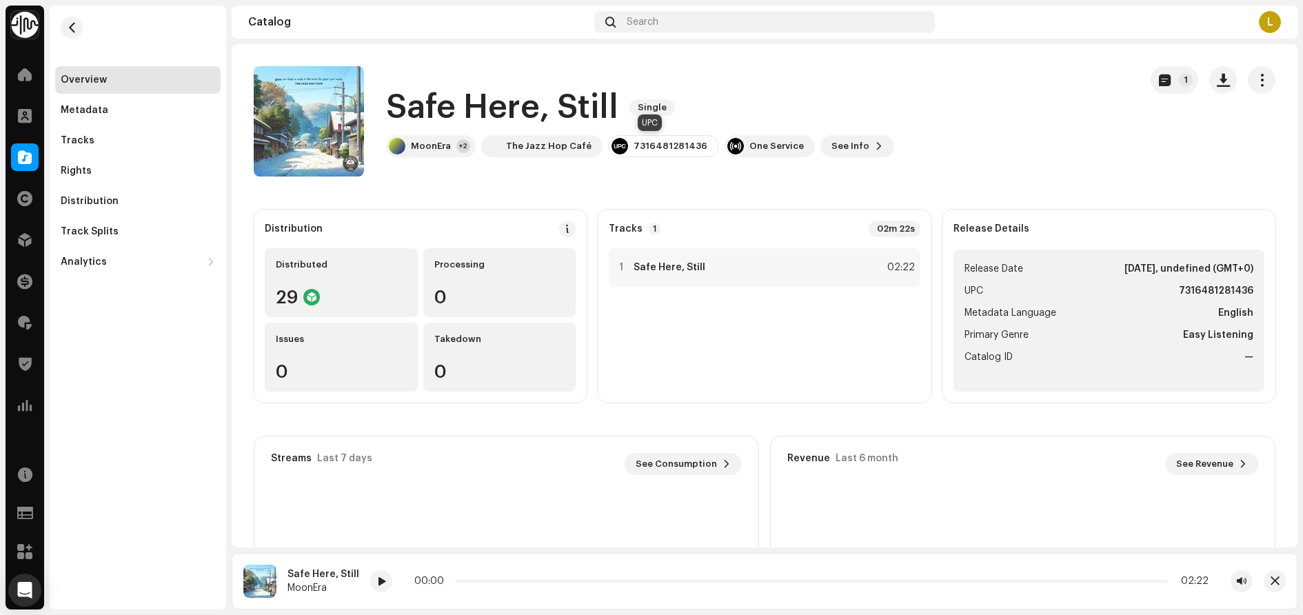
click at [644, 143] on div "7316481281436" at bounding box center [670, 146] width 74 height 11
copy div "7316481281436"
click at [651, 139] on div "7316481281436" at bounding box center [663, 146] width 111 height 22
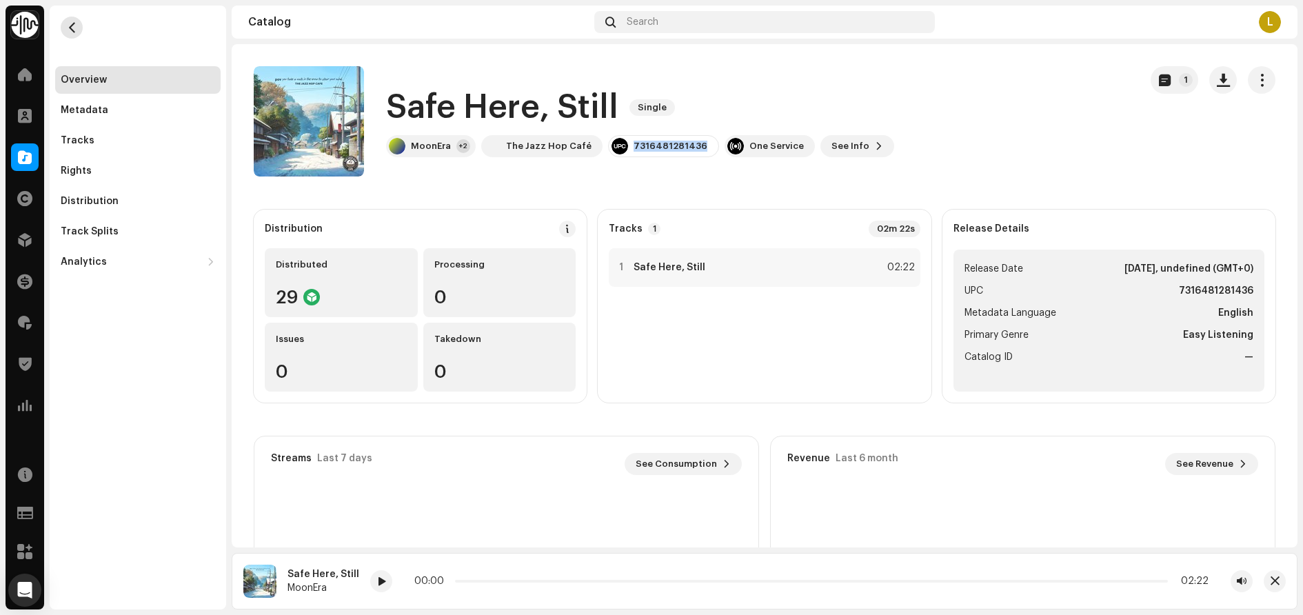
click at [71, 26] on span "button" at bounding box center [72, 27] width 10 height 11
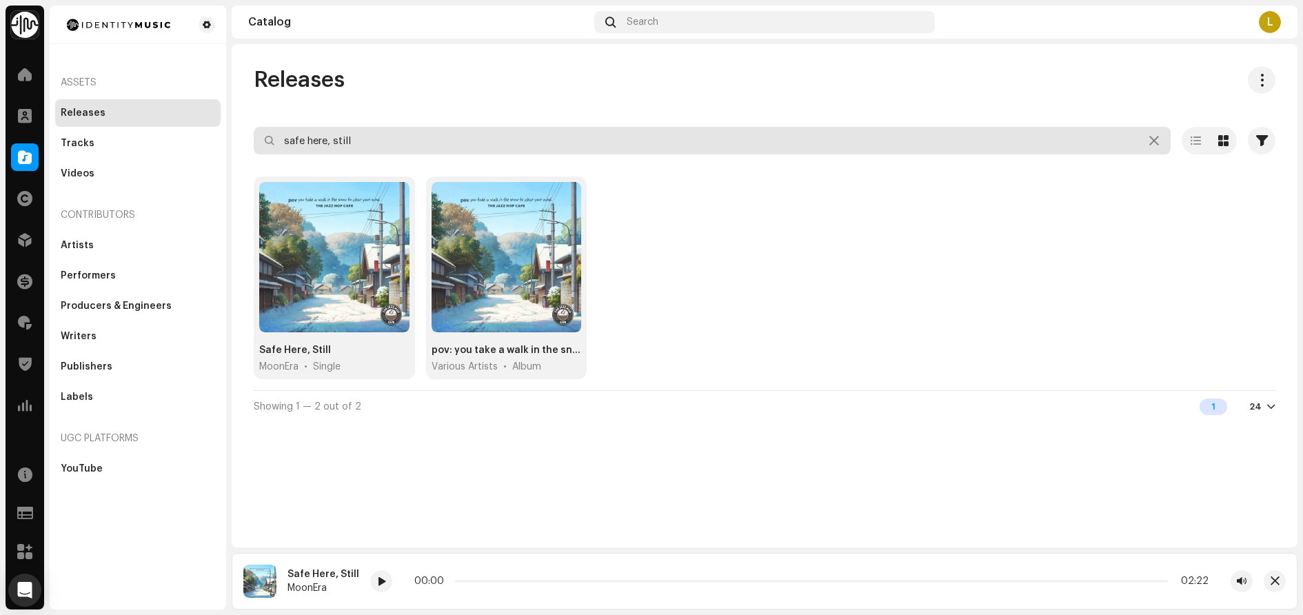
click at [438, 136] on input "safe here, still" at bounding box center [712, 141] width 917 height 28
paste input "7316481378747"
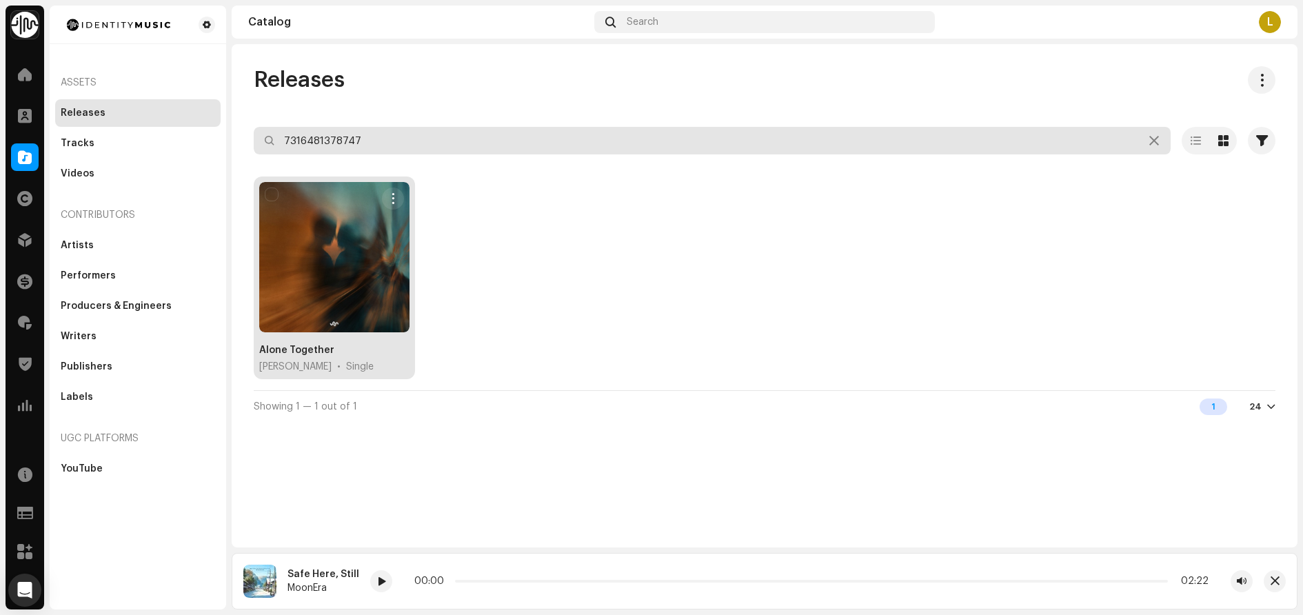
type input "7316481378747"
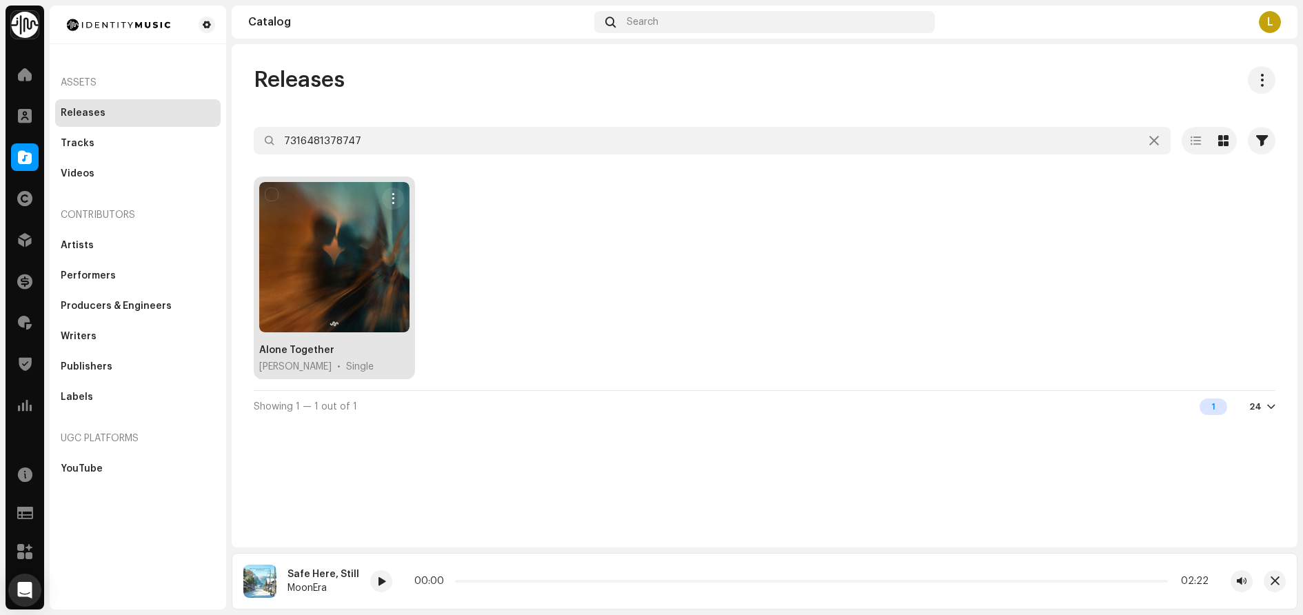
click at [285, 354] on div "Alone Together" at bounding box center [296, 350] width 75 height 14
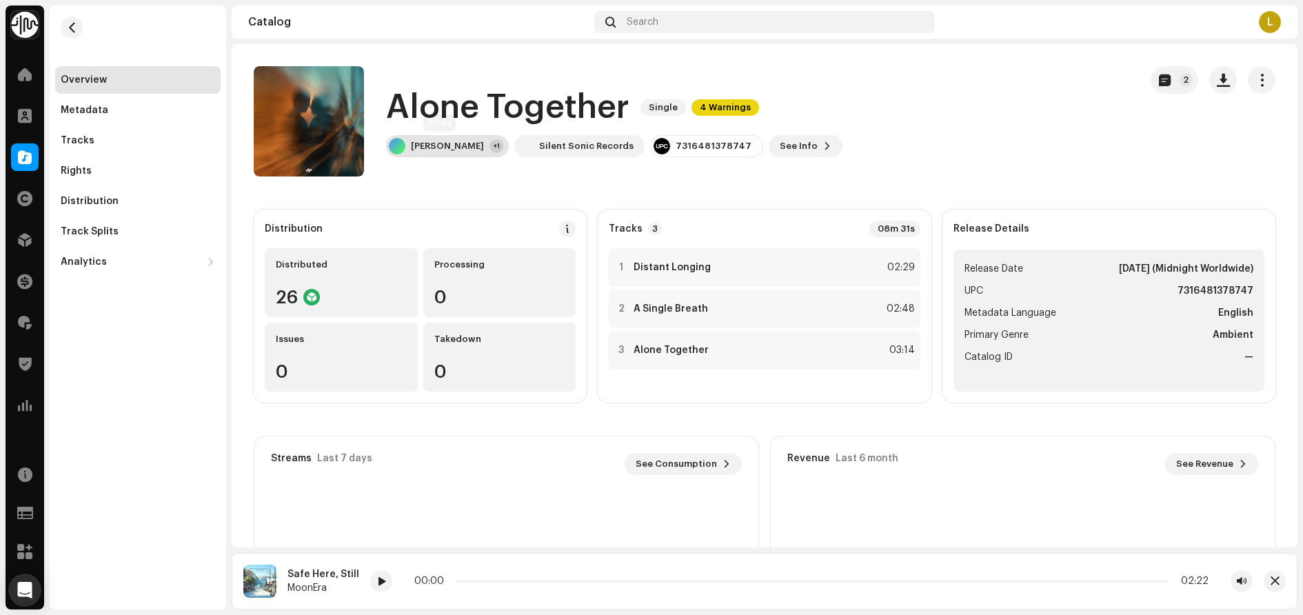
click at [453, 148] on div "Liesbet Leroy" at bounding box center [447, 146] width 73 height 11
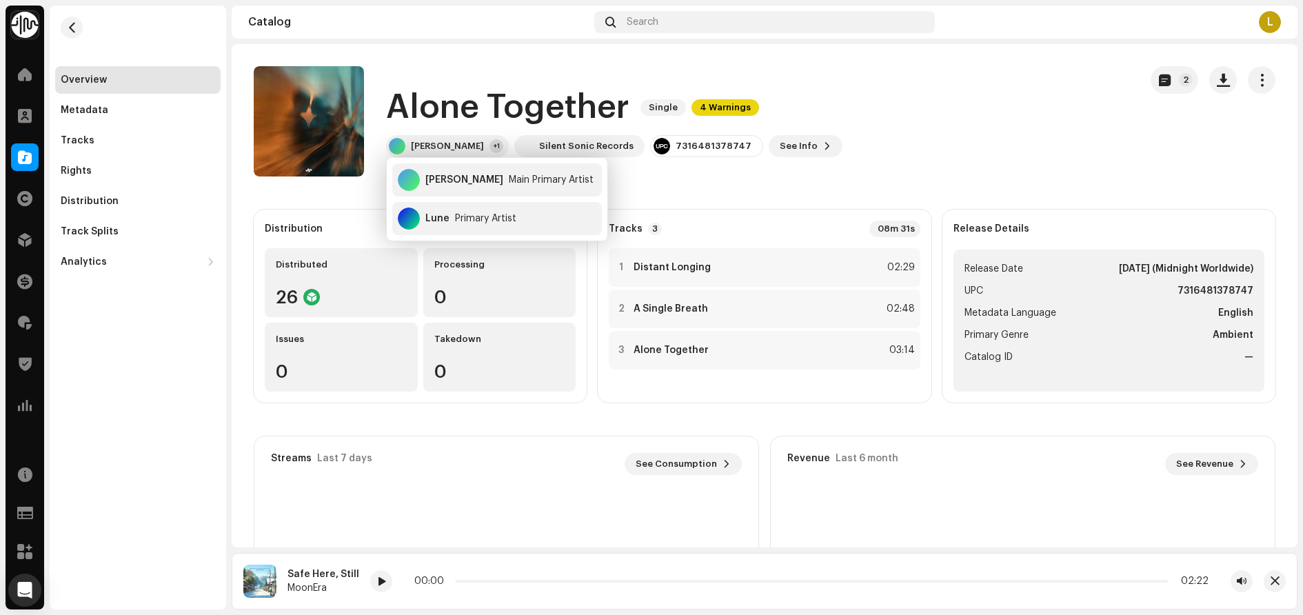
click at [748, 192] on catalog-releases-details-overview "Alone Together Single 4 Warnings 2 Alone Together Single 4 Warnings Liesbet Ler…" at bounding box center [764, 388] width 1065 height 689
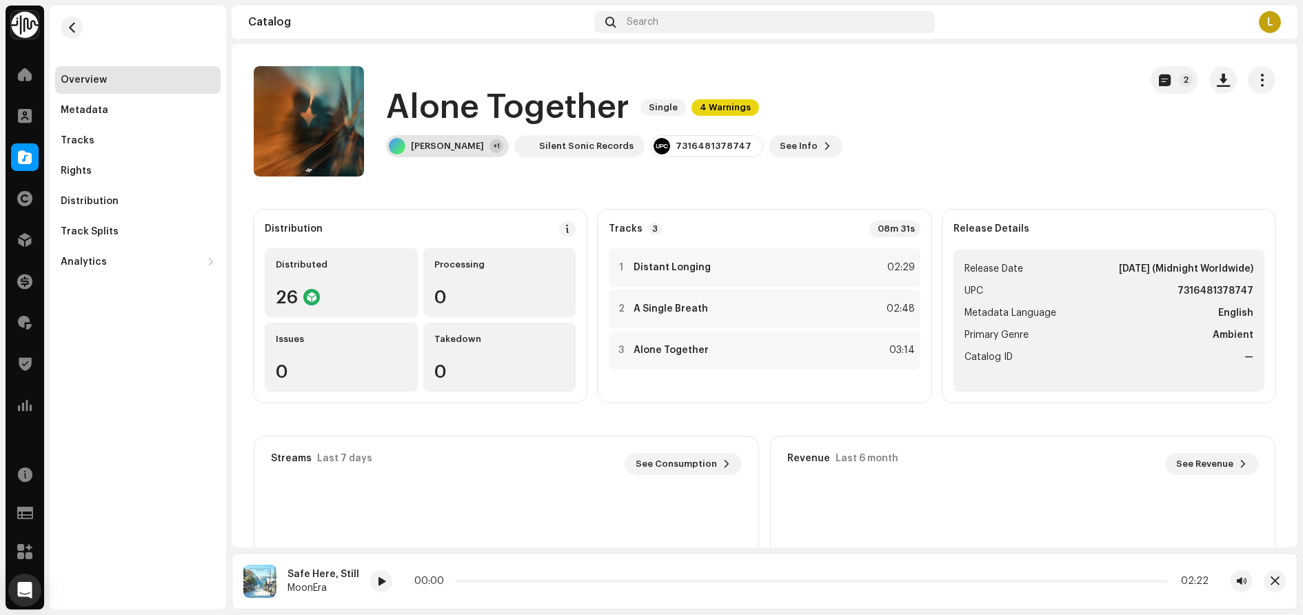
click at [461, 144] on div "Liesbet Leroy" at bounding box center [447, 146] width 73 height 11
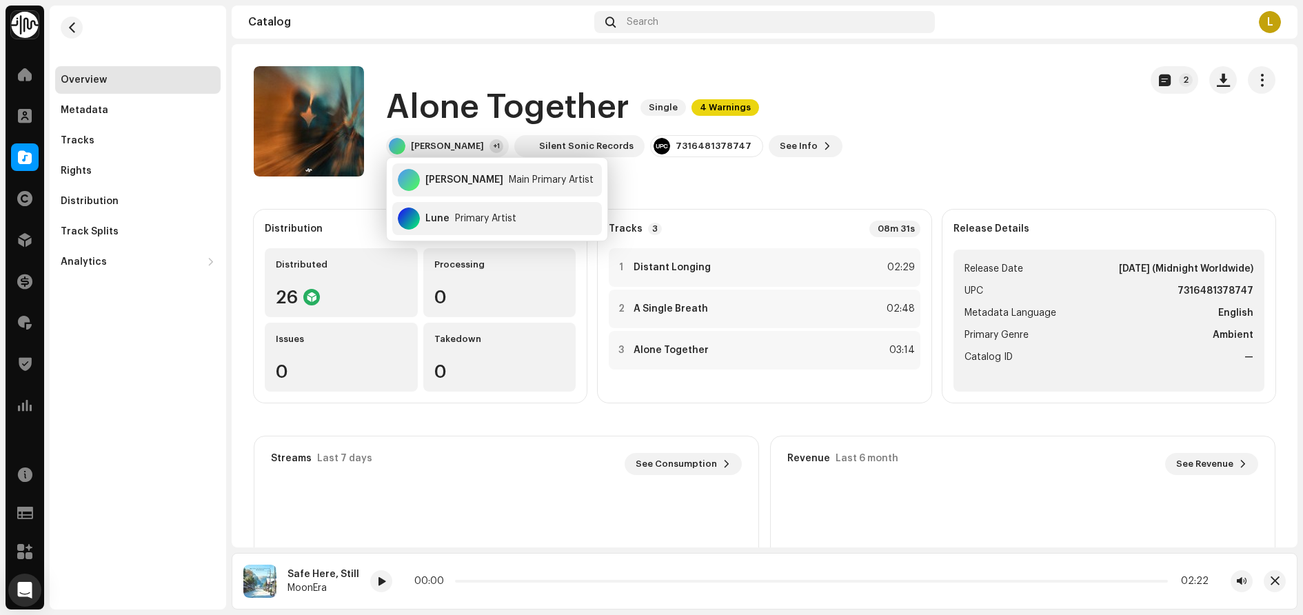
click at [754, 188] on catalog-releases-details-overview "Alone Together Single 4 Warnings 2 Alone Together Single 4 Warnings Liesbet Ler…" at bounding box center [764, 388] width 1065 height 689
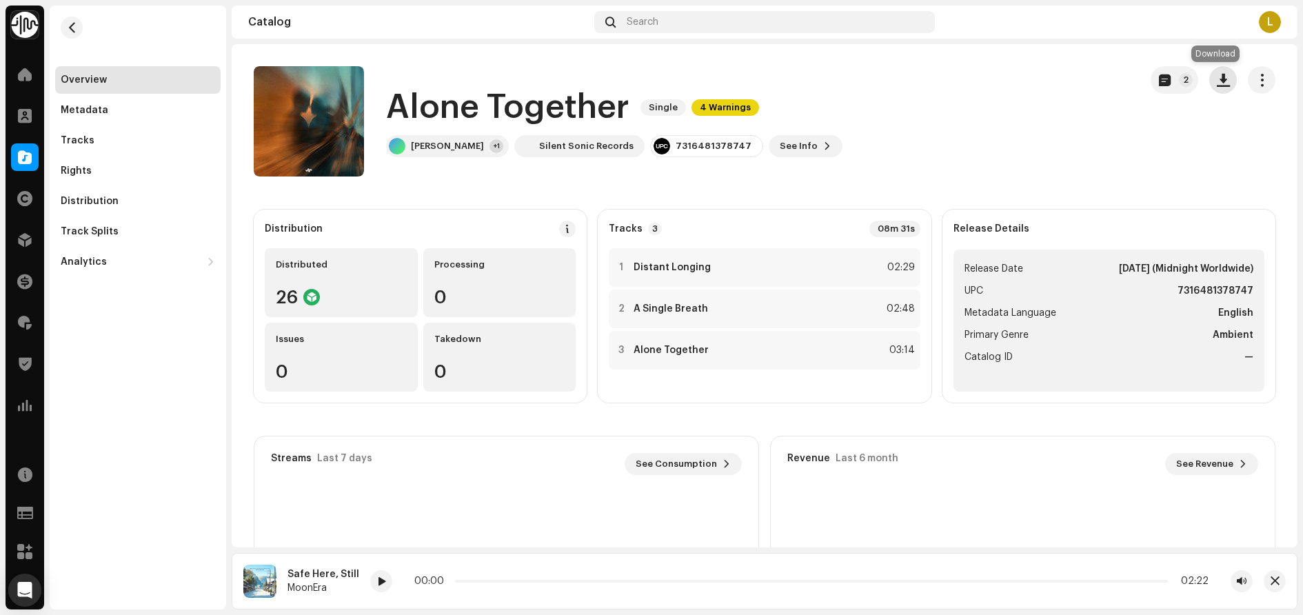
click at [1214, 72] on button "button" at bounding box center [1223, 80] width 28 height 28
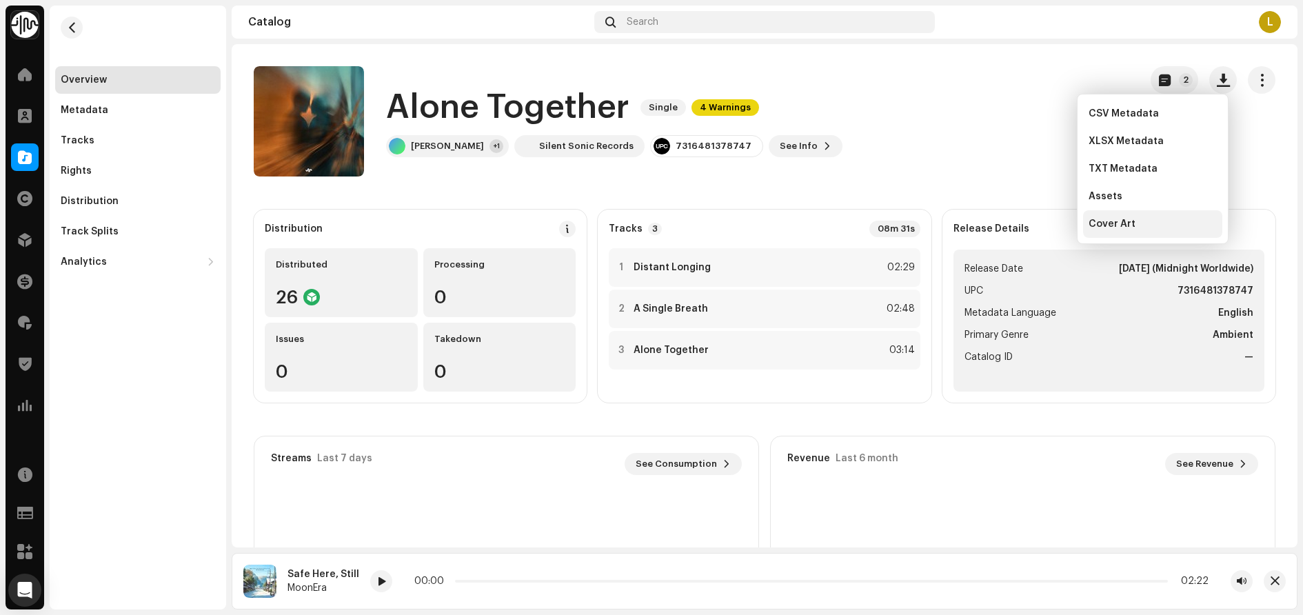
click at [1143, 219] on div "Cover Art" at bounding box center [1152, 223] width 128 height 11
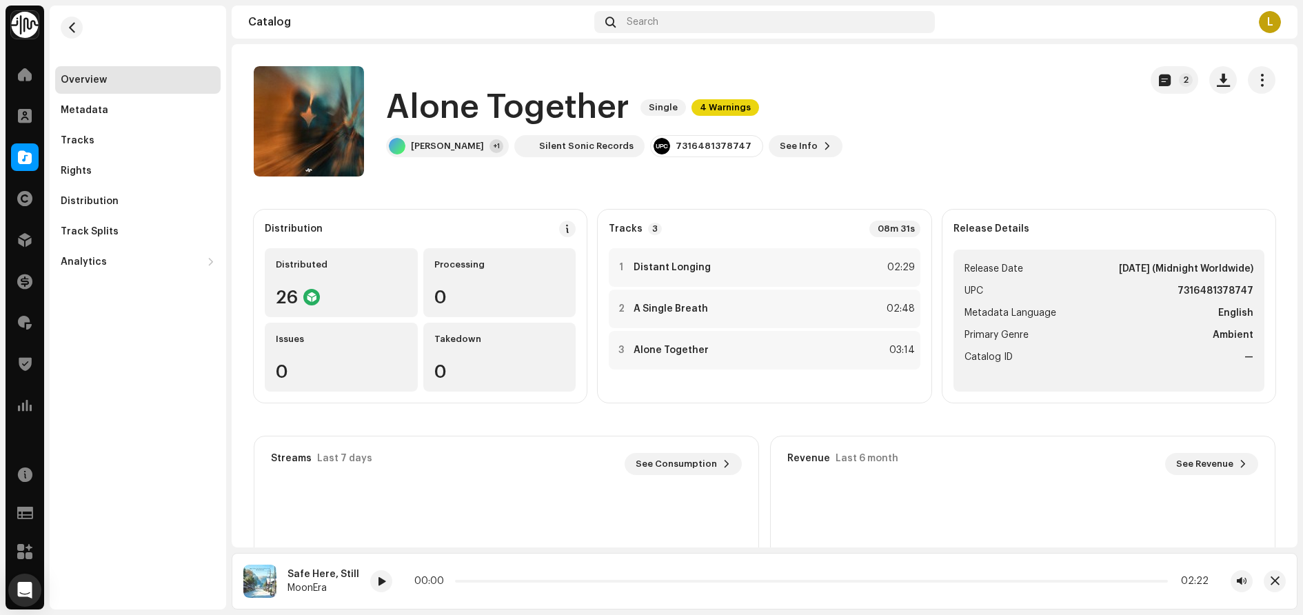
click at [456, 105] on h1 "Alone Together" at bounding box center [507, 107] width 243 height 44
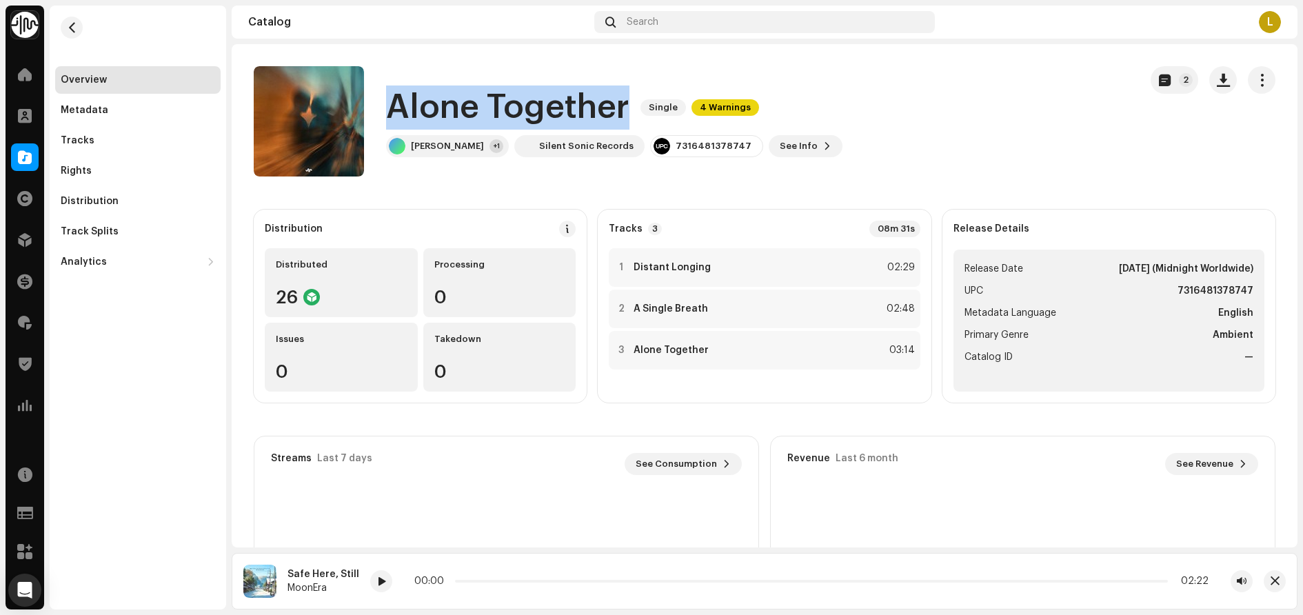
click at [456, 105] on h1 "Alone Together" at bounding box center [507, 107] width 243 height 44
copy div "Alone Together Single 4 Warnings"
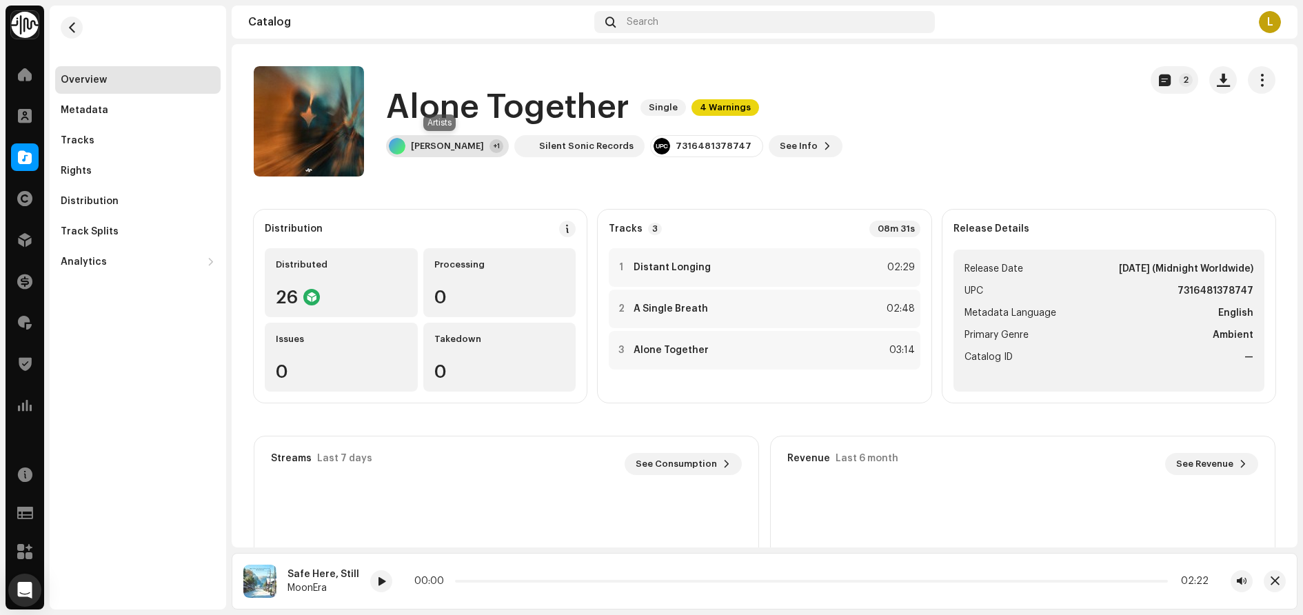
click at [436, 142] on div "Liesbet Leroy" at bounding box center [447, 146] width 73 height 11
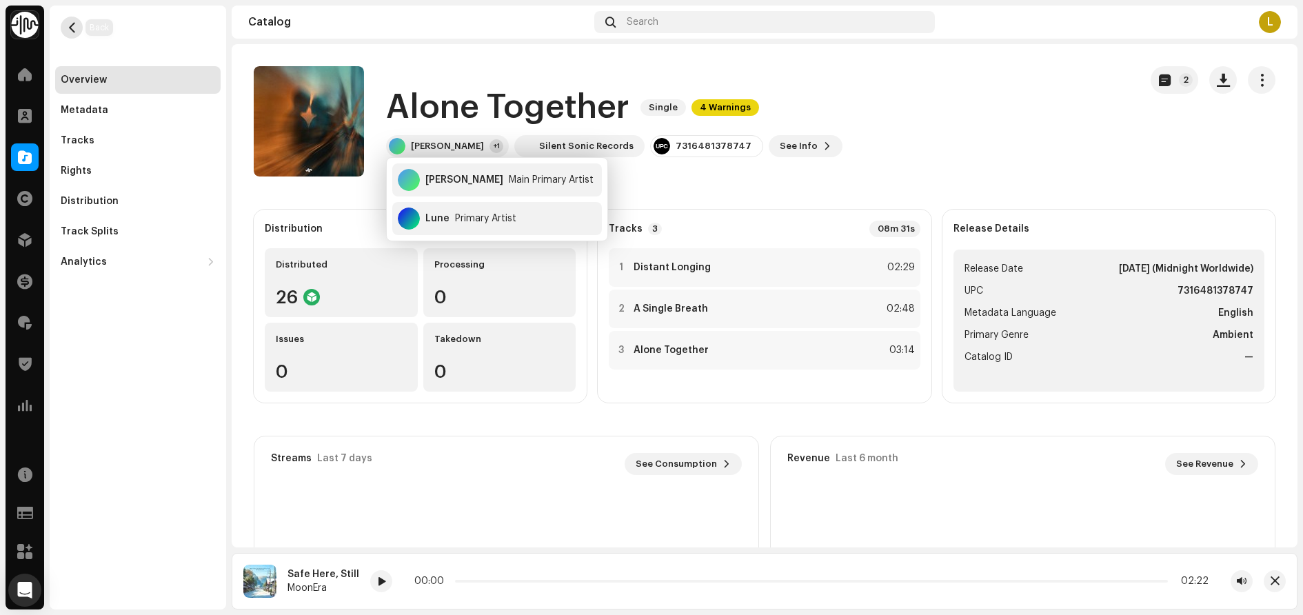
click at [72, 23] on span "button" at bounding box center [72, 27] width 10 height 11
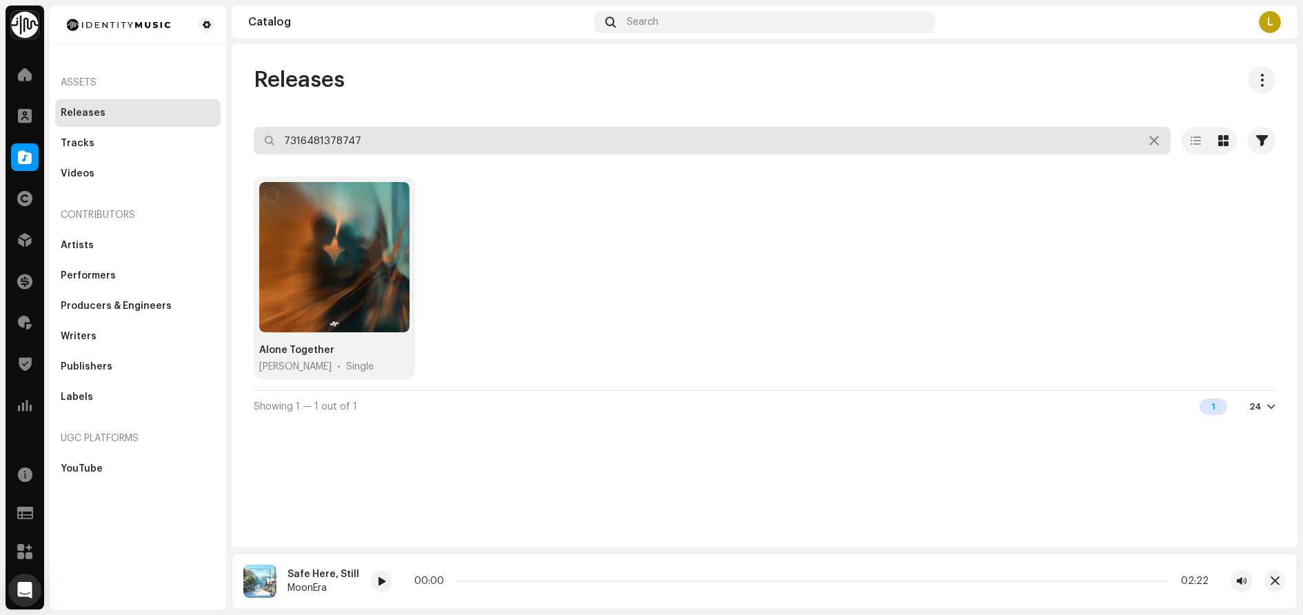
click at [365, 143] on input "7316481378747" at bounding box center [712, 141] width 917 height 28
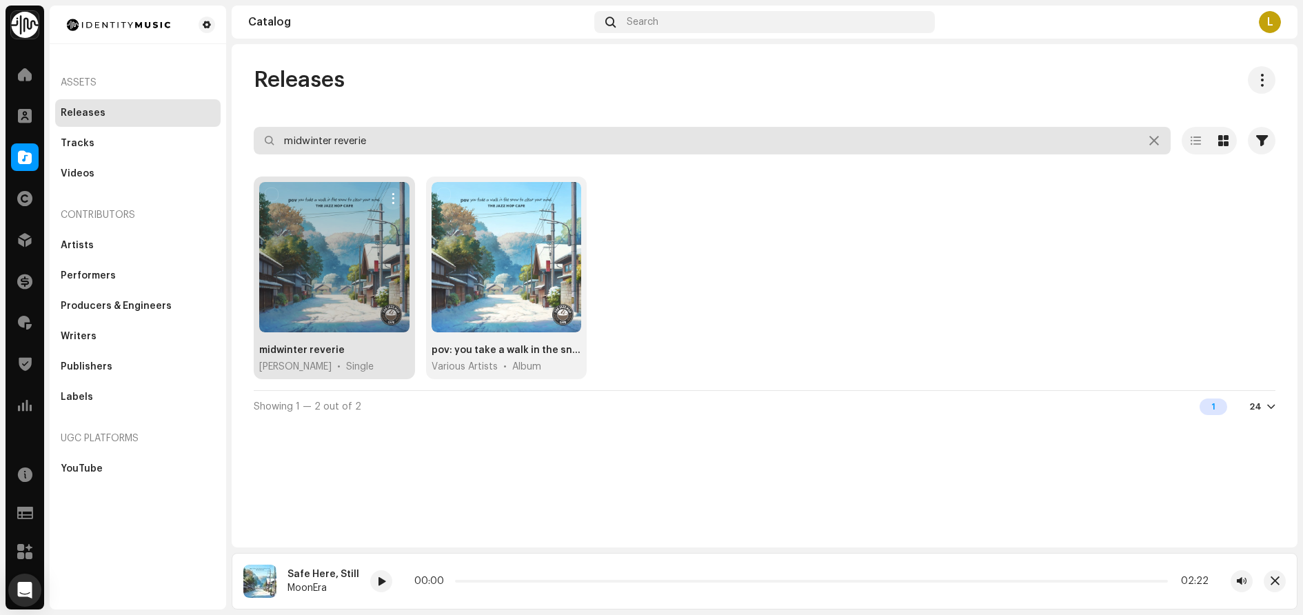
type input "midwinter reverie"
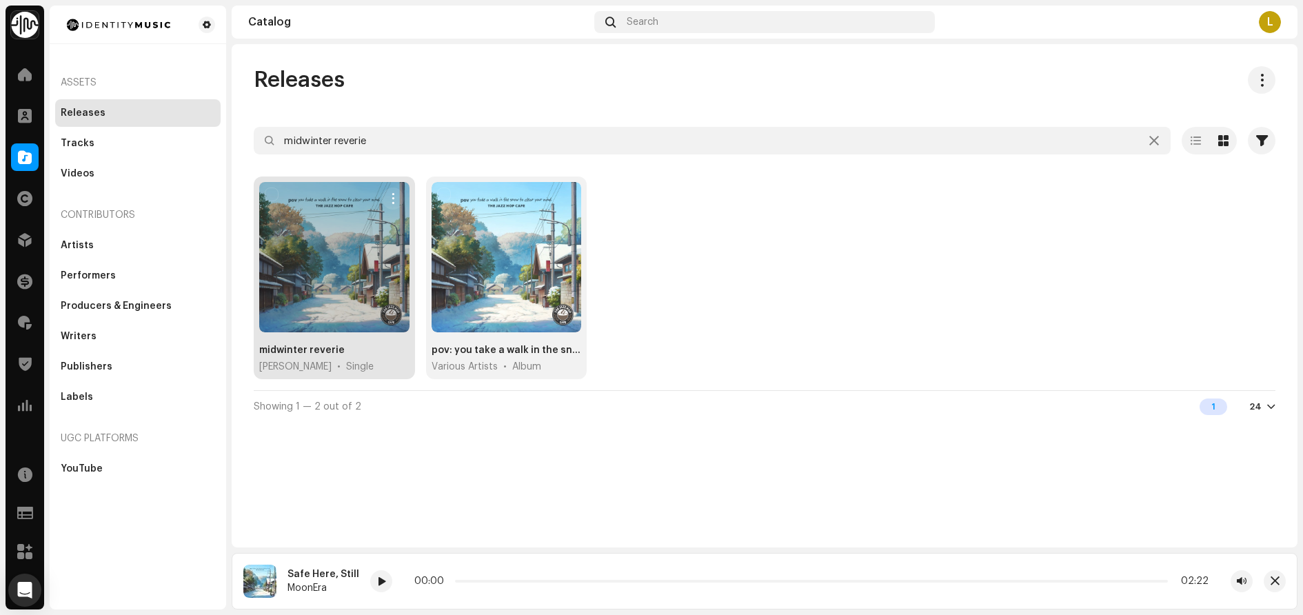
click at [327, 353] on div "midwinter reverie" at bounding box center [301, 350] width 85 height 14
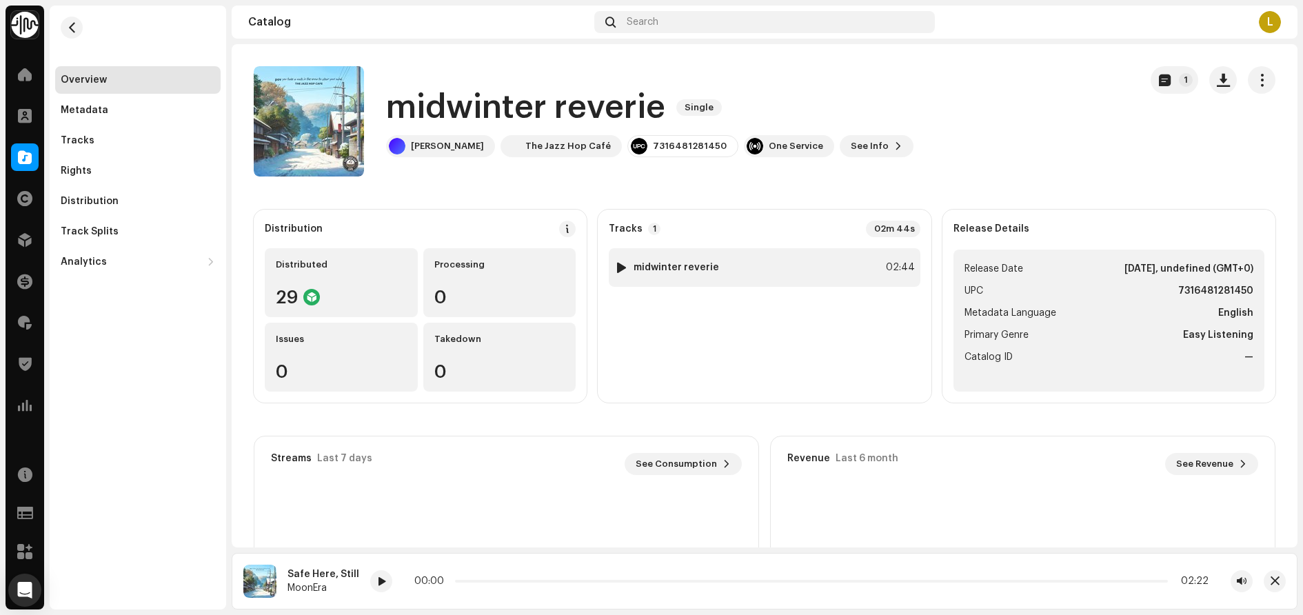
click at [620, 267] on div at bounding box center [621, 267] width 10 height 11
click at [653, 144] on div "7316481281450" at bounding box center [690, 146] width 74 height 11
copy div "7316481281450"
click at [89, 340] on div "Overview Metadata Tracks Rights Distribution Track Splits Analytics Consumption…" at bounding box center [138, 308] width 176 height 604
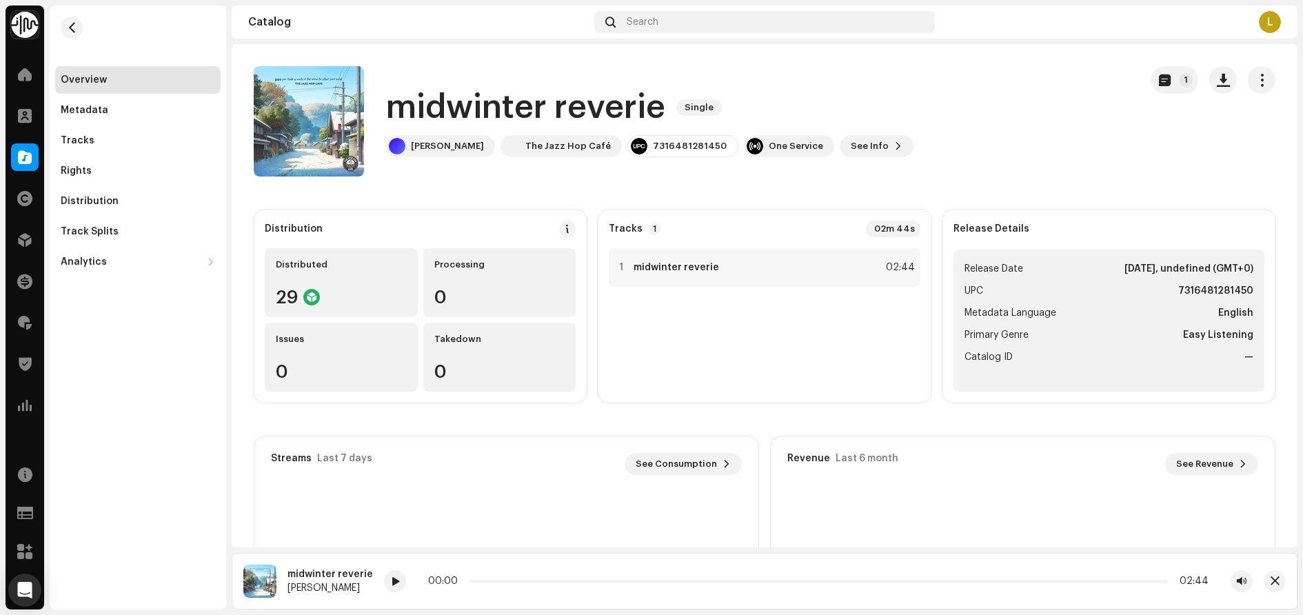
click at [108, 340] on div "Overview Metadata Tracks Rights Distribution Track Splits Analytics Consumption…" at bounding box center [138, 308] width 176 height 604
click at [32, 163] on div at bounding box center [25, 157] width 28 height 28
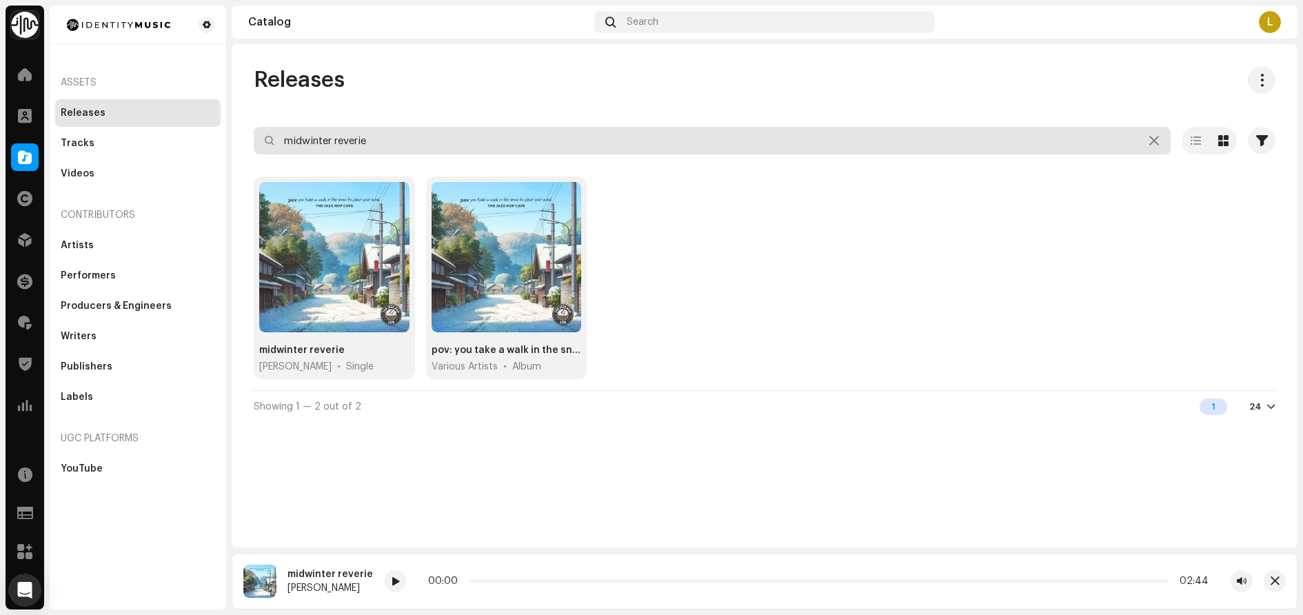
click at [383, 151] on input "midwinter reverie" at bounding box center [712, 141] width 917 height 28
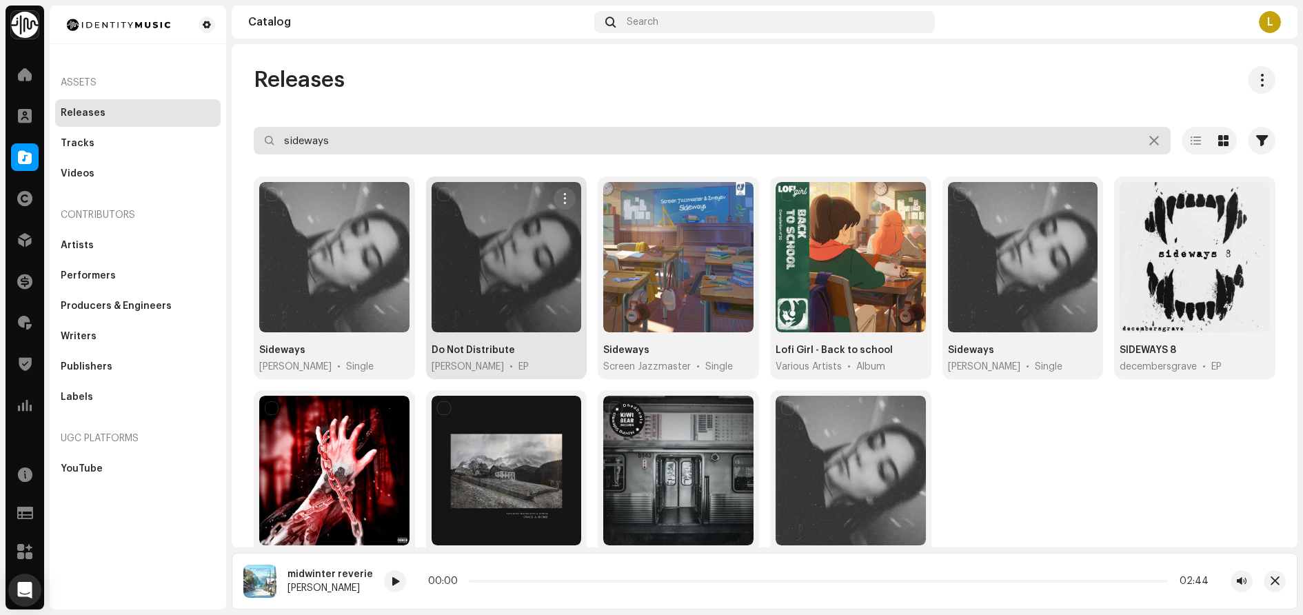
type input "sideways"
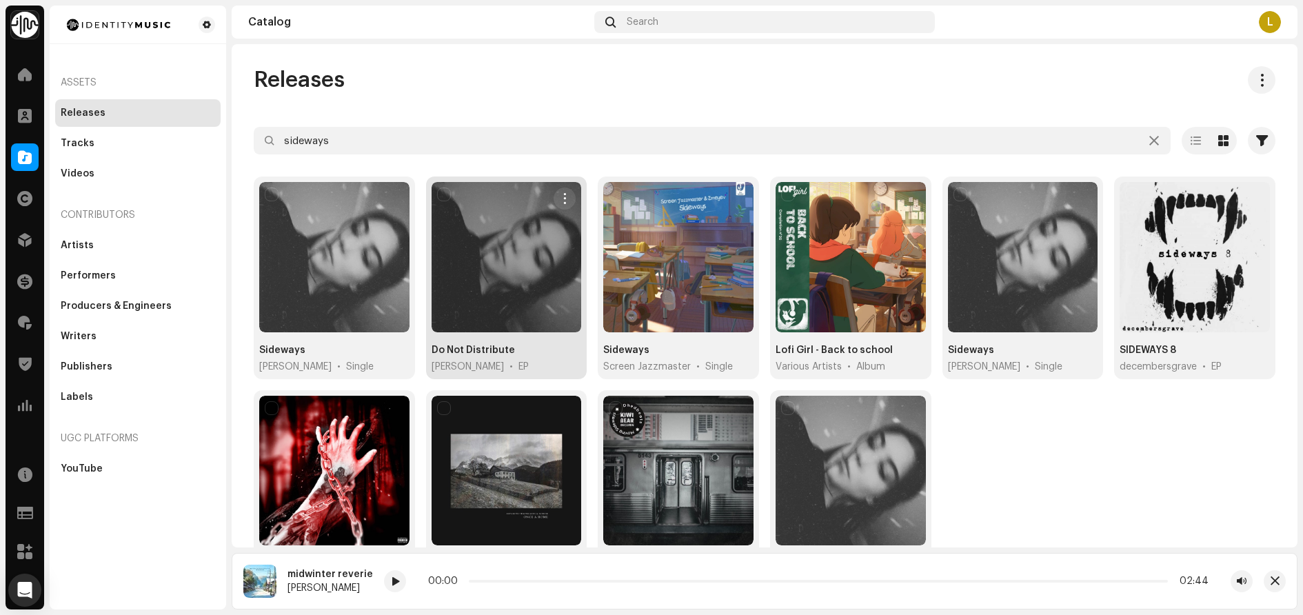
click at [480, 348] on div "Do Not Distribute" at bounding box center [472, 350] width 83 height 14
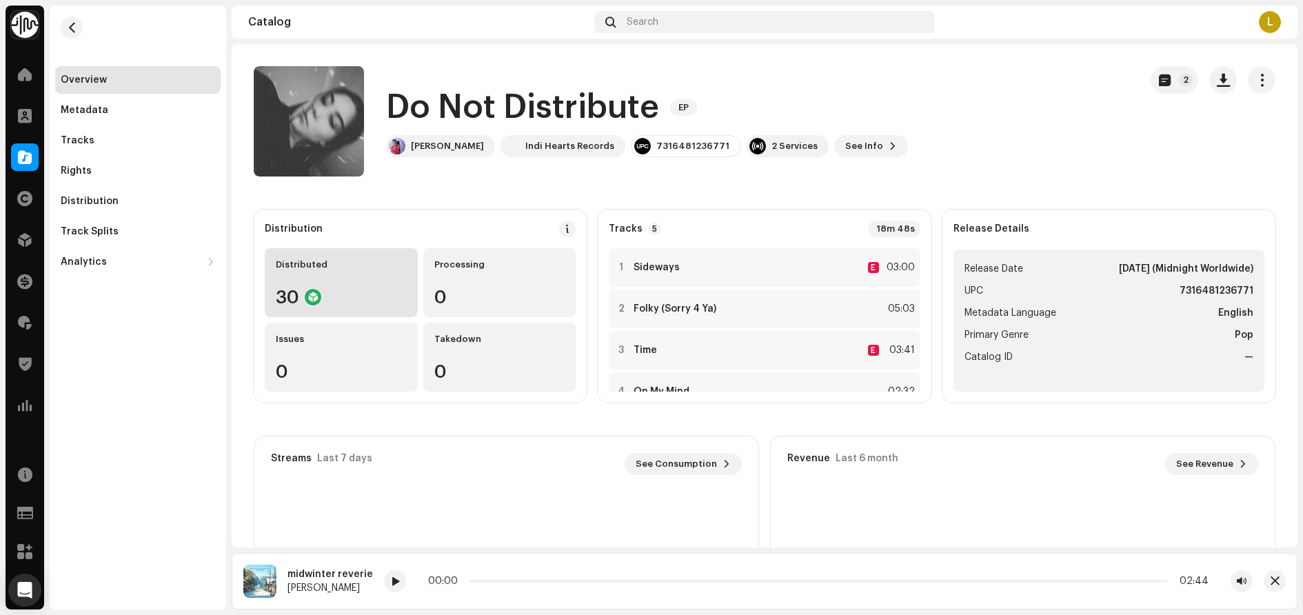
click at [341, 283] on div "Distributed 30" at bounding box center [341, 282] width 153 height 69
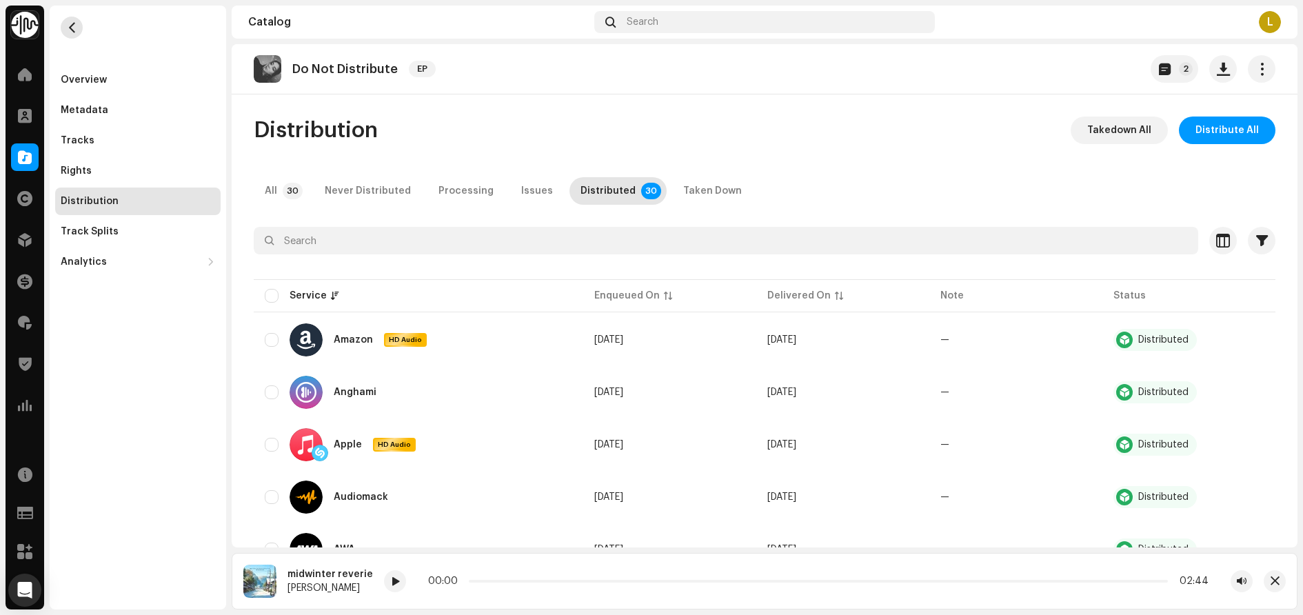
click at [68, 24] on span "button" at bounding box center [72, 27] width 10 height 11
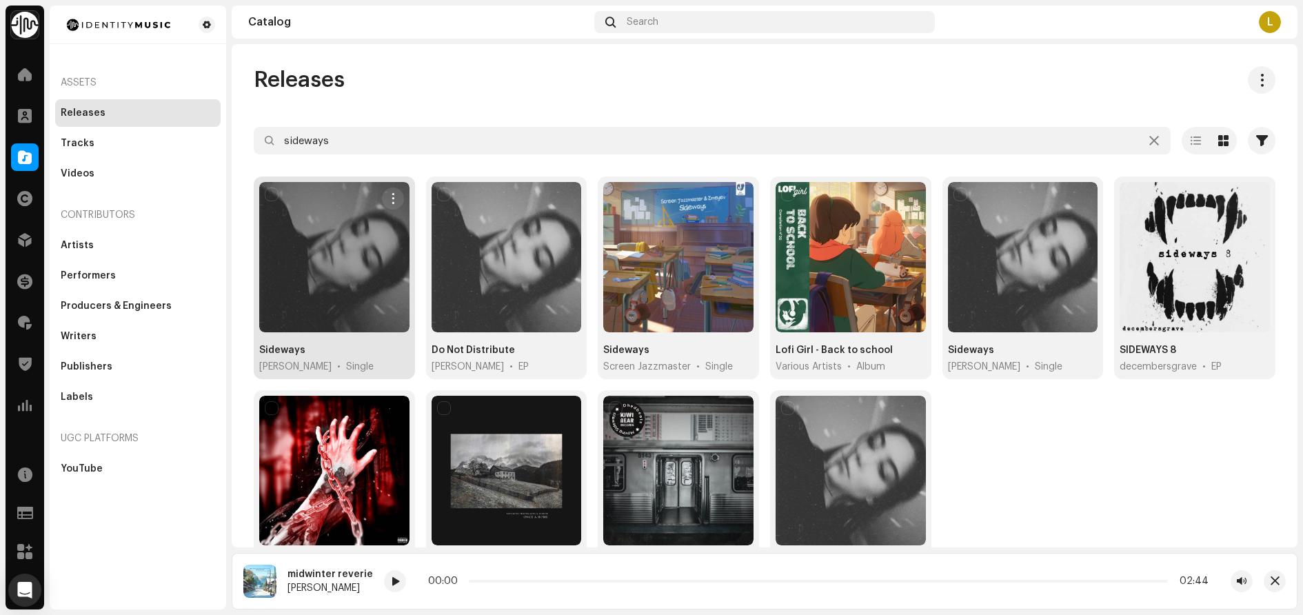
click at [308, 351] on div "Sideways Veronica Bravo • Single" at bounding box center [334, 358] width 150 height 30
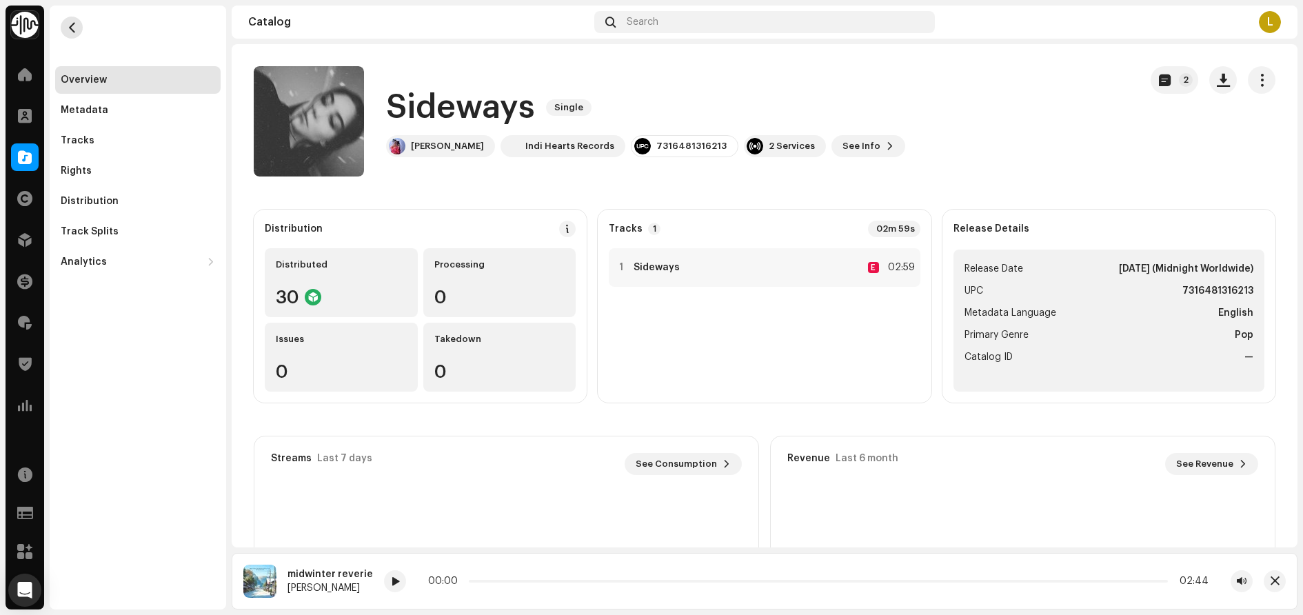
click at [76, 28] on span "button" at bounding box center [72, 27] width 10 height 11
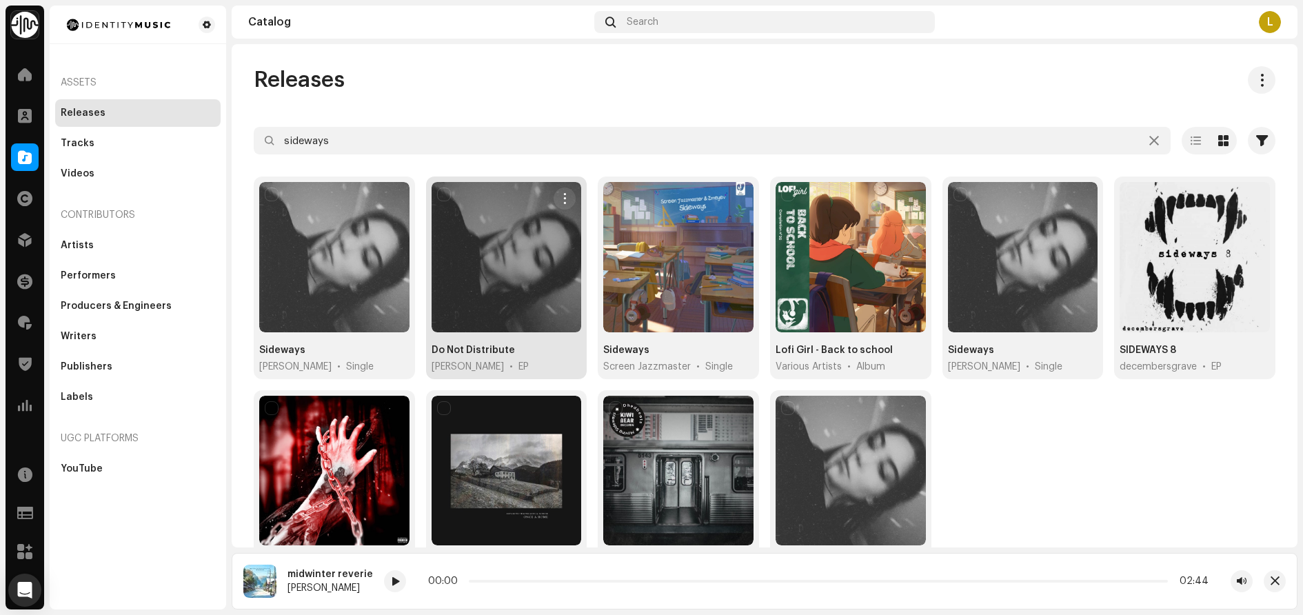
click at [484, 343] on div "Do Not Distribute" at bounding box center [472, 350] width 83 height 14
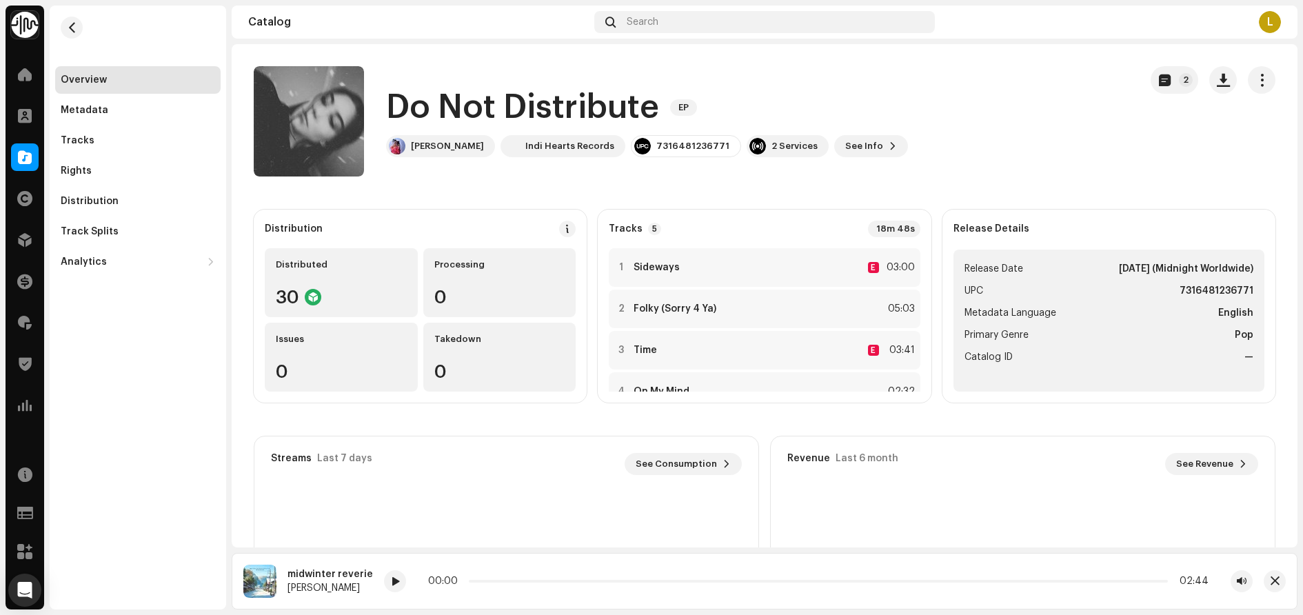
click at [92, 347] on div "Overview Metadata Tracks Rights Distribution Track Splits Analytics Consumption…" at bounding box center [138, 308] width 176 height 604
click at [1163, 85] on button "2" at bounding box center [1174, 80] width 48 height 28
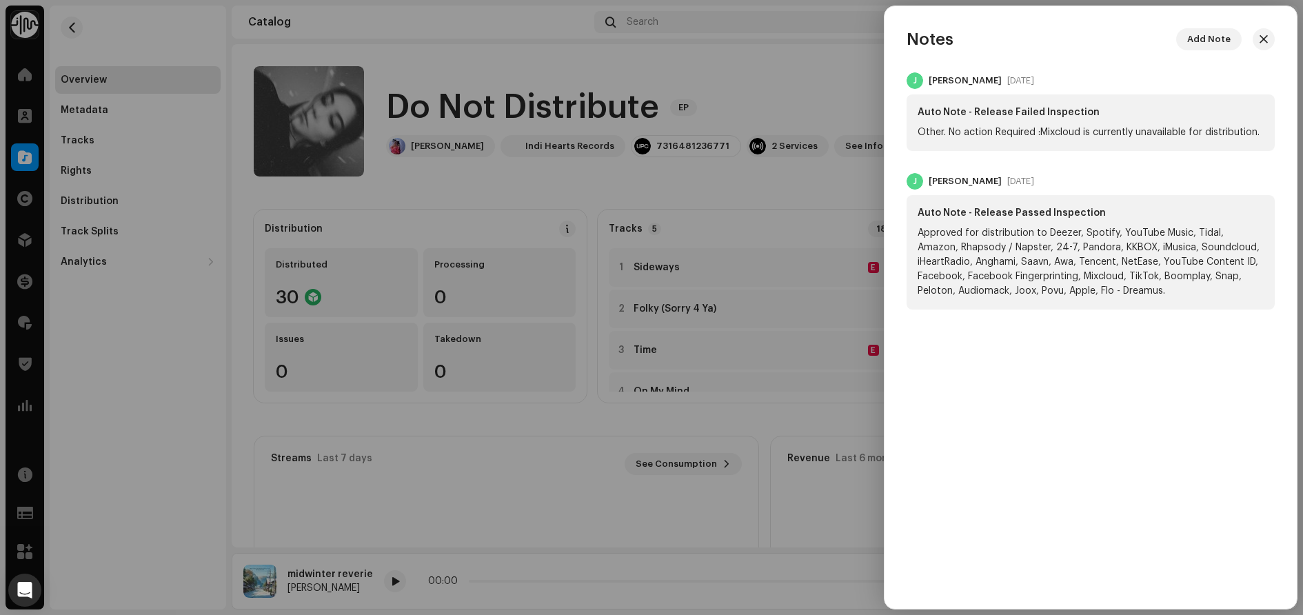
click at [773, 77] on div at bounding box center [651, 307] width 1303 height 615
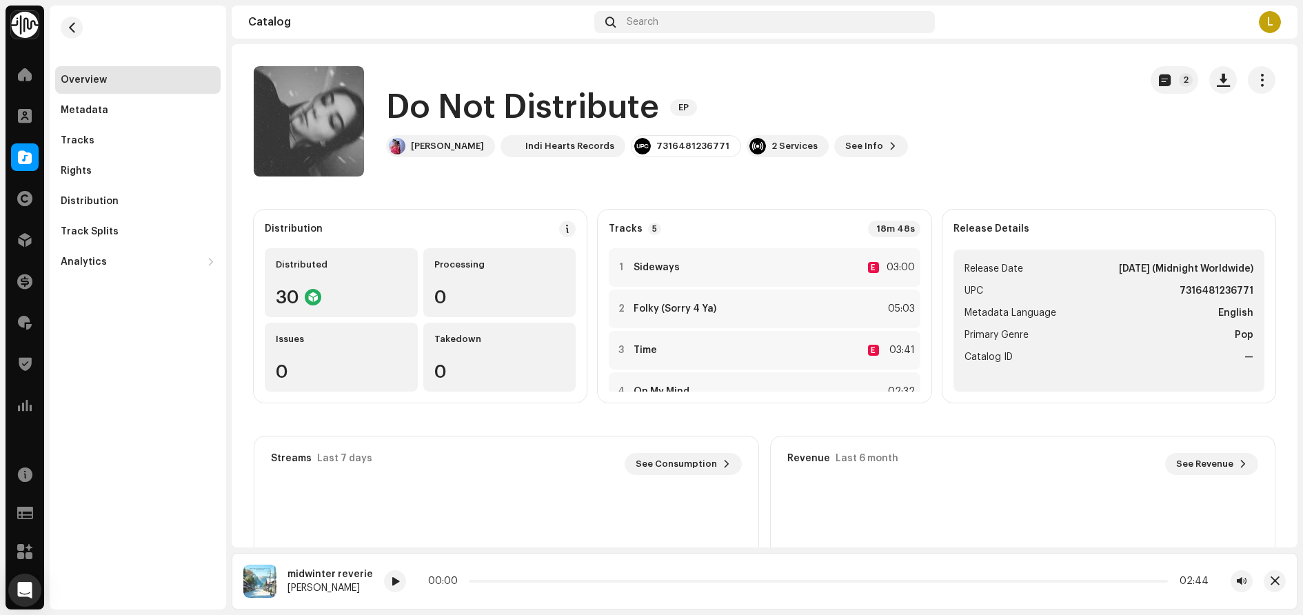
click at [91, 352] on div "Overview Metadata Tracks Rights Distribution Track Splits Analytics Consumption…" at bounding box center [138, 308] width 176 height 604
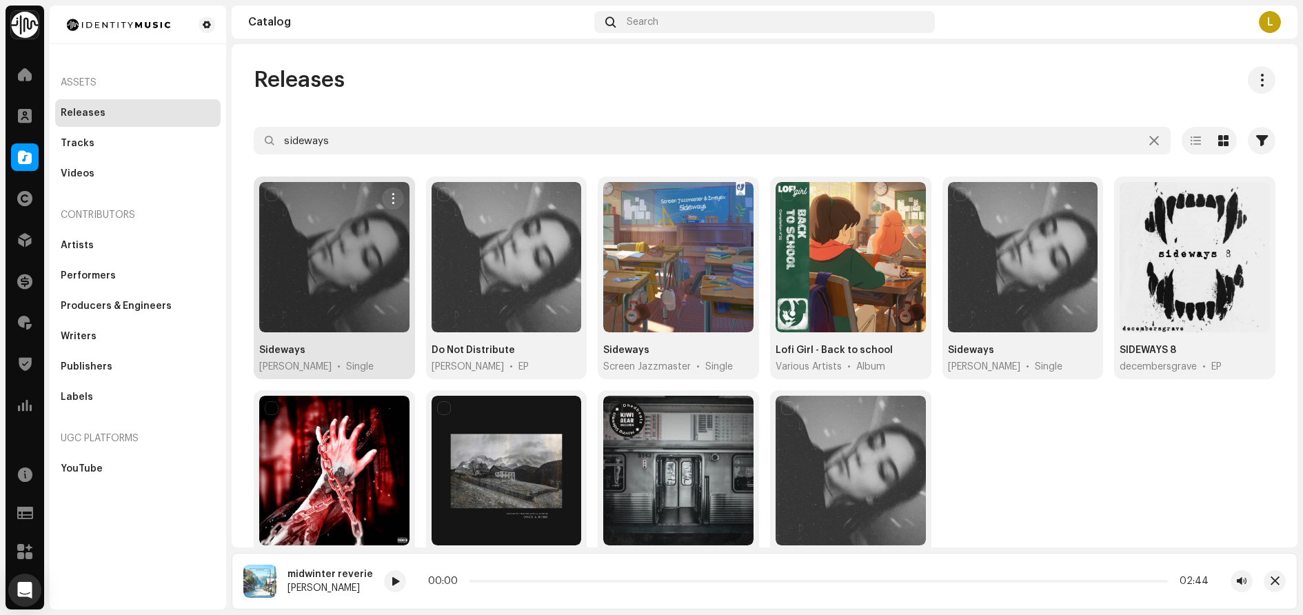
click at [287, 347] on div "Sideways" at bounding box center [282, 350] width 46 height 14
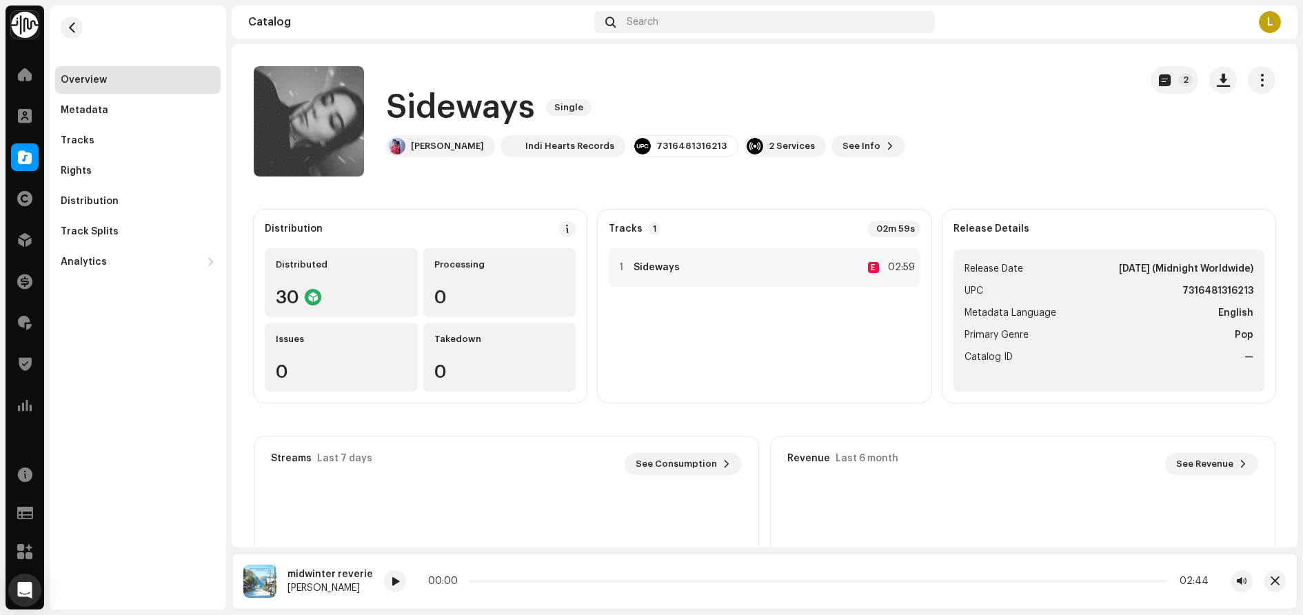
click at [87, 364] on div "Overview Metadata Tracks Rights Distribution Track Splits Analytics Consumption…" at bounding box center [138, 308] width 176 height 604
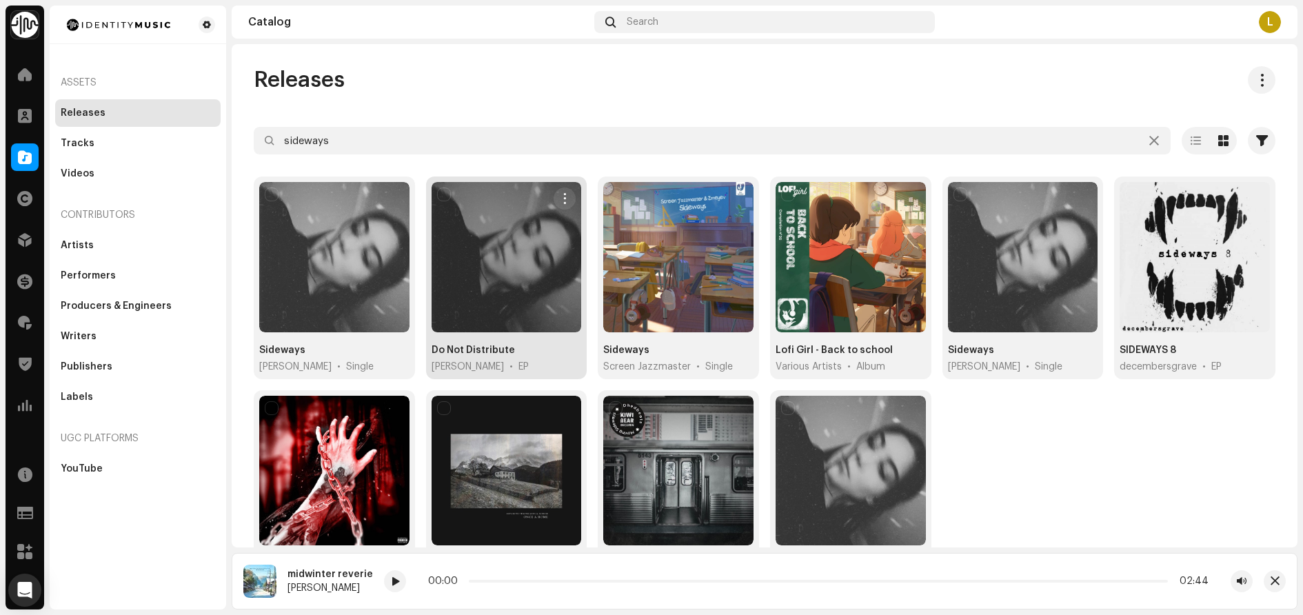
click at [448, 348] on div "Do Not Distribute" at bounding box center [472, 350] width 83 height 14
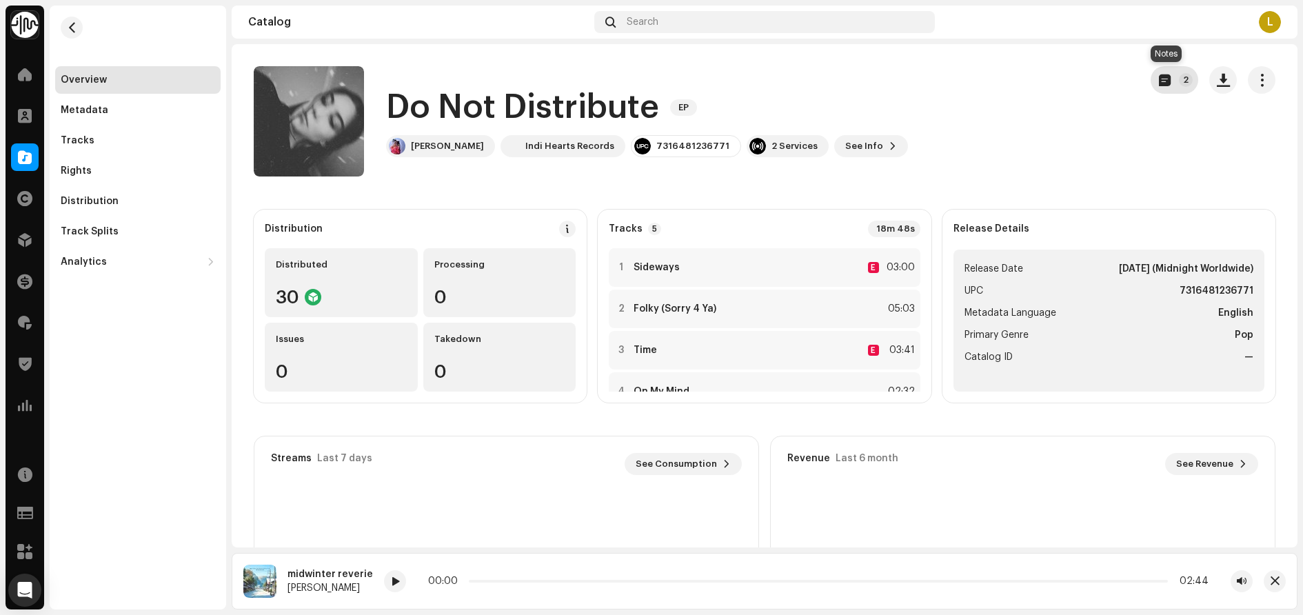
click at [1171, 92] on button "2" at bounding box center [1174, 80] width 48 height 28
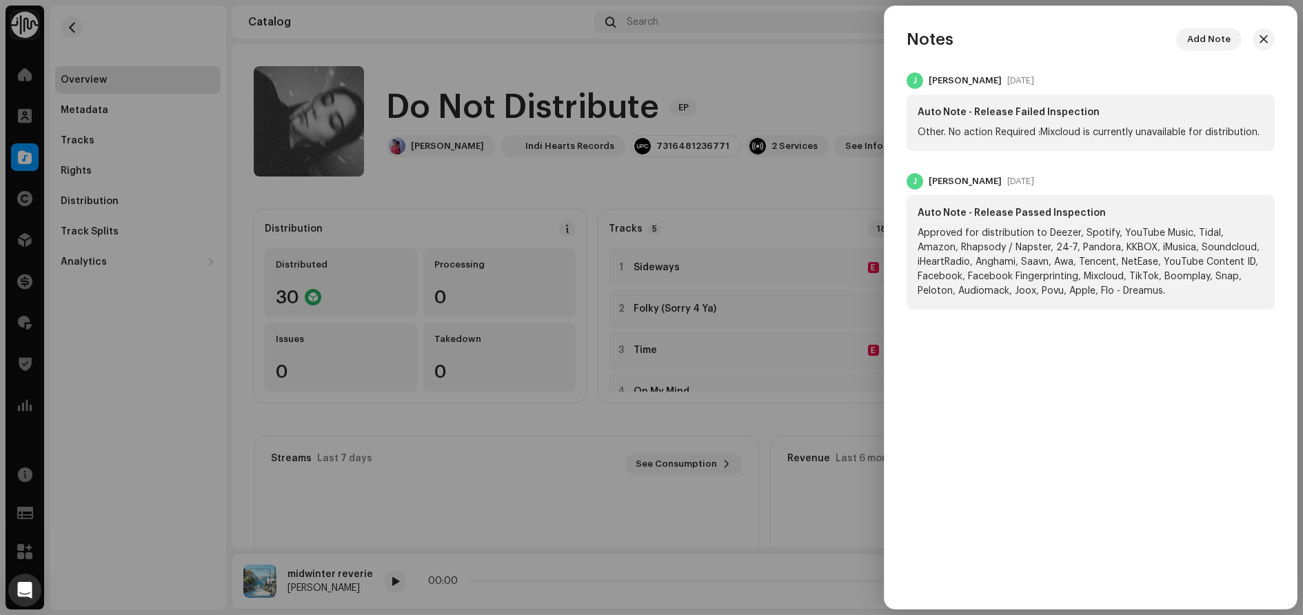
click at [424, 204] on div at bounding box center [651, 307] width 1303 height 615
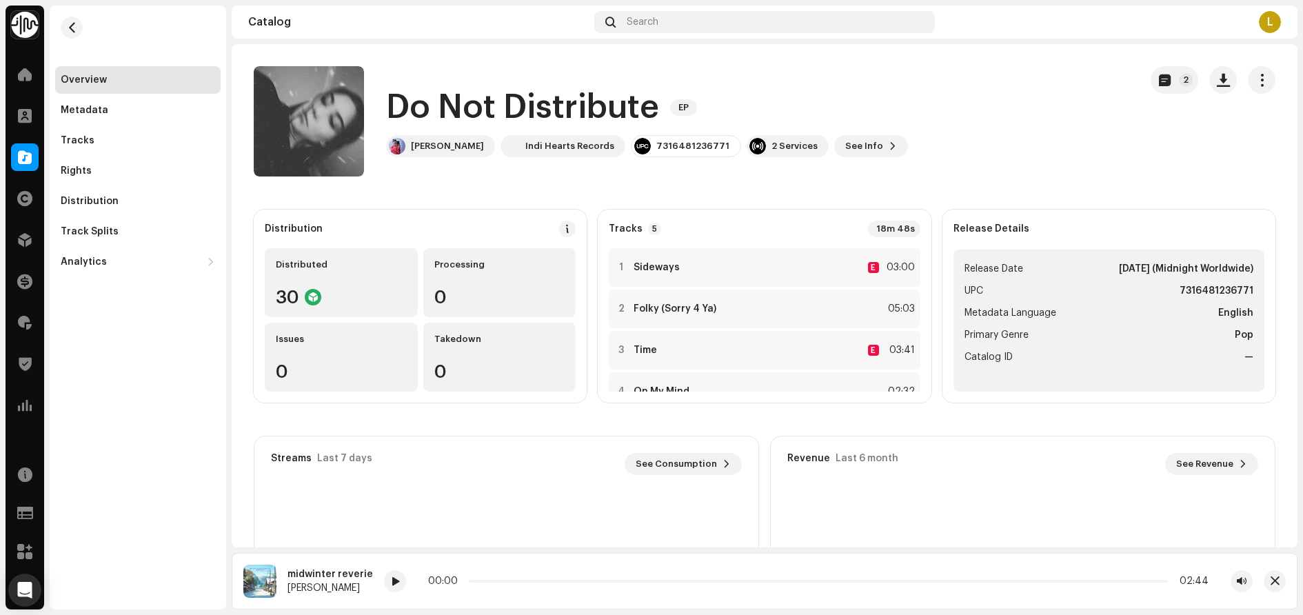
click at [436, 195] on catalog-releases-details-overview "Do Not Distribute EP 2 Do Not Distribute EP Veronica Bravo Indi Hearts Records …" at bounding box center [764, 388] width 1065 height 689
click at [71, 354] on div "Overview Metadata Tracks Rights Distribution Track Splits Analytics Consumption…" at bounding box center [138, 308] width 176 height 604
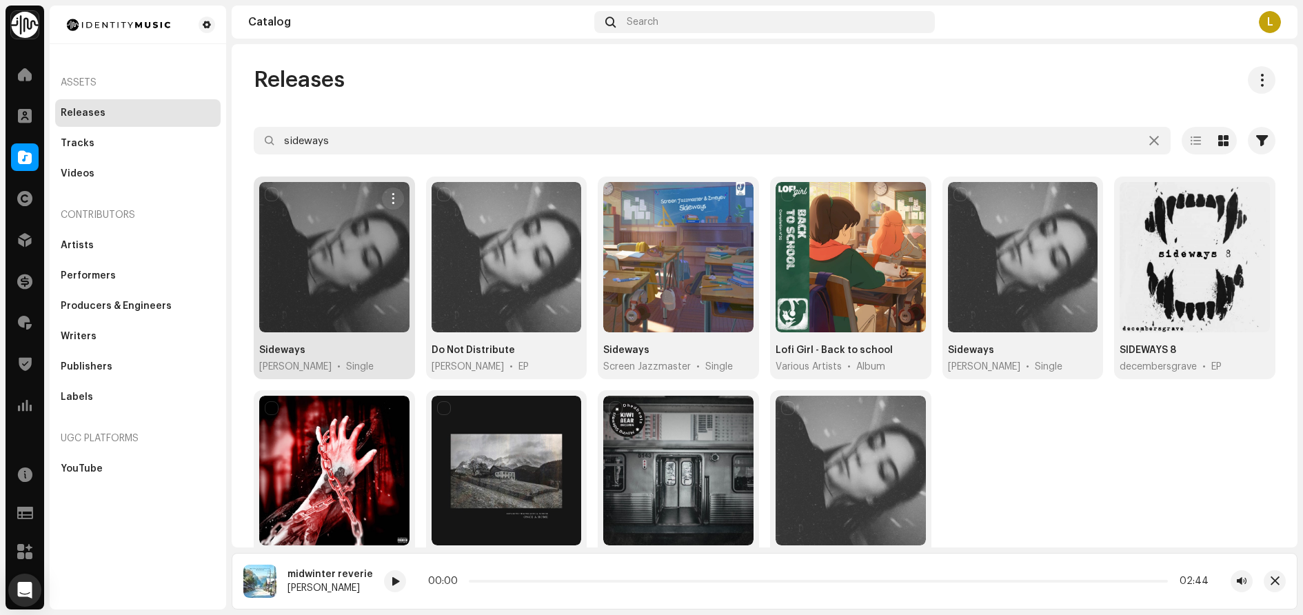
click at [280, 345] on div "Sideways" at bounding box center [282, 350] width 46 height 14
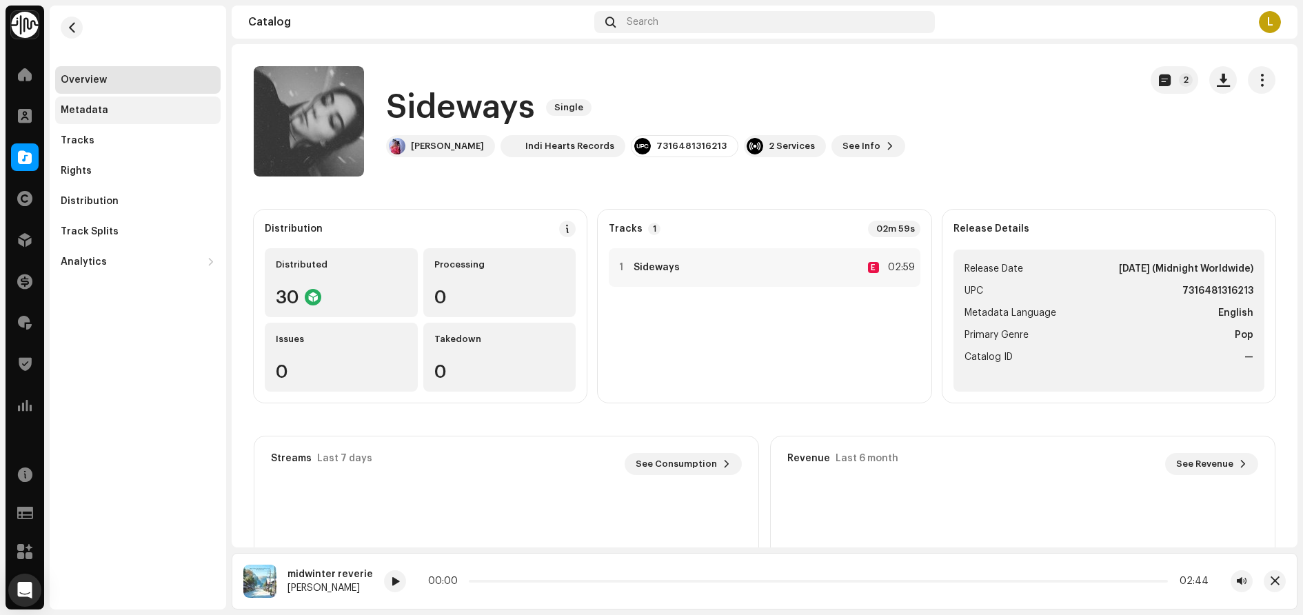
click at [105, 116] on div "Metadata" at bounding box center [137, 110] width 165 height 28
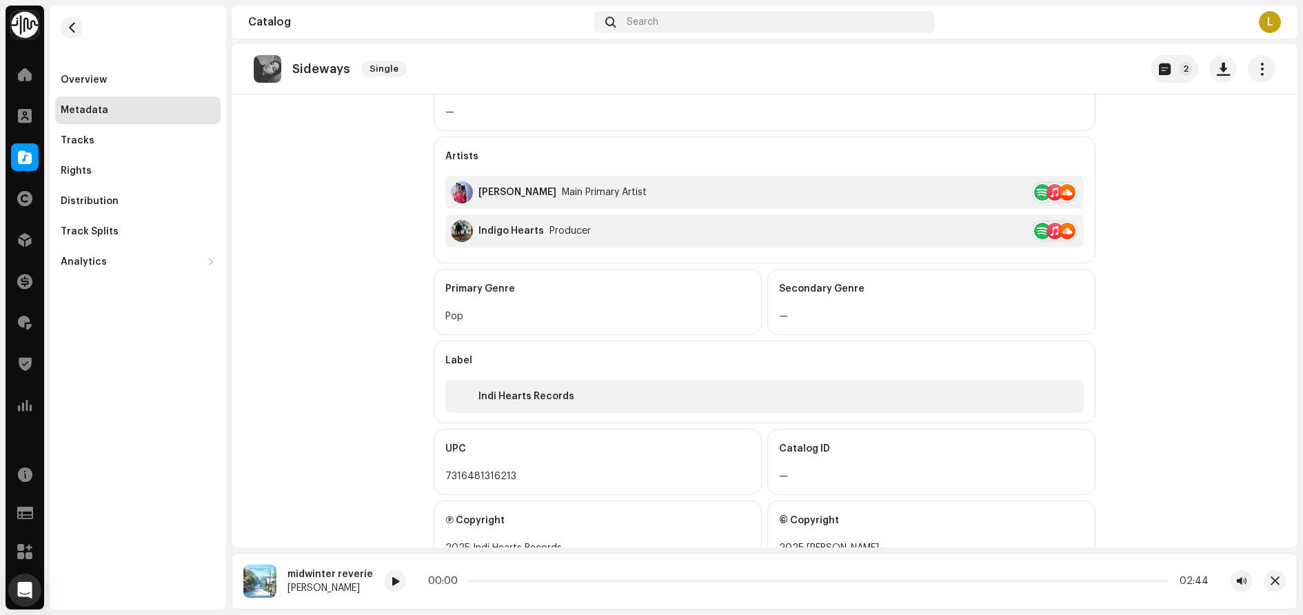
scroll to position [345, 0]
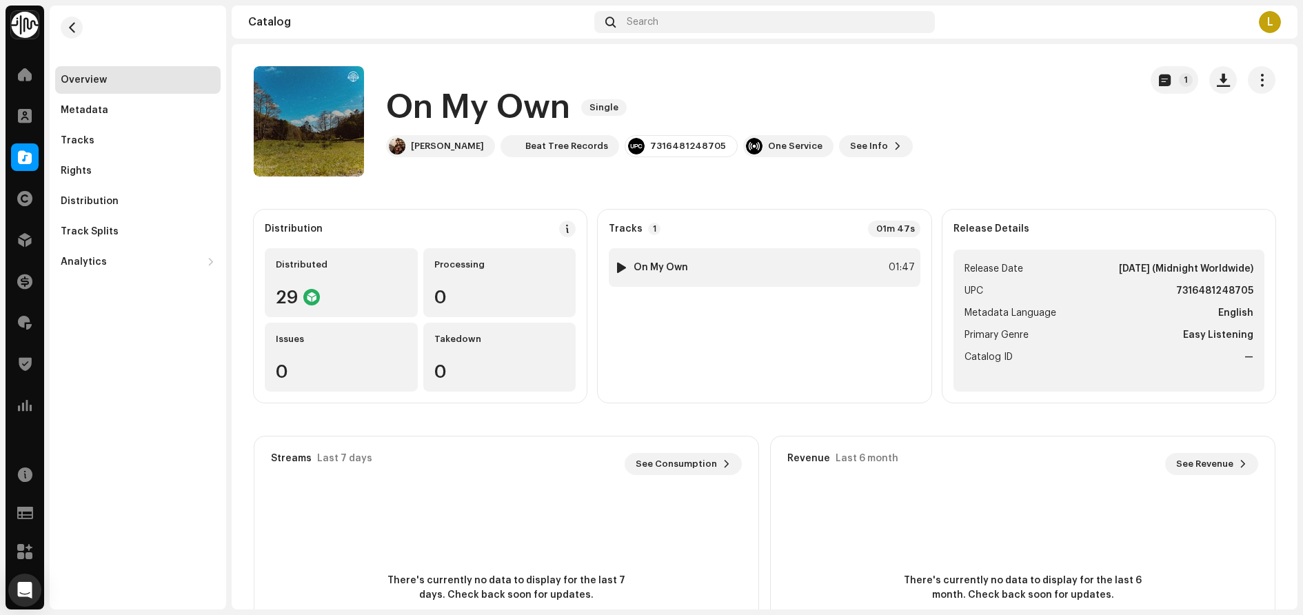
click at [619, 268] on div at bounding box center [621, 267] width 10 height 11
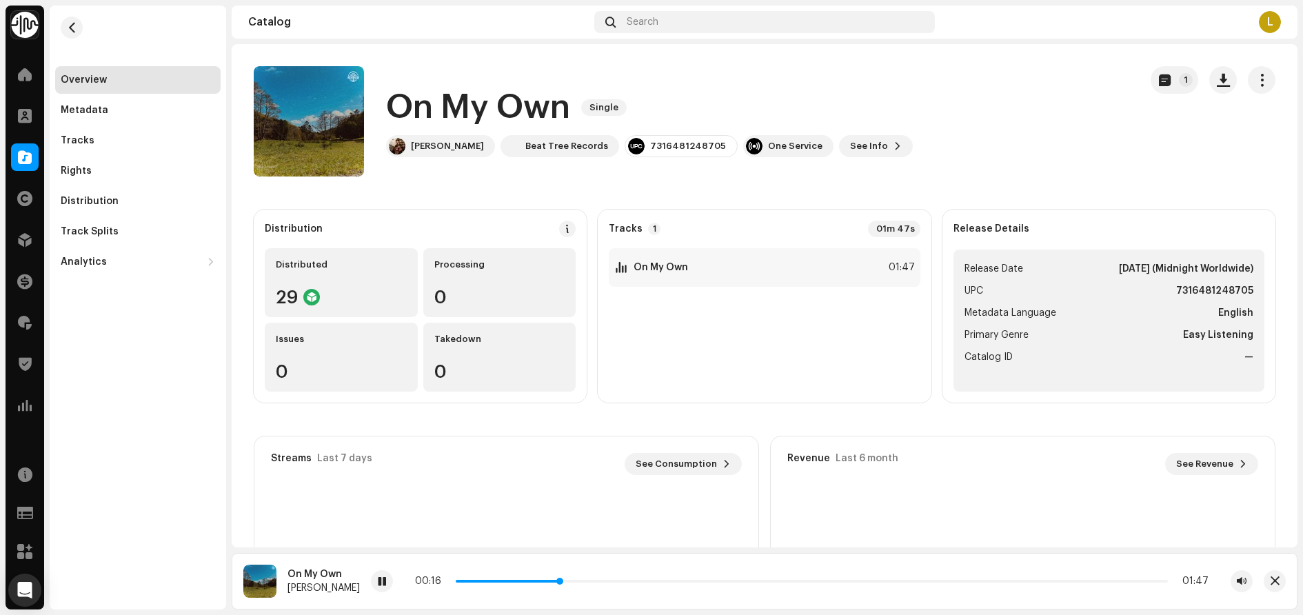
click at [653, 581] on p-slider at bounding box center [812, 581] width 712 height 3
click at [88, 319] on div "Overview Metadata Tracks Rights Distribution Track Splits Analytics Consumption…" at bounding box center [138, 308] width 176 height 604
click at [105, 369] on div "Overview Metadata Tracks Rights Distribution Track Splits Analytics Consumption…" at bounding box center [138, 308] width 176 height 604
